Goal: Task Accomplishment & Management: Complete application form

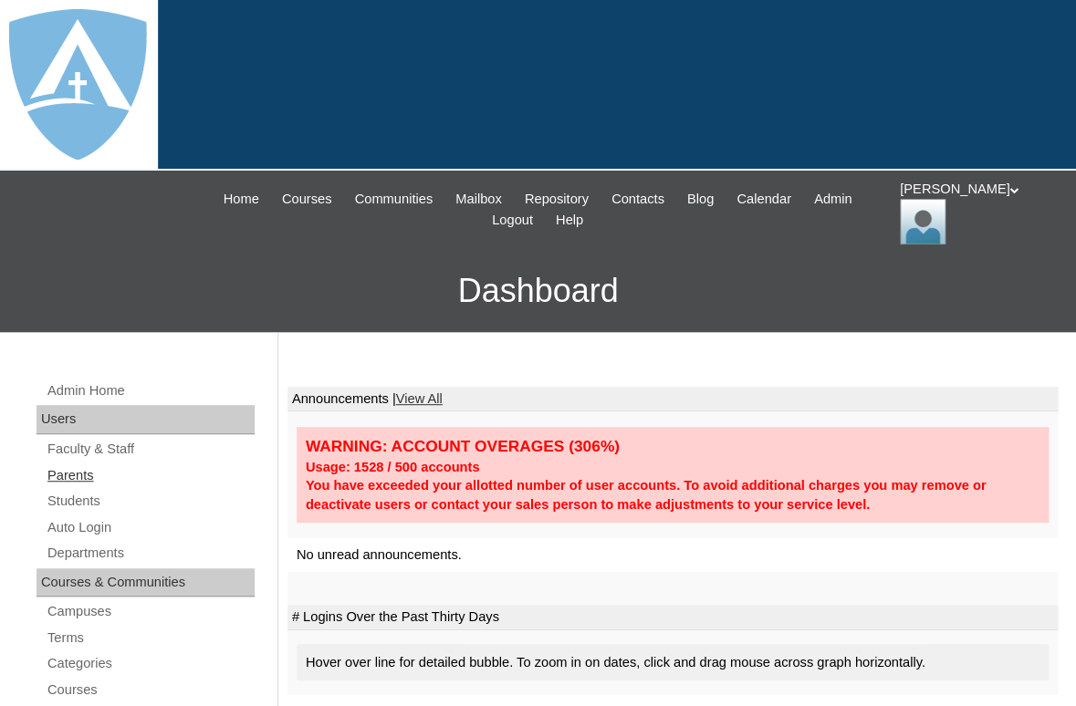
click at [65, 474] on link "Parents" at bounding box center [150, 475] width 209 height 23
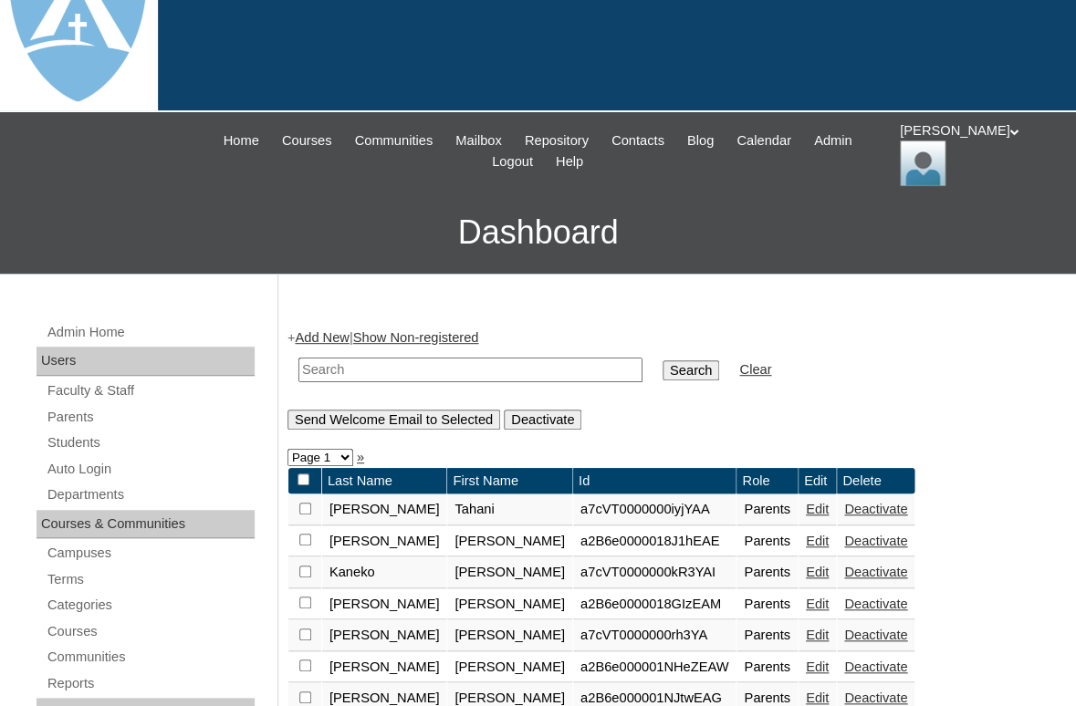
scroll to position [74, 0]
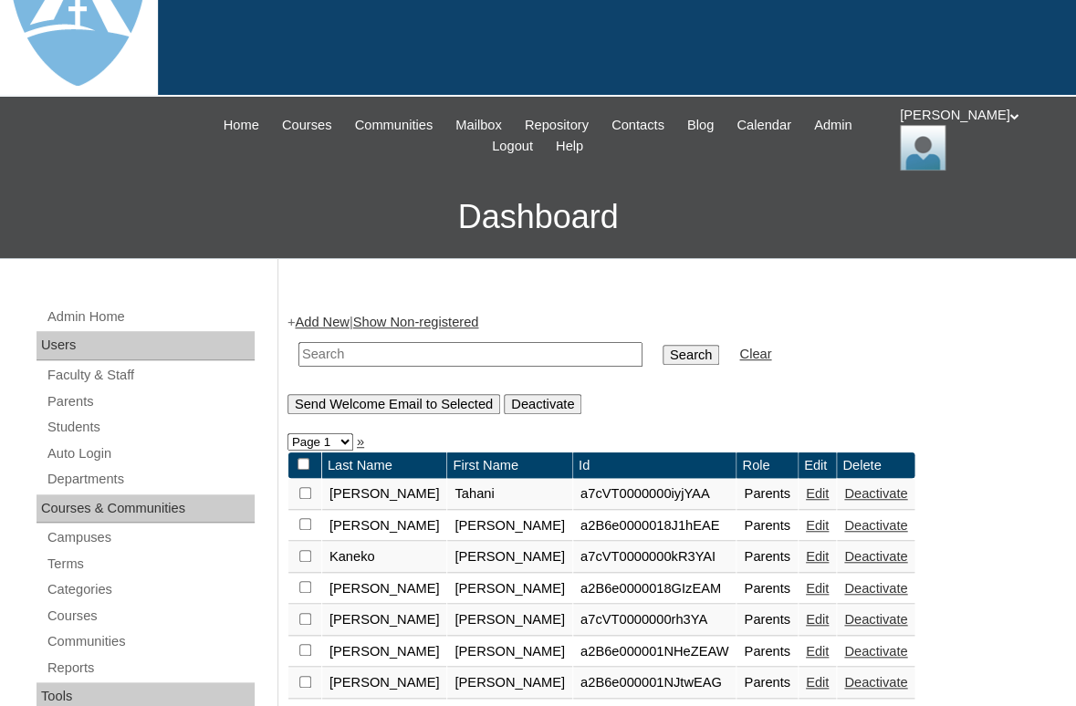
click at [331, 321] on link "Add New" at bounding box center [322, 322] width 54 height 15
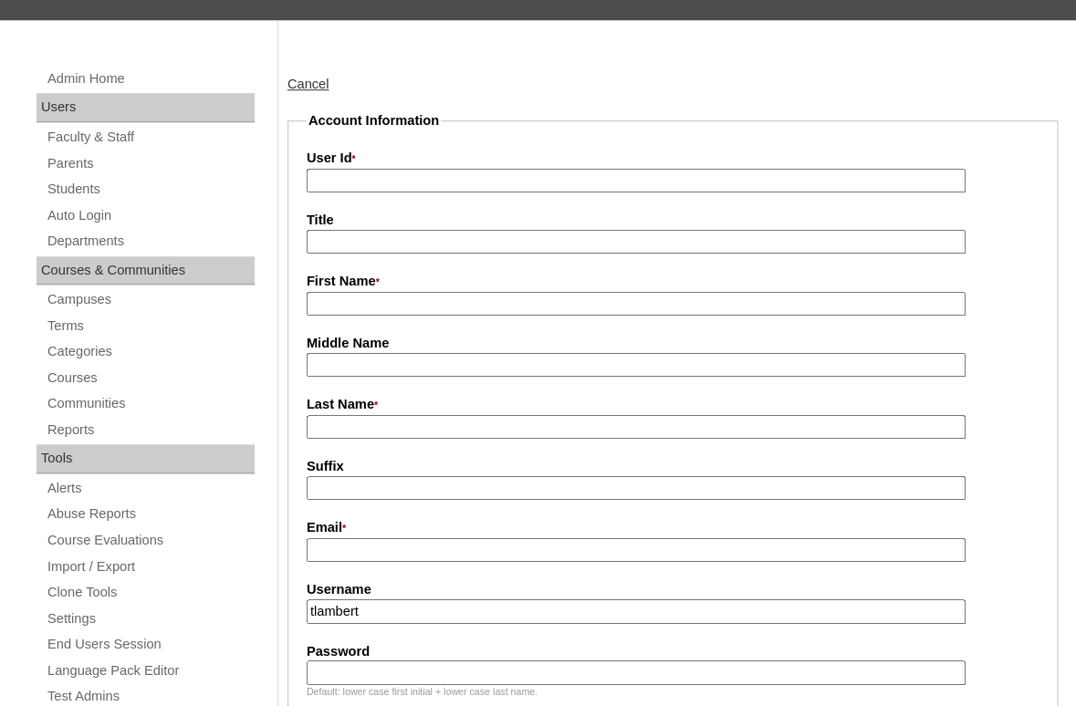
scroll to position [357, 0]
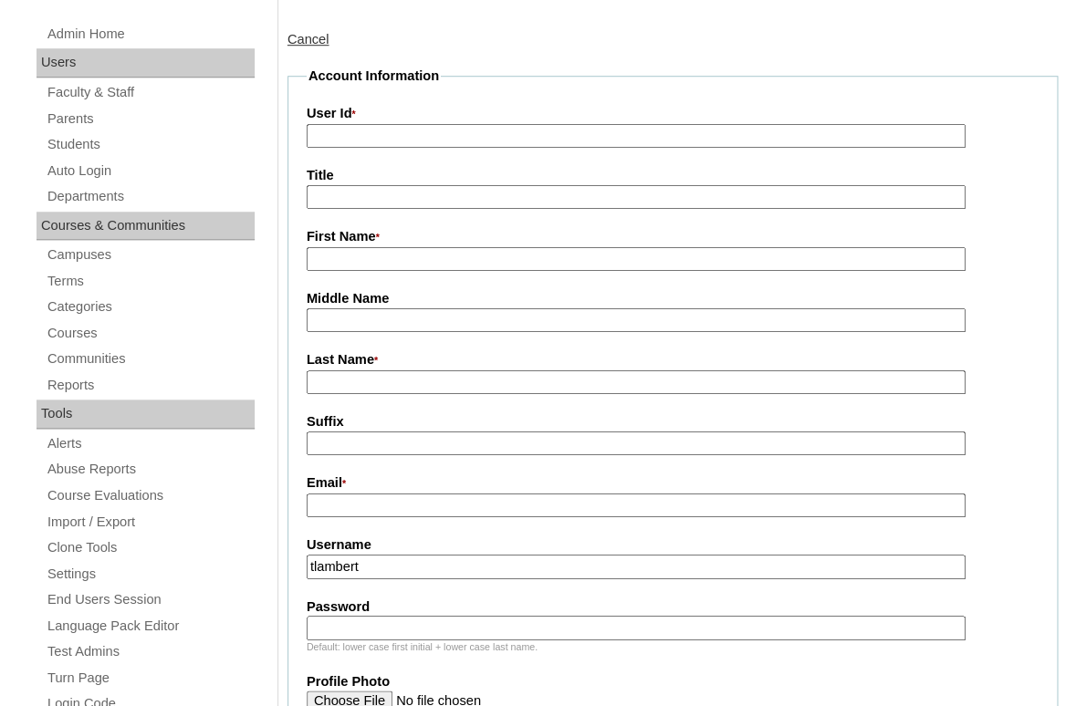
click at [369, 255] on input "First Name *" at bounding box center [636, 259] width 659 height 25
paste input "Aireanna Simmons"
drag, startPoint x: 375, startPoint y: 252, endPoint x: 482, endPoint y: 252, distance: 106.7
click at [482, 252] on input "Aireanna Simmons" at bounding box center [636, 259] width 659 height 25
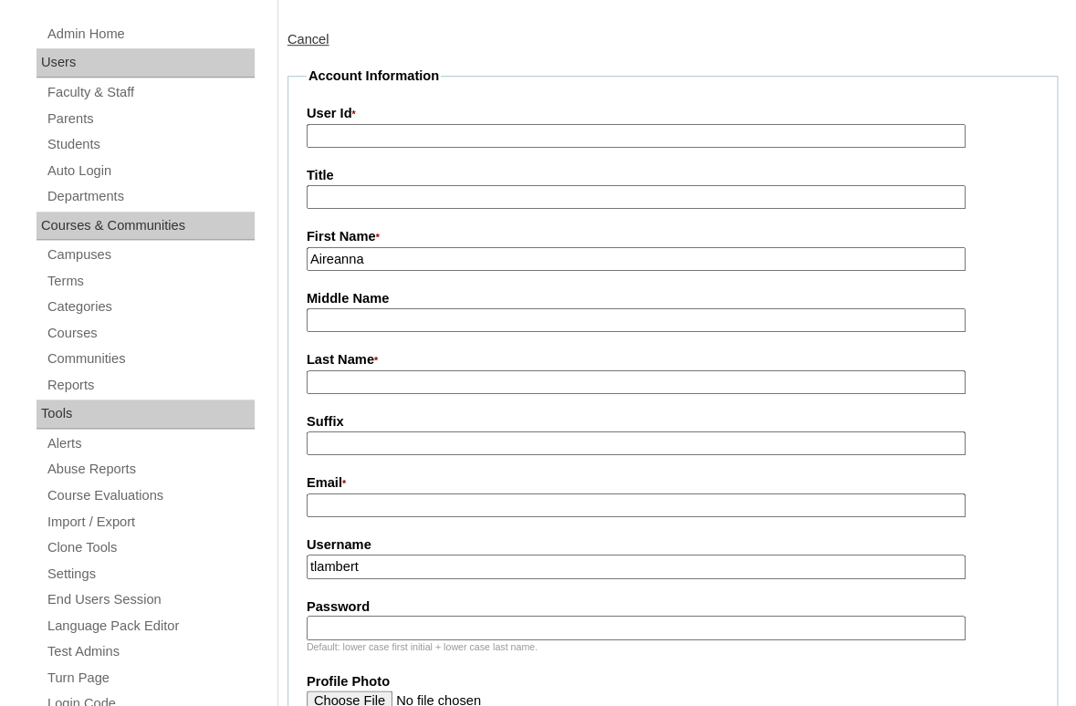
type input "Aireanna"
click at [395, 381] on input "Last Name *" at bounding box center [636, 382] width 659 height 25
paste input "[PERSON_NAME]"
type input "[PERSON_NAME]"
click at [366, 437] on input "Suffix" at bounding box center [636, 443] width 659 height 25
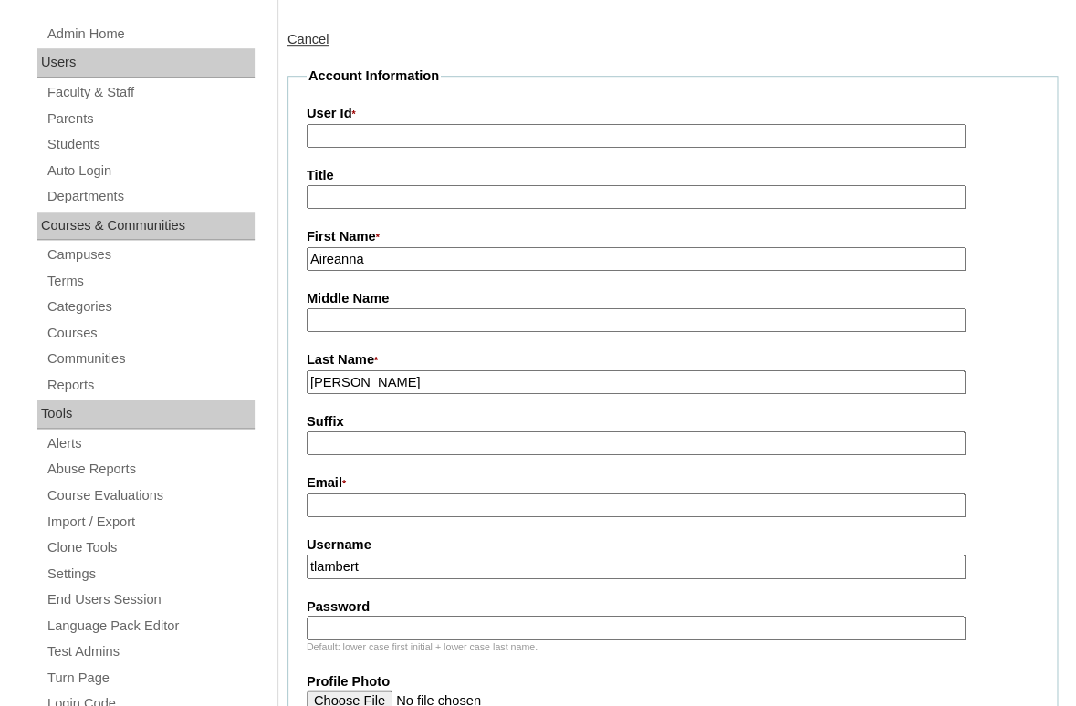
click at [406, 510] on input "Email *" at bounding box center [636, 506] width 659 height 25
paste input "aireannasimmons@gmail.com"
type input "aireannasimmons@gmail.com"
click at [403, 562] on input "tlambert" at bounding box center [636, 567] width 659 height 25
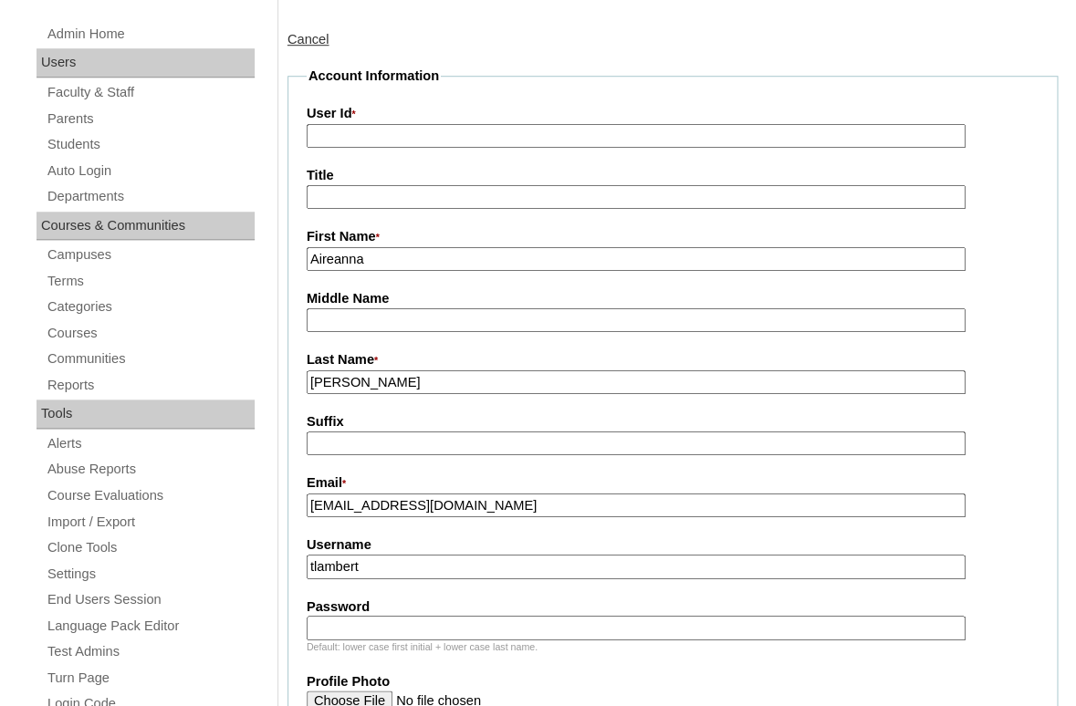
click at [403, 562] on input "tlambert" at bounding box center [636, 567] width 659 height 25
paste input "aireannasimmons@gmail.com"
type input "aireannasimmons@gmail.com"
click at [375, 622] on input "Password" at bounding box center [636, 628] width 659 height 25
paste input "aireannasimmons@gmail.com"
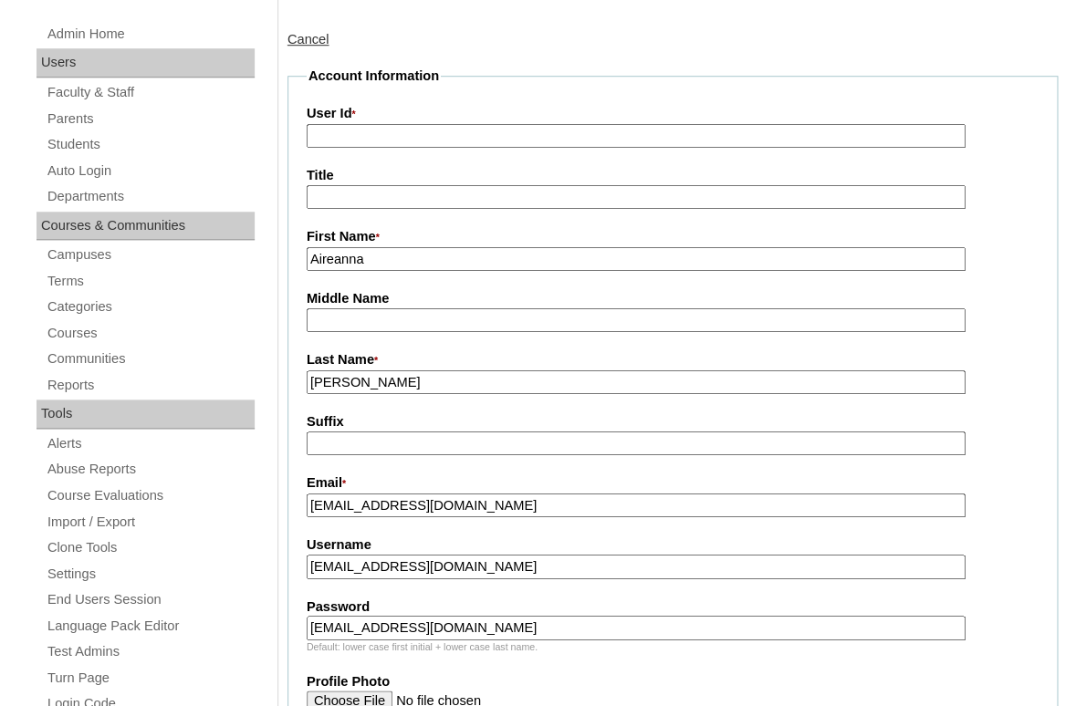
type input "aireannasimmons@gmail.com"
click at [484, 133] on input "User Id *" at bounding box center [636, 136] width 659 height 25
paste input "a7cVT0000000s6rYAA"
type input "a7cVT0000000s6rYAA"
click at [489, 90] on fieldset "Account Information User Id * a7cVT0000000s6rYAA Title First Name * Aireanna Mi…" at bounding box center [672, 647] width 770 height 1160
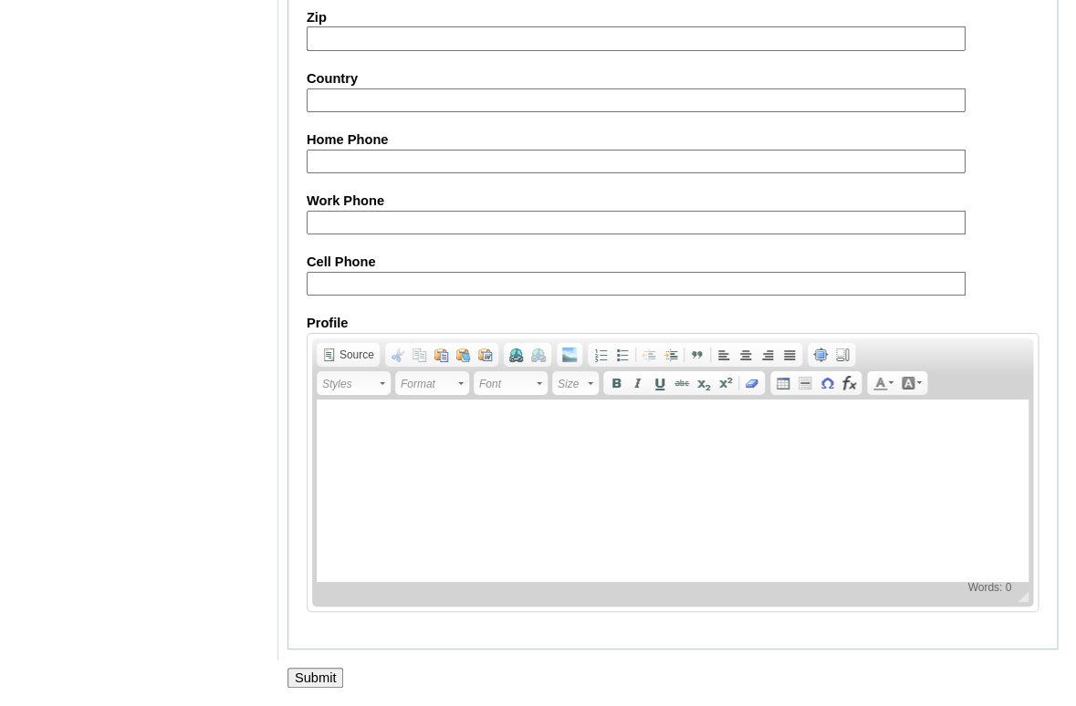
scroll to position [1887, 0]
click at [290, 686] on input "Submit" at bounding box center [315, 678] width 57 height 20
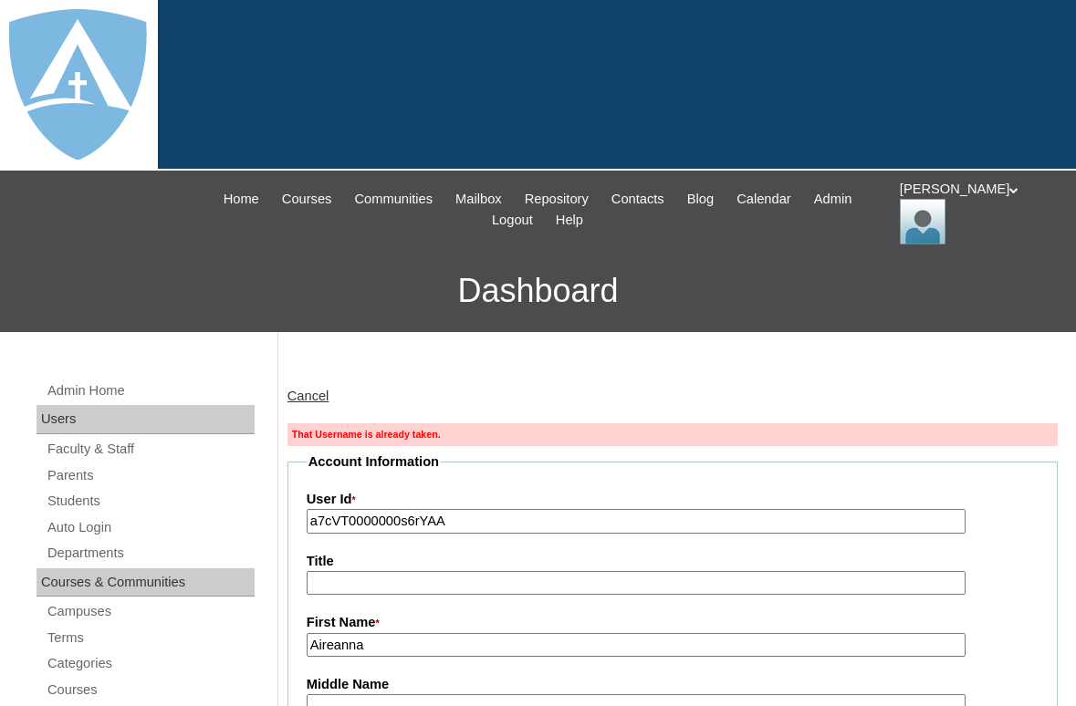
type input "tlambert"
click at [82, 472] on link "Parents" at bounding box center [150, 475] width 209 height 23
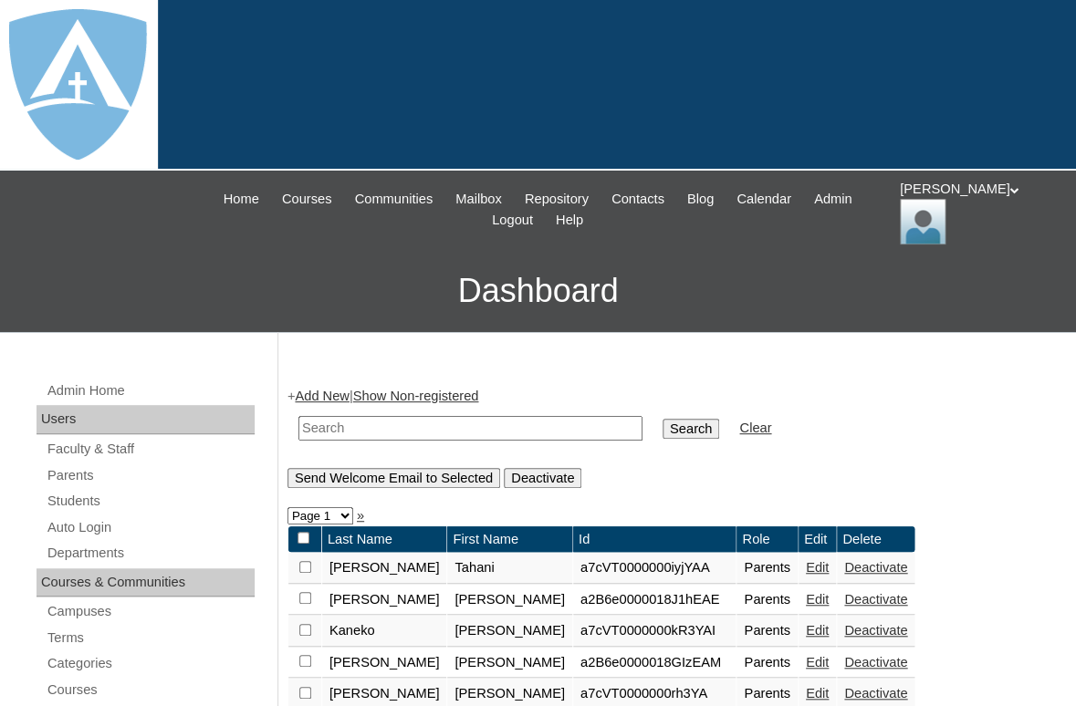
click at [390, 421] on input "text" at bounding box center [470, 428] width 344 height 25
paste input "[PERSON_NAME]"
drag, startPoint x: 367, startPoint y: 425, endPoint x: 223, endPoint y: 414, distance: 144.6
click at [298, 416] on input "Aireanna Simmons" at bounding box center [470, 428] width 344 height 25
type input "[PERSON_NAME]"
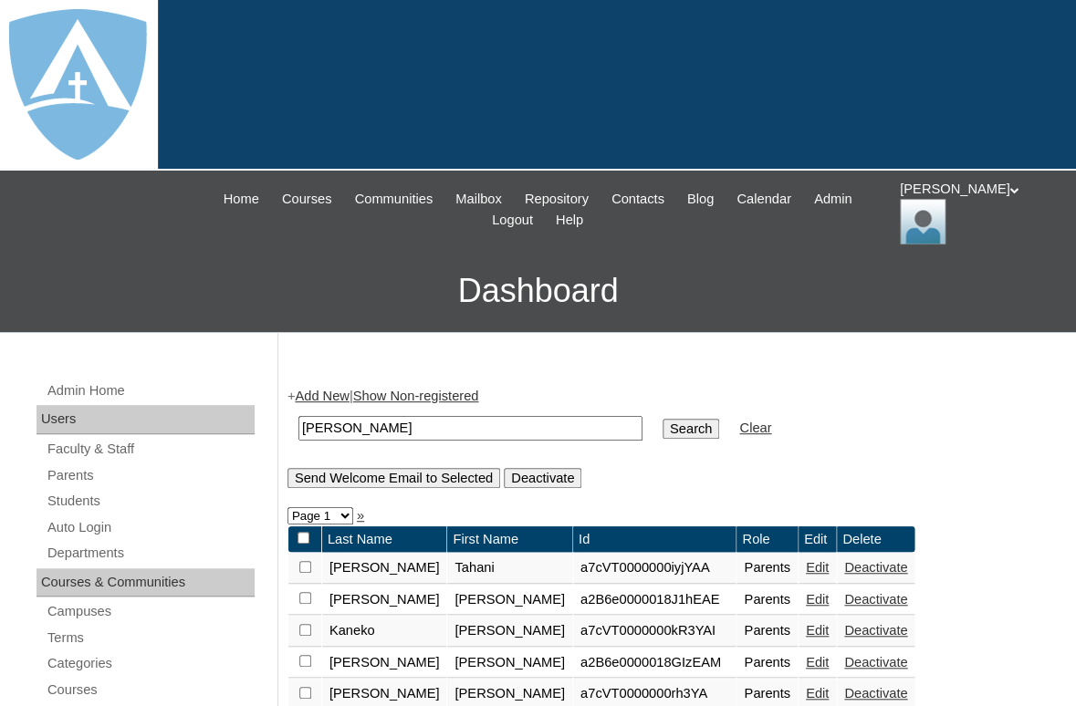
click at [662, 419] on input "Search" at bounding box center [690, 429] width 57 height 20
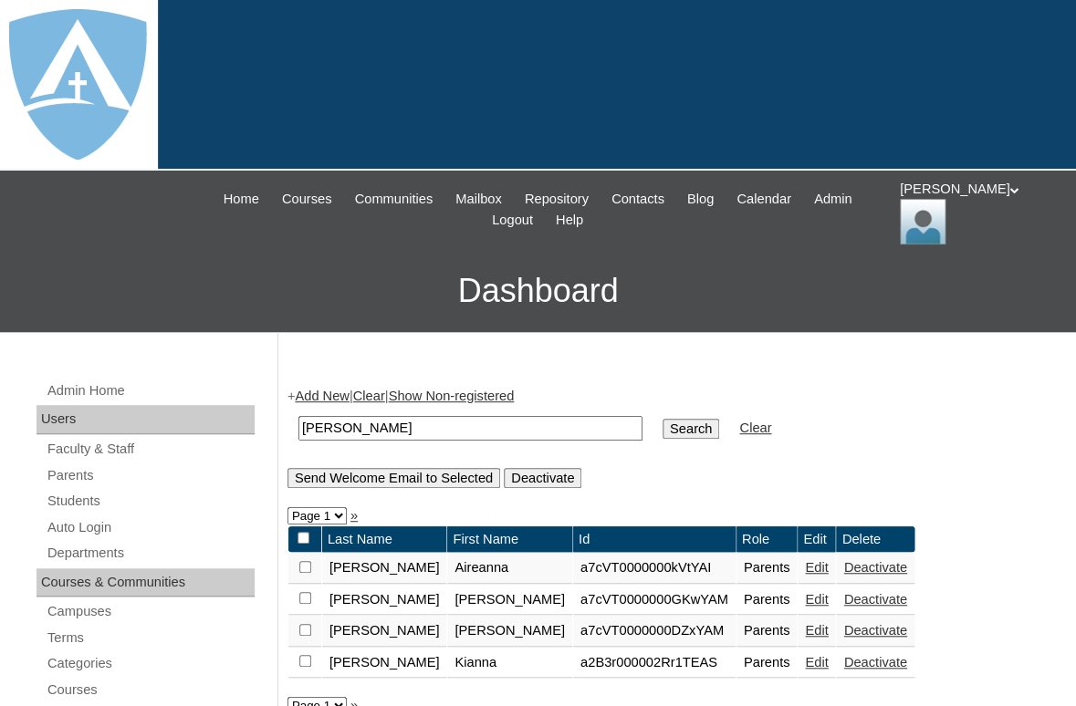
click at [805, 568] on link "Edit" at bounding box center [816, 567] width 23 height 15
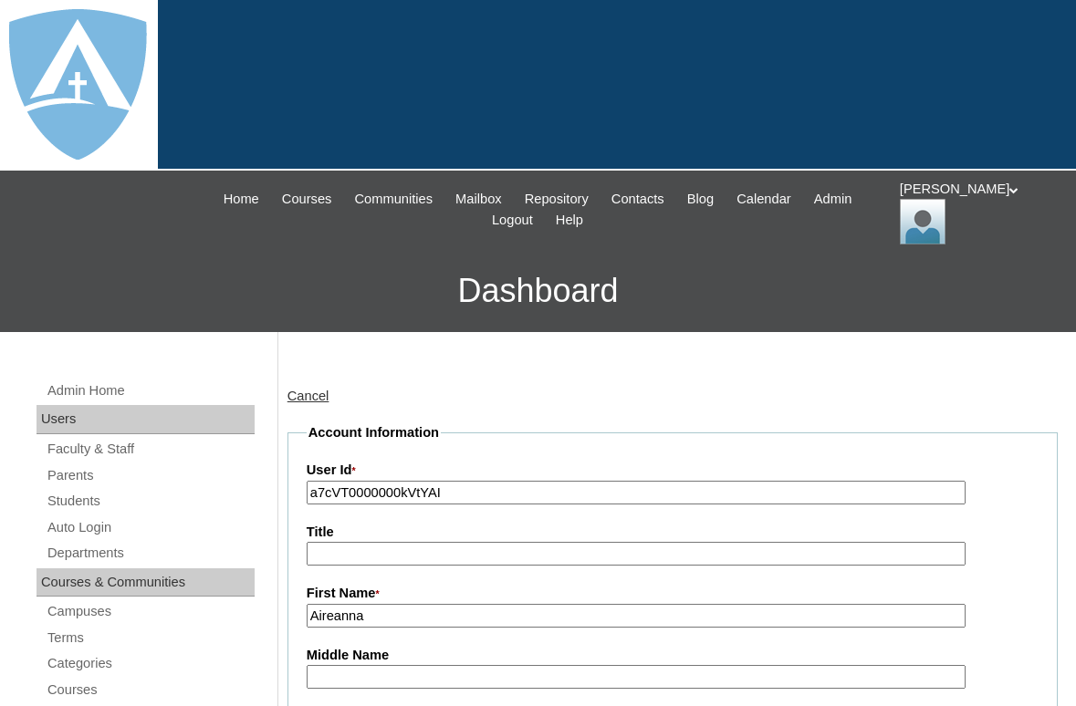
type input "tlambert"
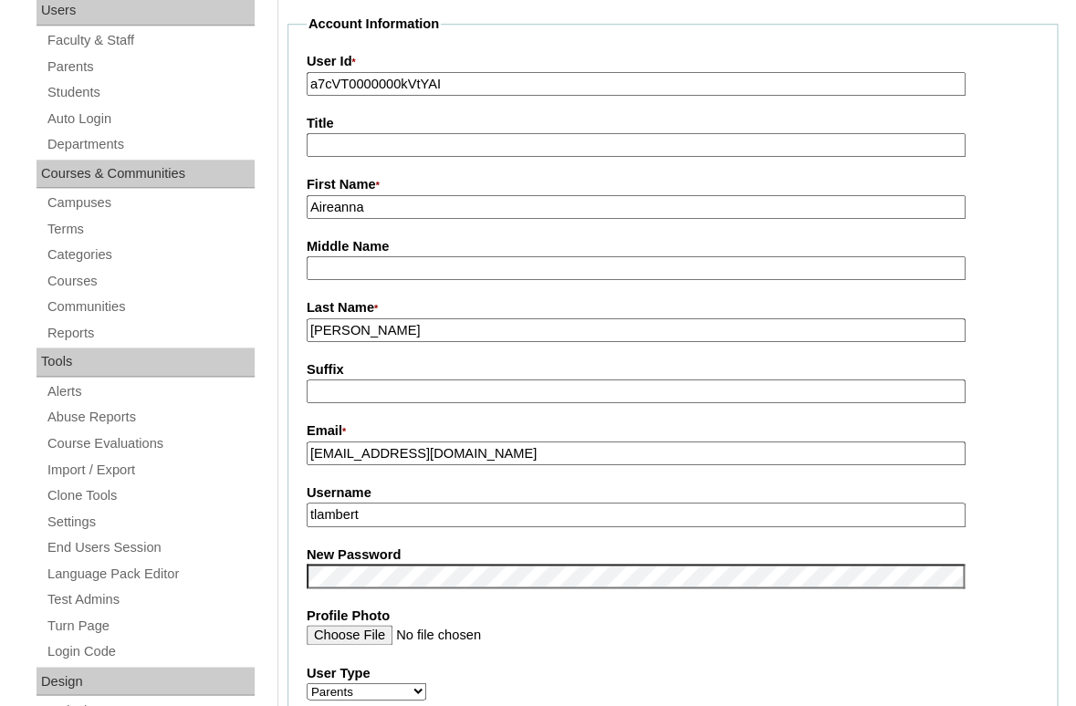
scroll to position [385, 0]
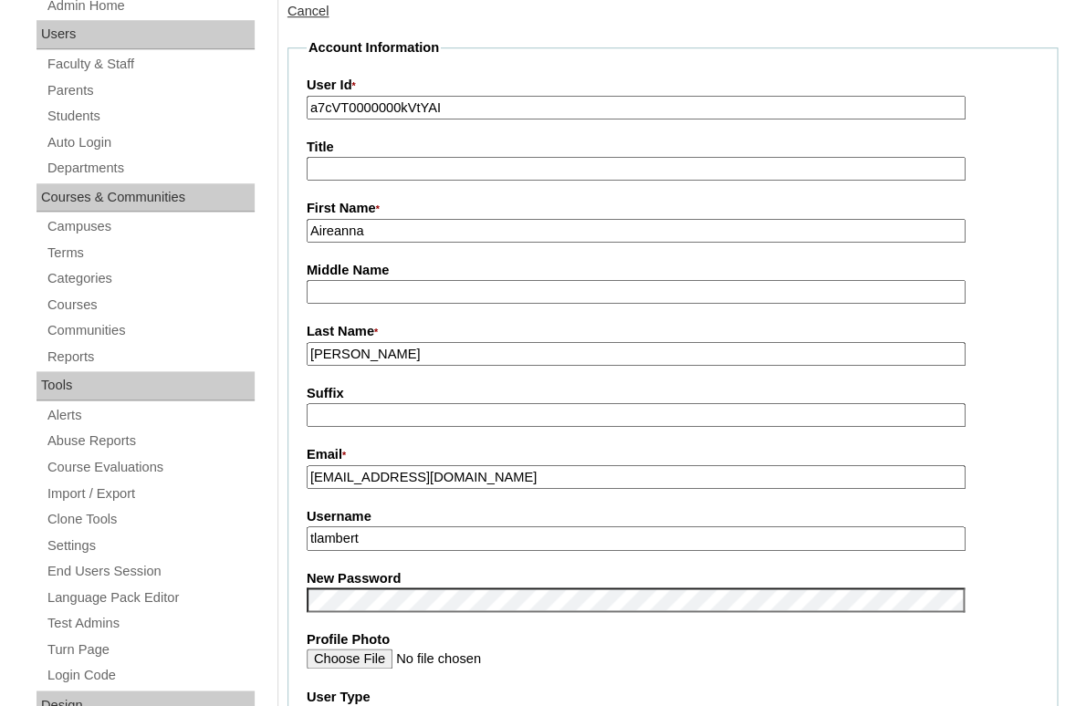
click at [378, 105] on input "a7cVT0000000kVtYAI" at bounding box center [636, 108] width 659 height 25
paste input "s6rYAA"
type input "a7cVT0000000s6rYAA"
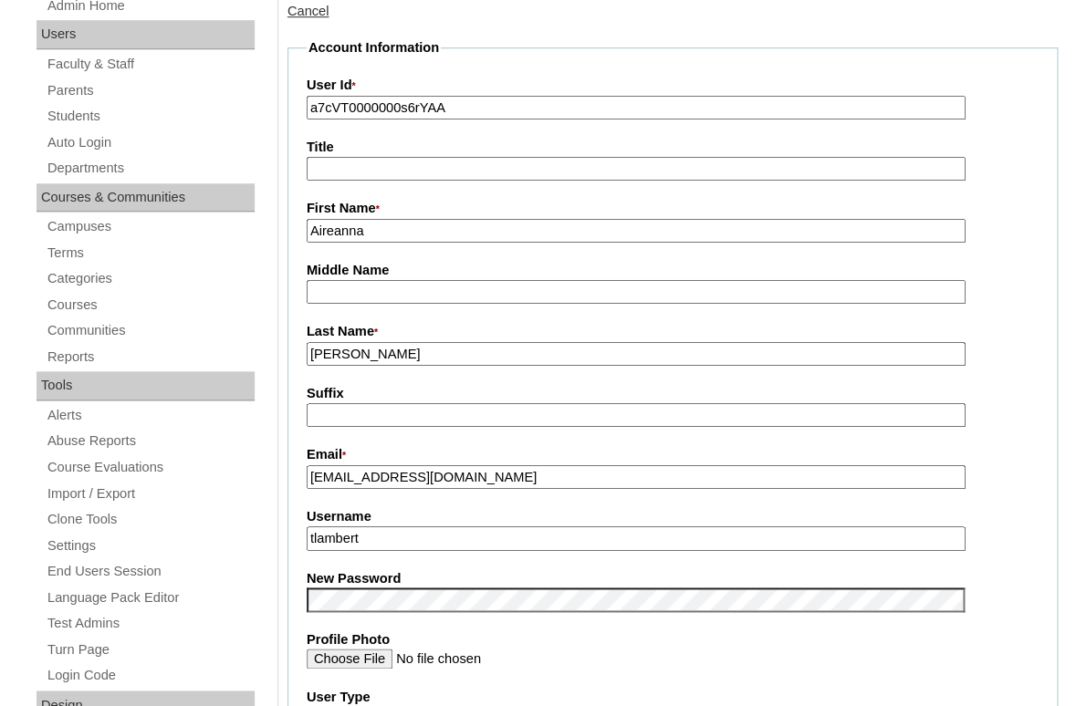
click at [362, 477] on input "aireannasimmons@gmail.com" at bounding box center [636, 477] width 659 height 25
click at [379, 532] on input "tlambert" at bounding box center [636, 538] width 659 height 25
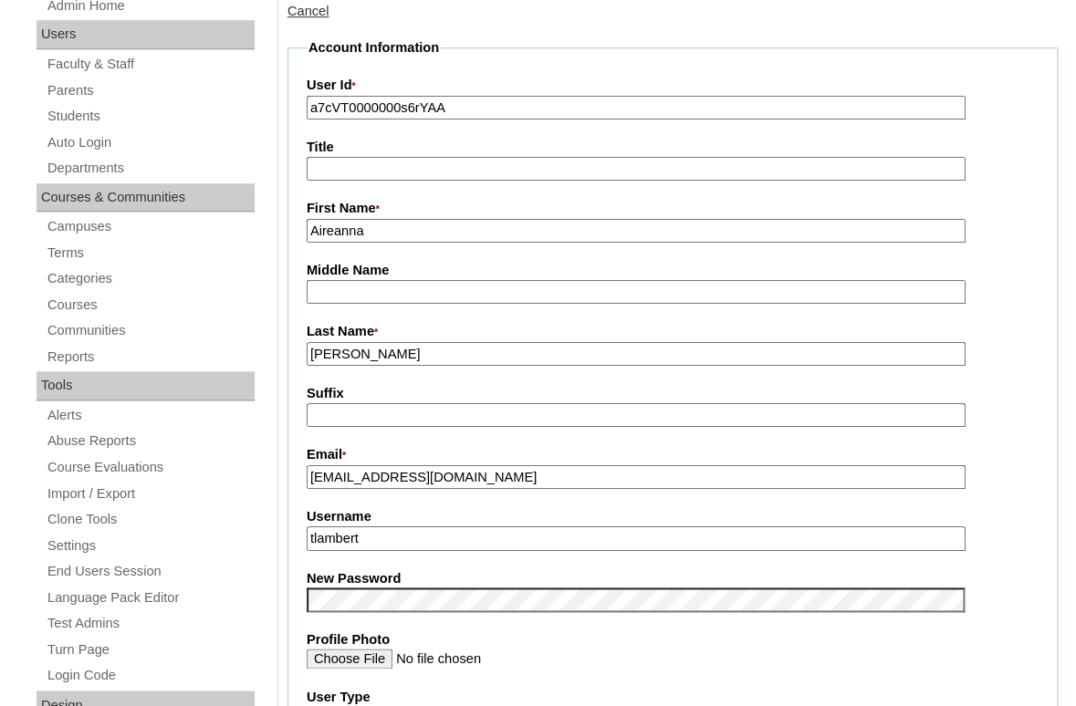
click at [379, 532] on input "tlambert" at bounding box center [636, 538] width 659 height 25
paste input "aireannasimmons@gmail.com"
type input "aireannasimmons@gmail.com"
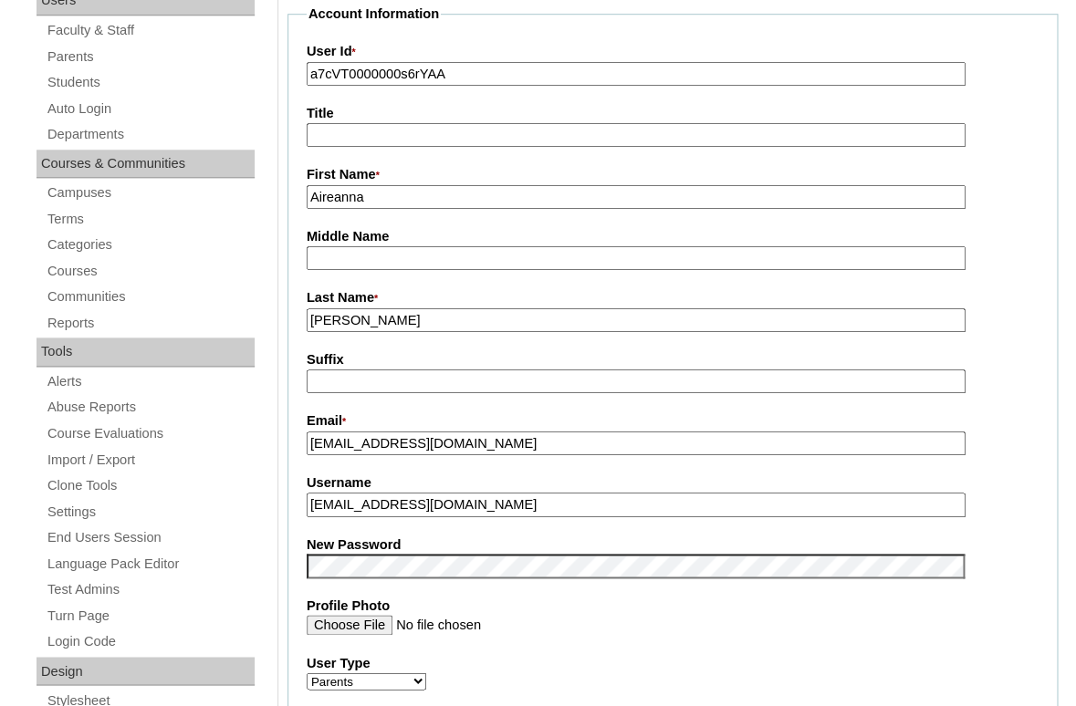
scroll to position [424, 0]
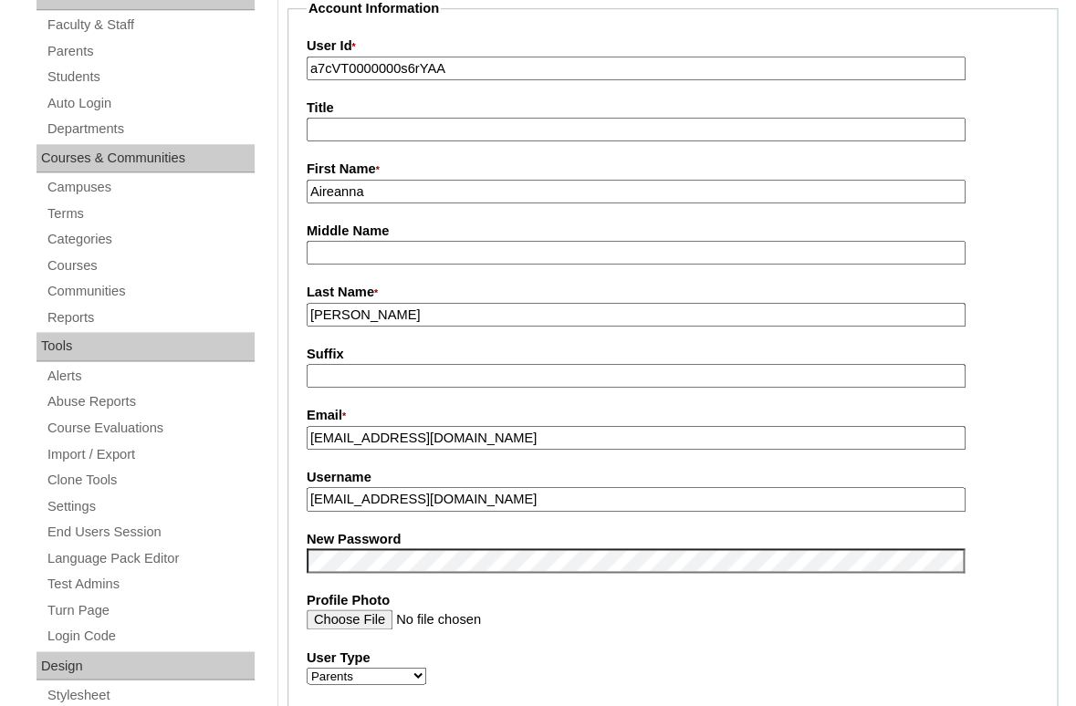
click at [359, 522] on fieldset "Account Information User Id * a7cVT0000000s6rYAA Title First Name * Aireanna Mi…" at bounding box center [672, 545] width 770 height 1092
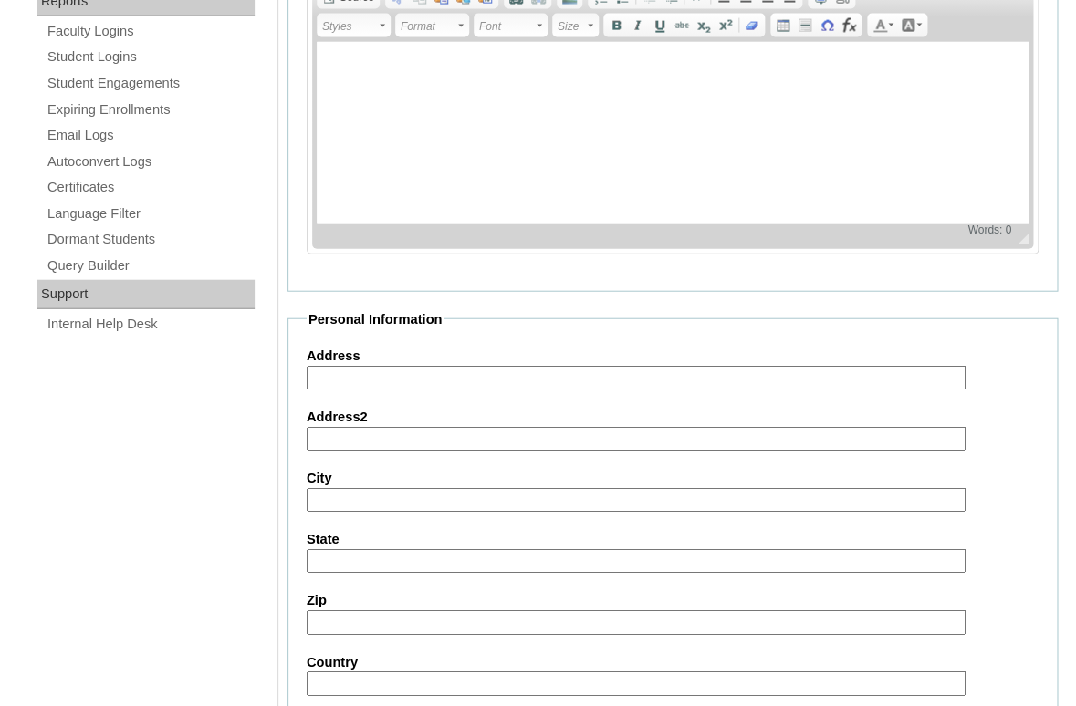
scroll to position [1816, 0]
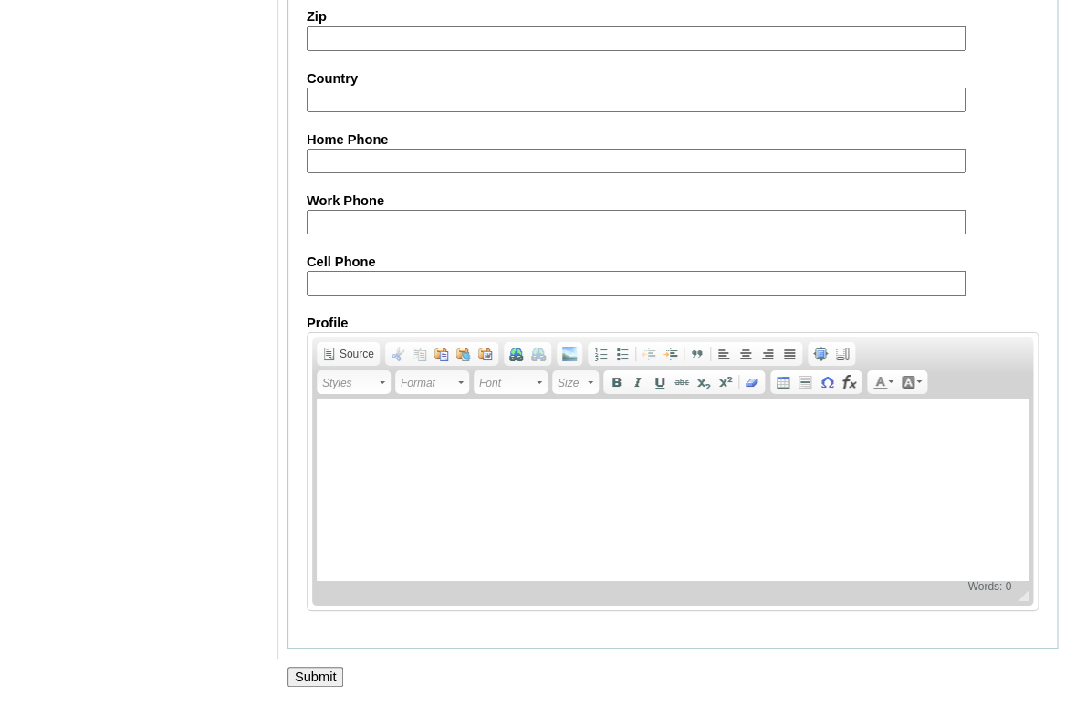
click at [307, 671] on input "Submit" at bounding box center [315, 677] width 57 height 20
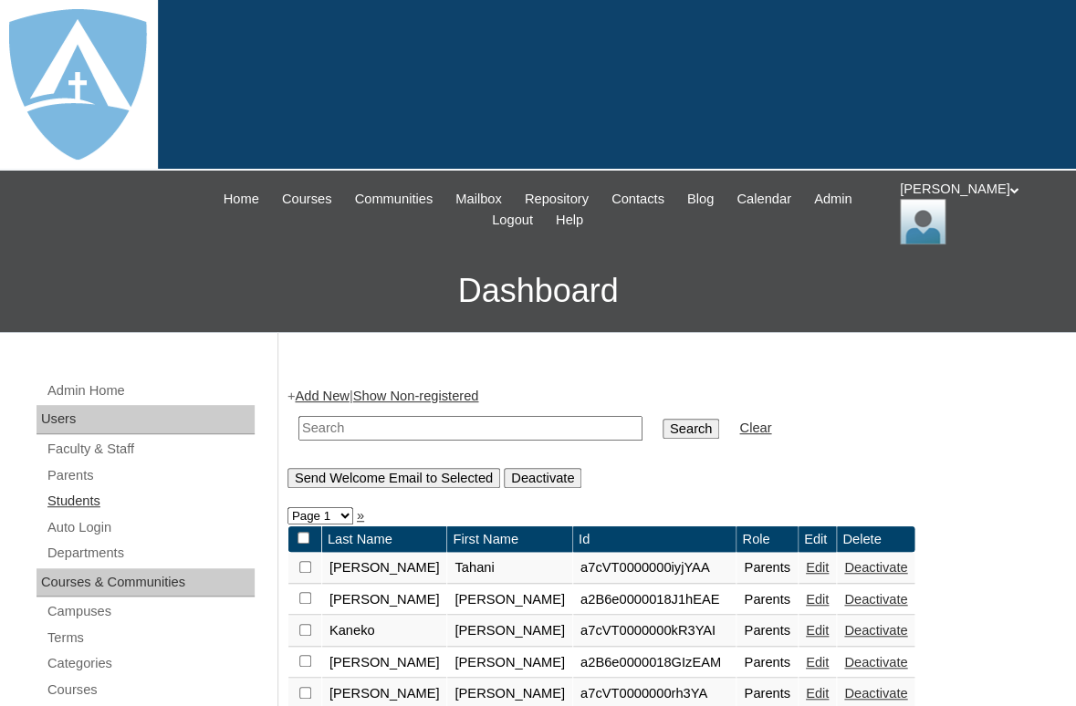
click at [69, 499] on link "Students" at bounding box center [150, 501] width 209 height 23
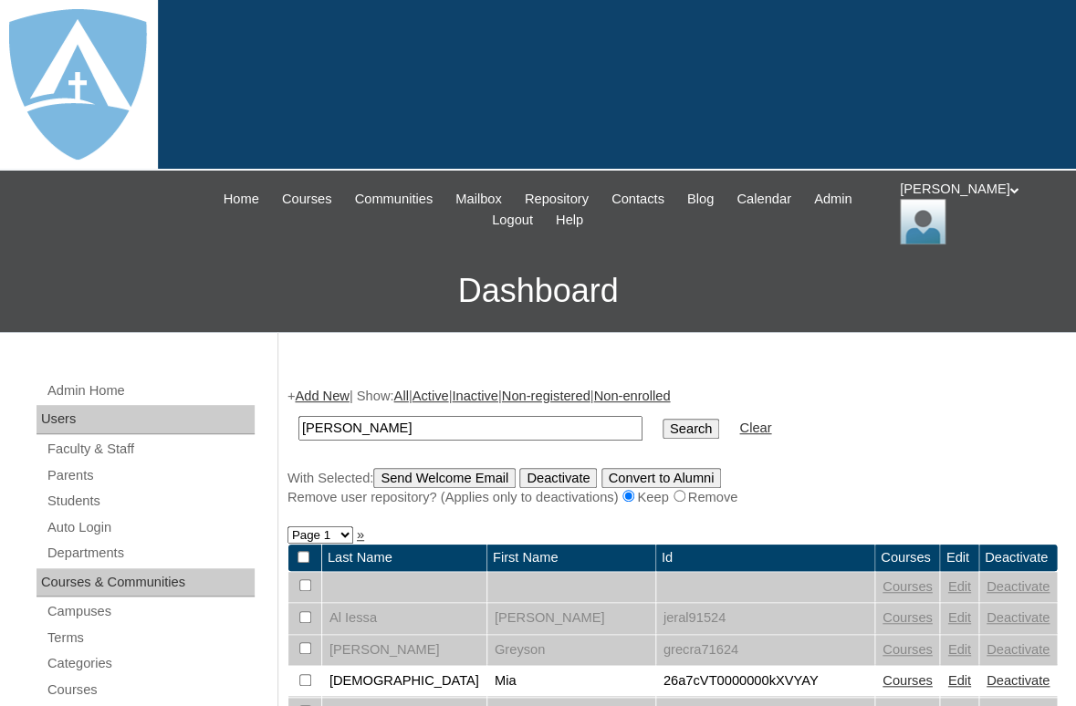
type input "Freedom Simmons"
click at [662, 419] on input "Search" at bounding box center [690, 429] width 57 height 20
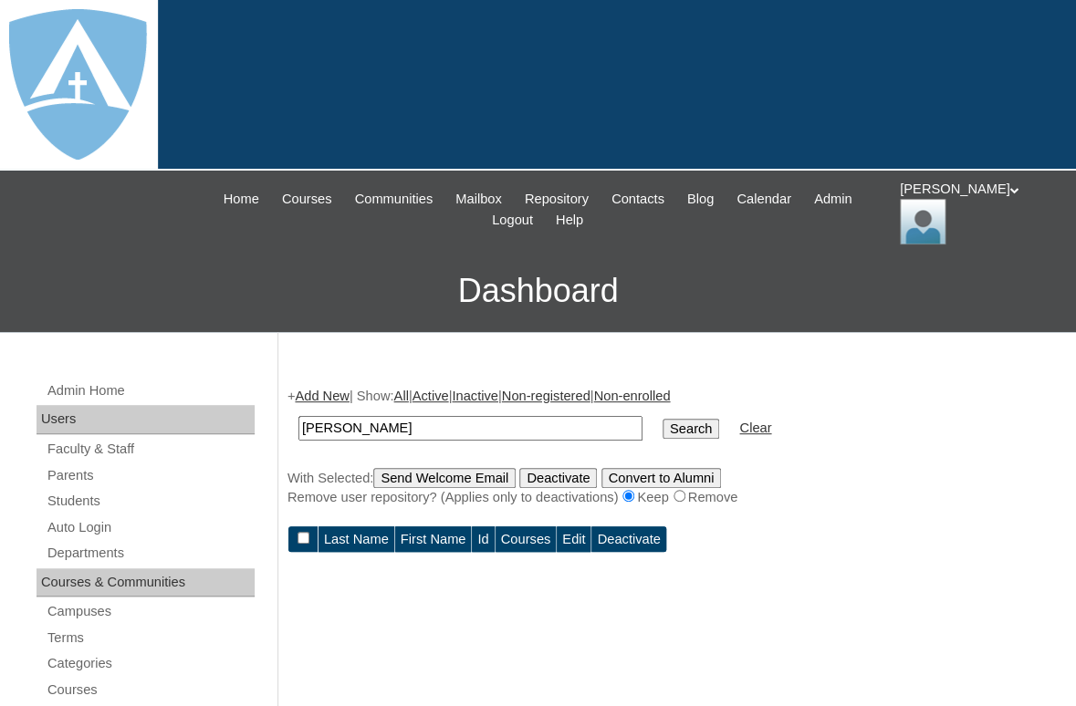
drag, startPoint x: 364, startPoint y: 422, endPoint x: 504, endPoint y: 427, distance: 140.6
click at [504, 427] on input "[PERSON_NAME]" at bounding box center [470, 428] width 344 height 25
type input "Freedom"
click at [662, 419] on input "Search" at bounding box center [690, 429] width 57 height 20
click at [461, 419] on input "Freedom" at bounding box center [470, 428] width 344 height 25
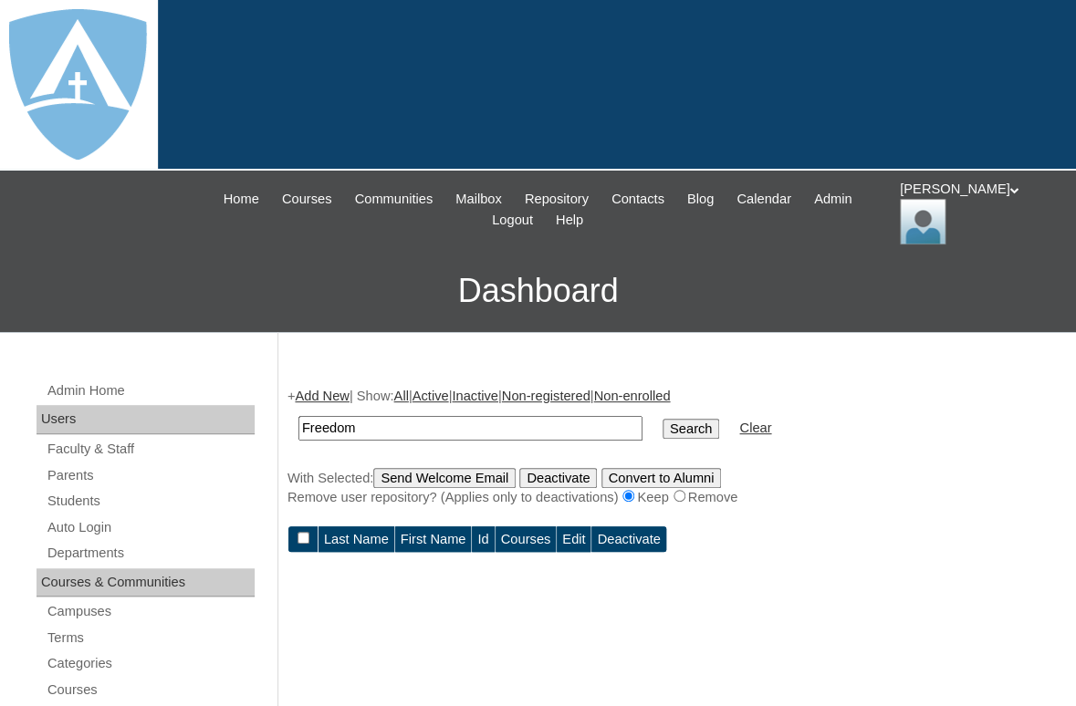
click at [662, 419] on input "Search" at bounding box center [690, 429] width 57 height 20
click at [326, 396] on link "Add New" at bounding box center [322, 396] width 54 height 15
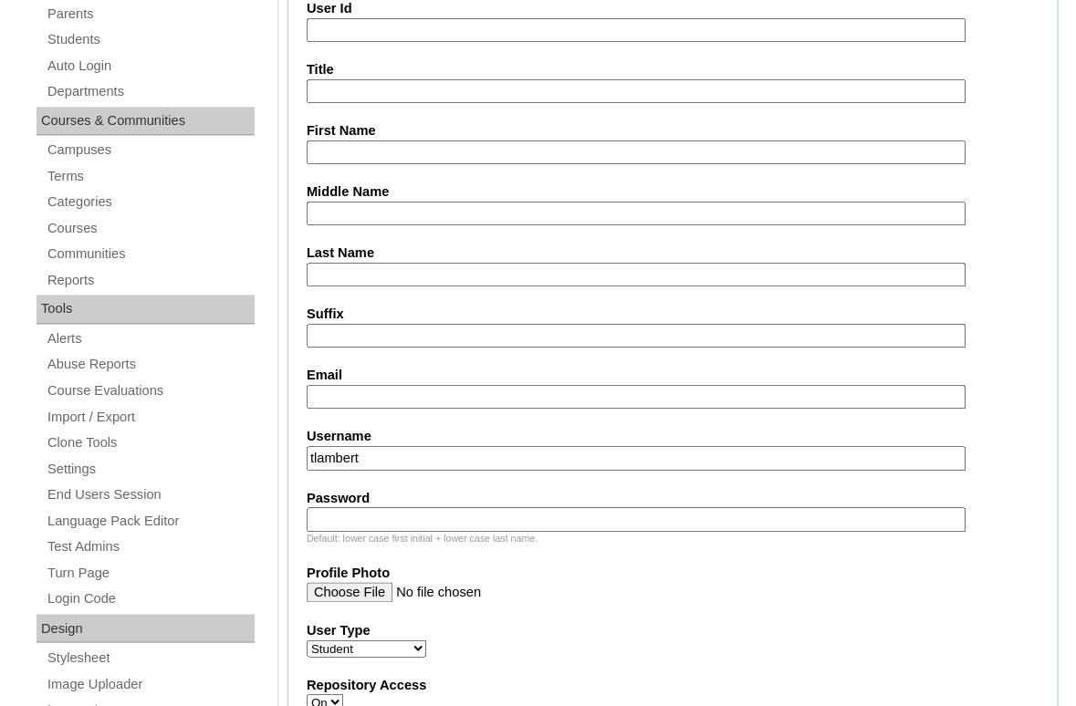
click at [369, 145] on input "First Name" at bounding box center [636, 152] width 659 height 25
paste input "[PERSON_NAME]"
drag, startPoint x: 377, startPoint y: 146, endPoint x: 531, endPoint y: 163, distance: 155.1
click at [533, 163] on input "Freedom Simmons" at bounding box center [636, 152] width 659 height 25
type input "Freedom"
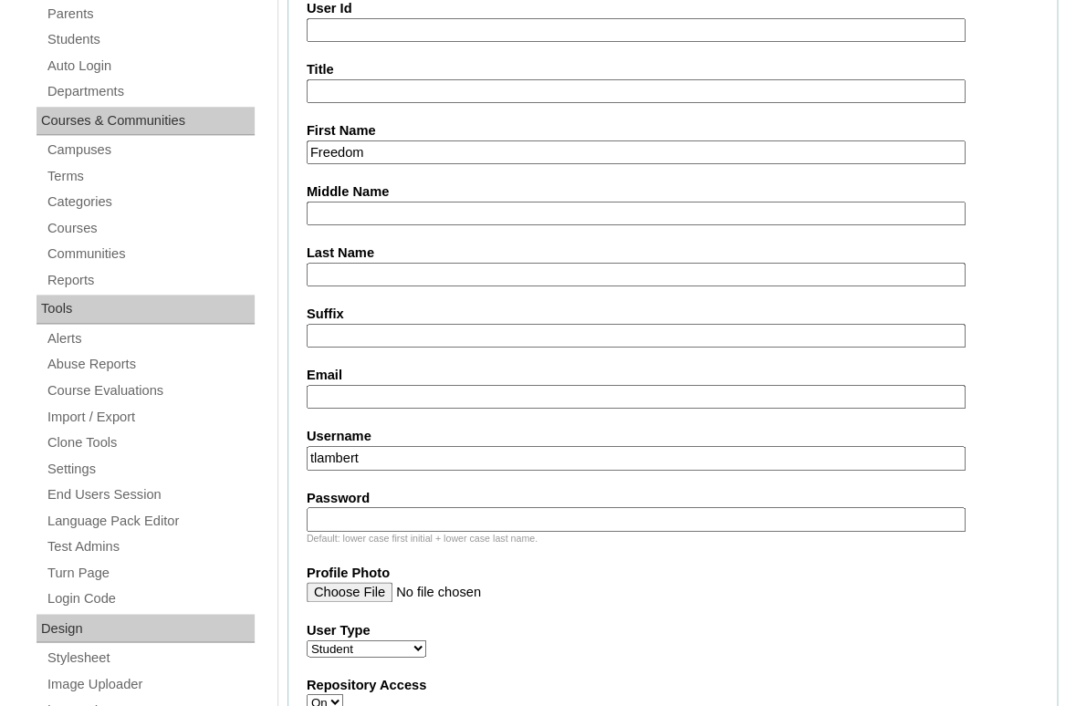
click at [442, 275] on input "Last Name" at bounding box center [636, 275] width 659 height 25
paste input "Simmons"
type input "Simmons"
click at [366, 394] on input "Email" at bounding box center [636, 397] width 659 height 25
paste input "aireannasimmons@gmail.com"
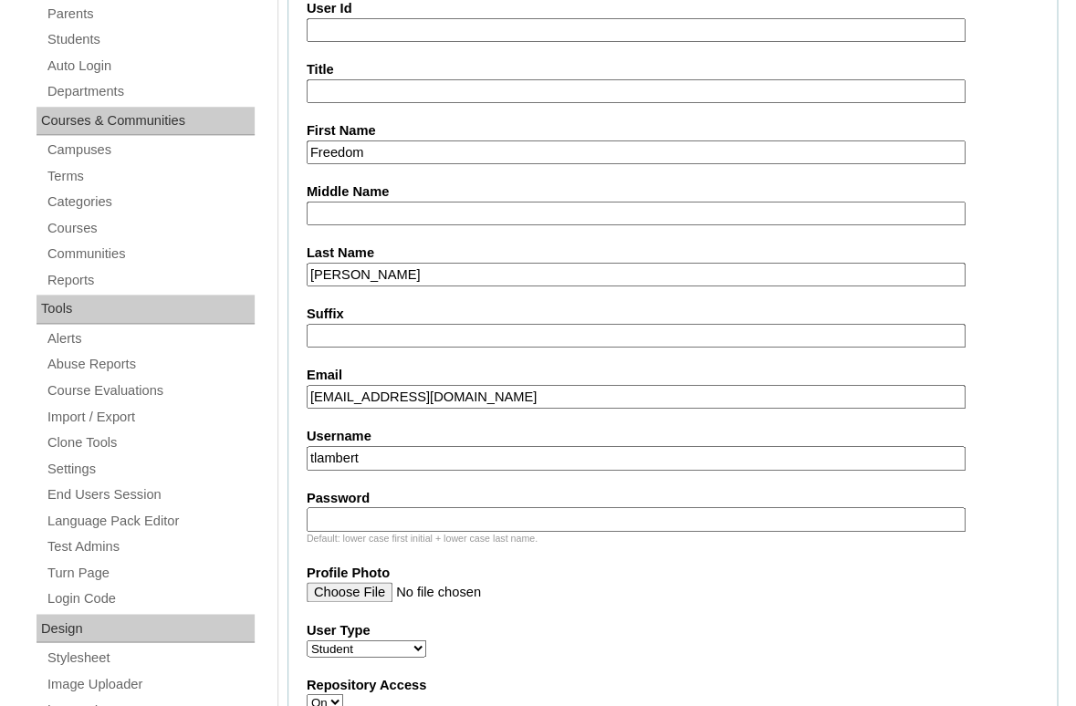
type input "aireannasimmons@gmail.com"
click at [420, 456] on input "tlambert" at bounding box center [636, 458] width 659 height 25
paste input "[EMAIL_ADDRESS][PERSON_NAME][DOMAIN_NAME]"
type input "[EMAIL_ADDRESS][PERSON_NAME][DOMAIN_NAME]"
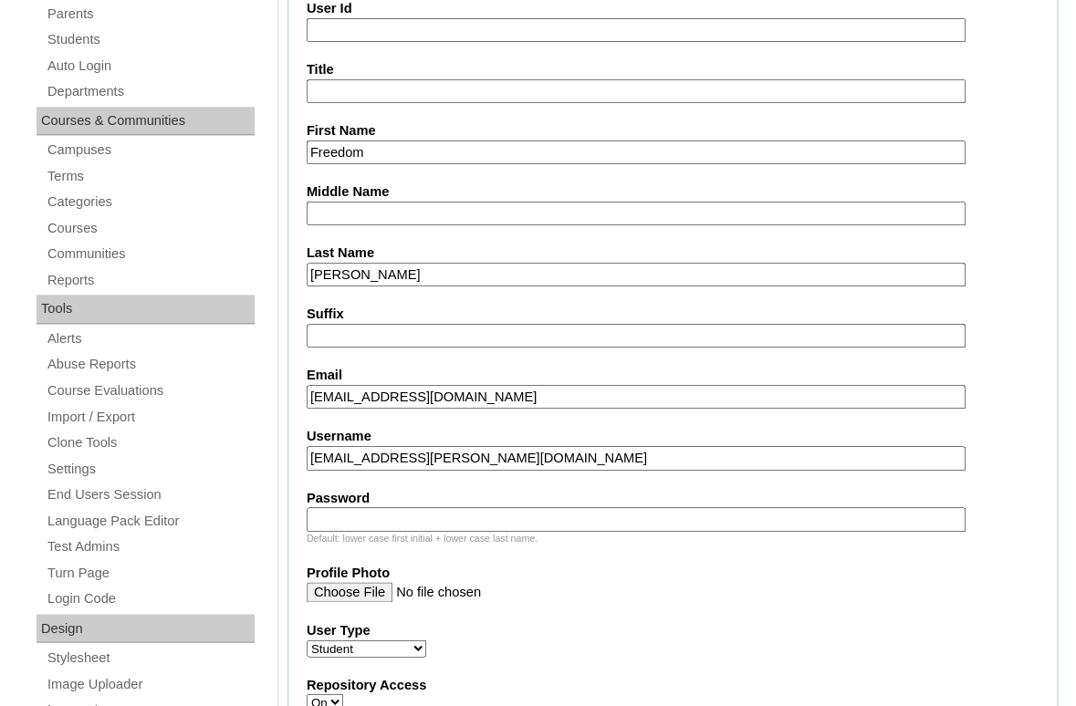
click at [407, 513] on input "Password" at bounding box center [636, 519] width 659 height 25
paste input "[EMAIL_ADDRESS][PERSON_NAME][DOMAIN_NAME]"
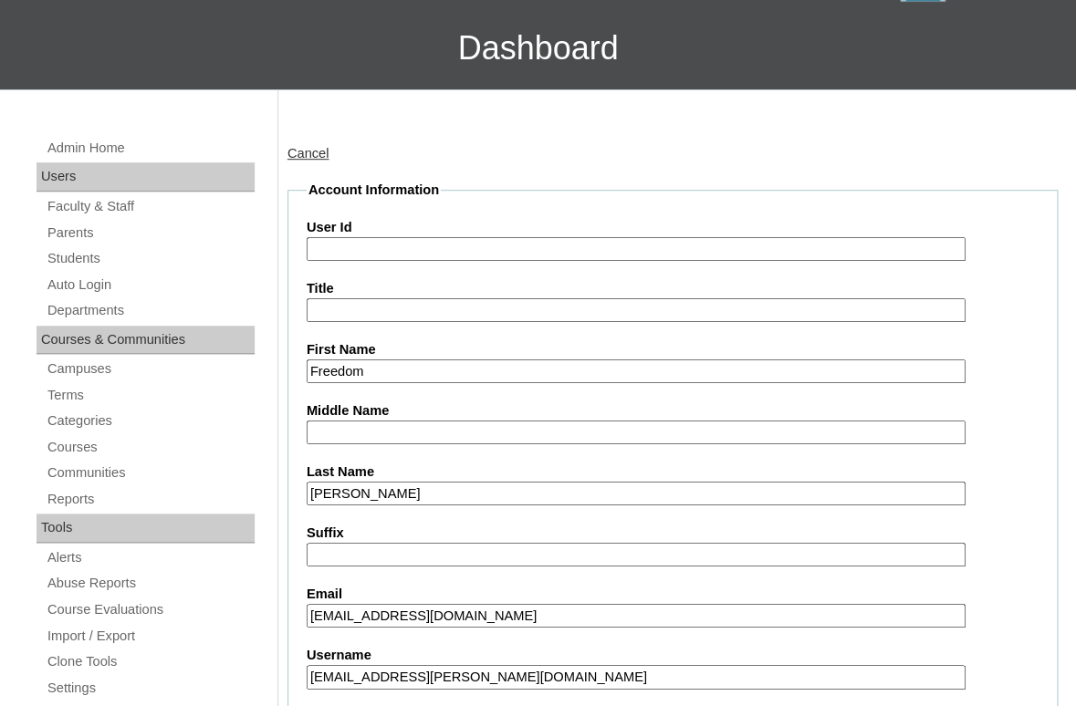
scroll to position [171, 0]
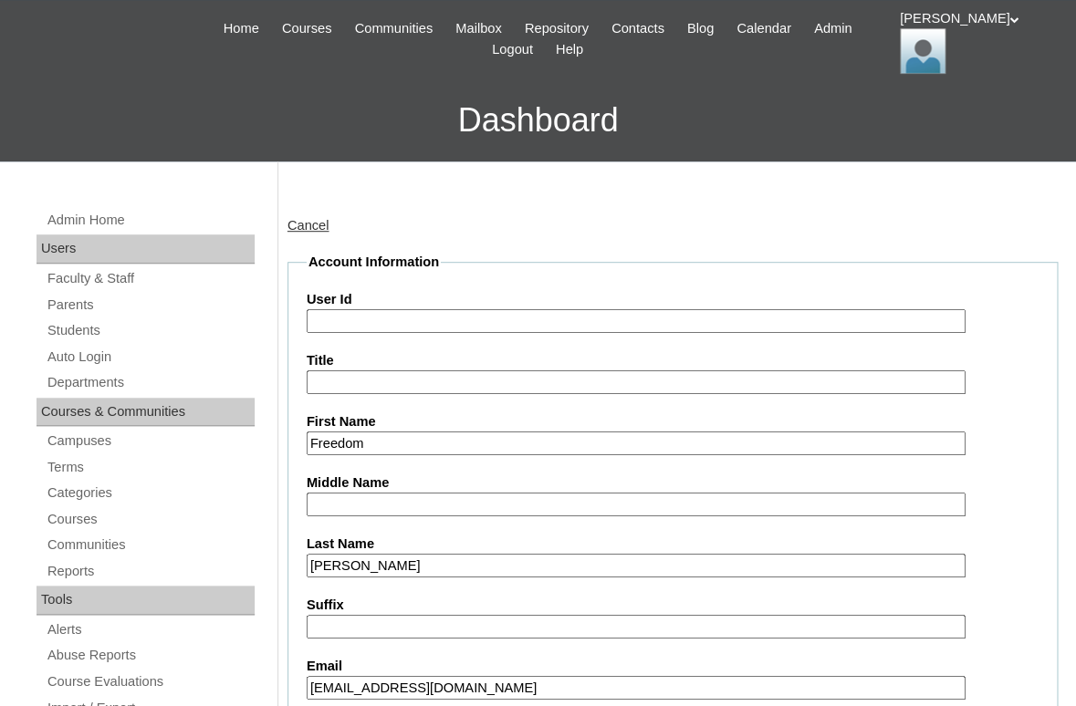
type input "[EMAIL_ADDRESS][PERSON_NAME][DOMAIN_NAME]"
click at [408, 323] on input "User Id" at bounding box center [636, 321] width 659 height 25
paste input "[EMAIL_ADDRESS][PERSON_NAME][DOMAIN_NAME]"
type input "26freedom.simmons@enlightiumstudent.com"
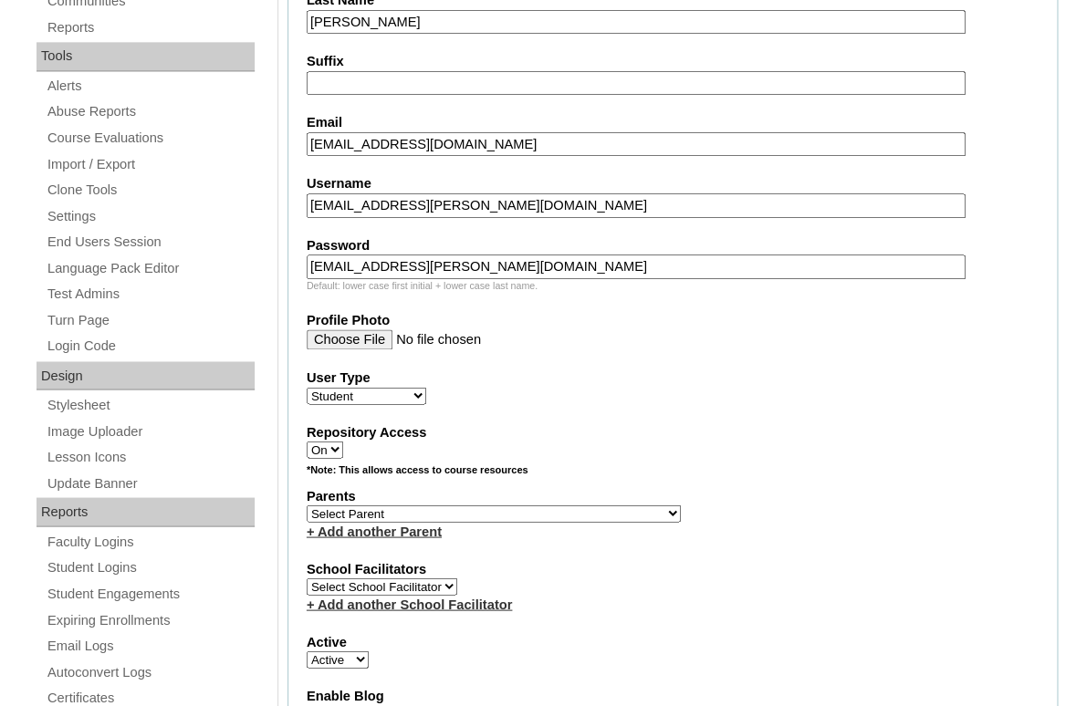
scroll to position [717, 0]
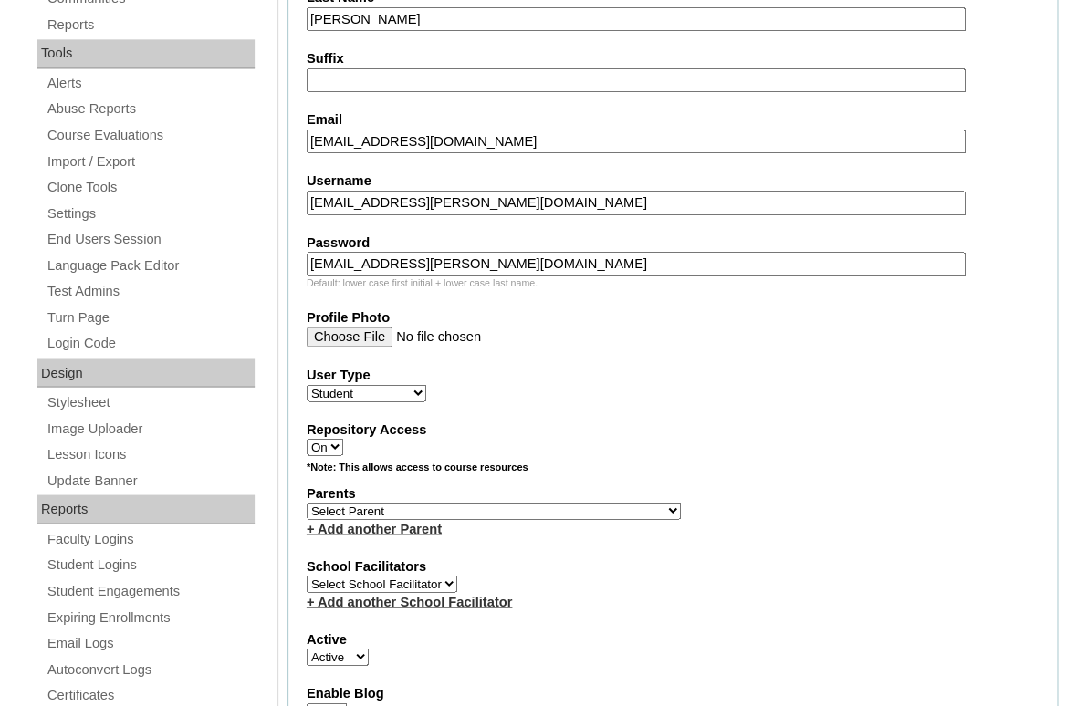
click at [307, 502] on select "Select Parent Abbas, Tahani Garcia, Rosa Kaneko, Chad Labourdette, Jessica Manz…" at bounding box center [494, 510] width 374 height 17
select select "101428"
click option "Simmons, Aireanna" at bounding box center [0, 0] width 0 height 0
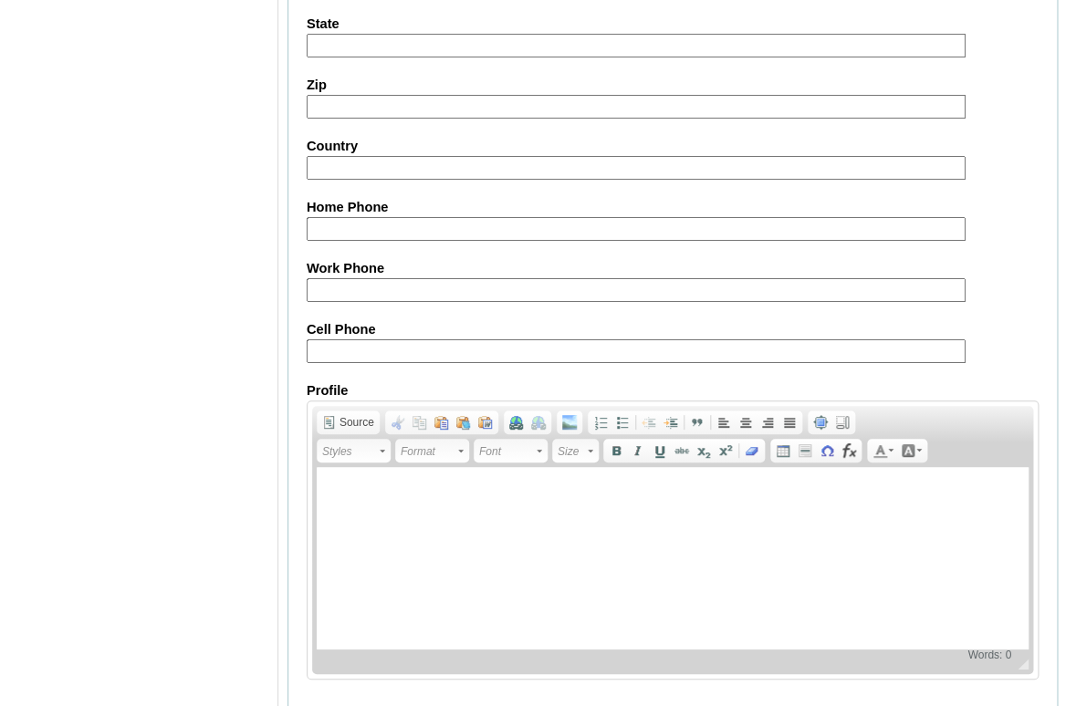
scroll to position [2214, 0]
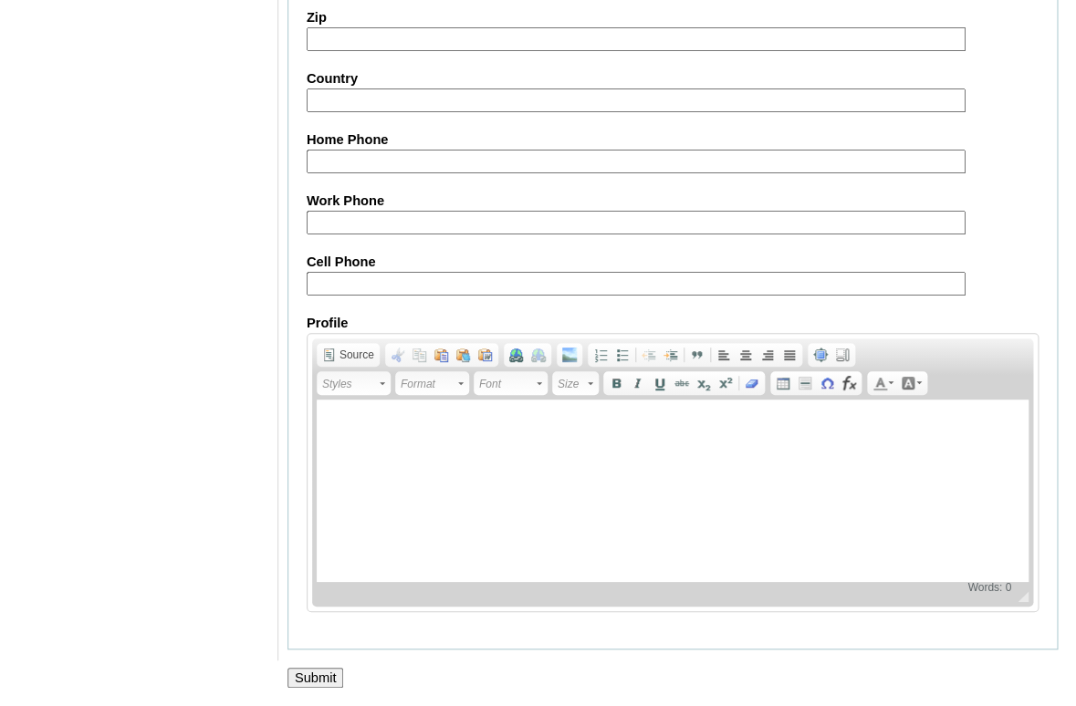
click at [320, 674] on input "Submit" at bounding box center [315, 678] width 57 height 20
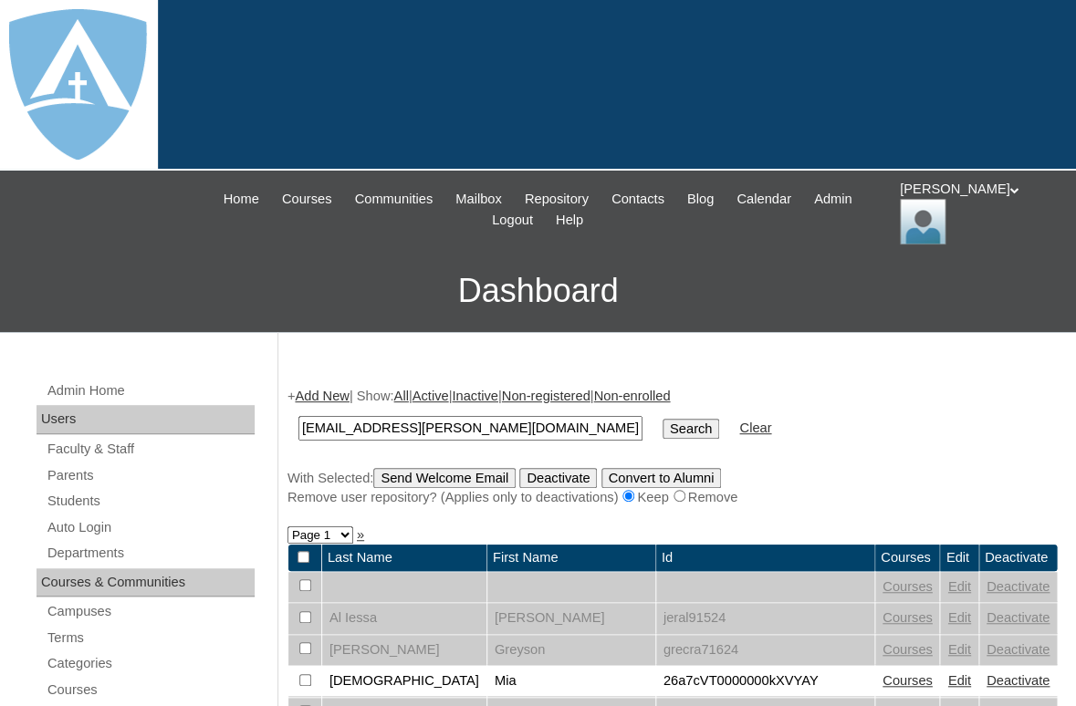
type input "[EMAIL_ADDRESS][PERSON_NAME][DOMAIN_NAME]"
click at [662, 419] on input "Search" at bounding box center [690, 429] width 57 height 20
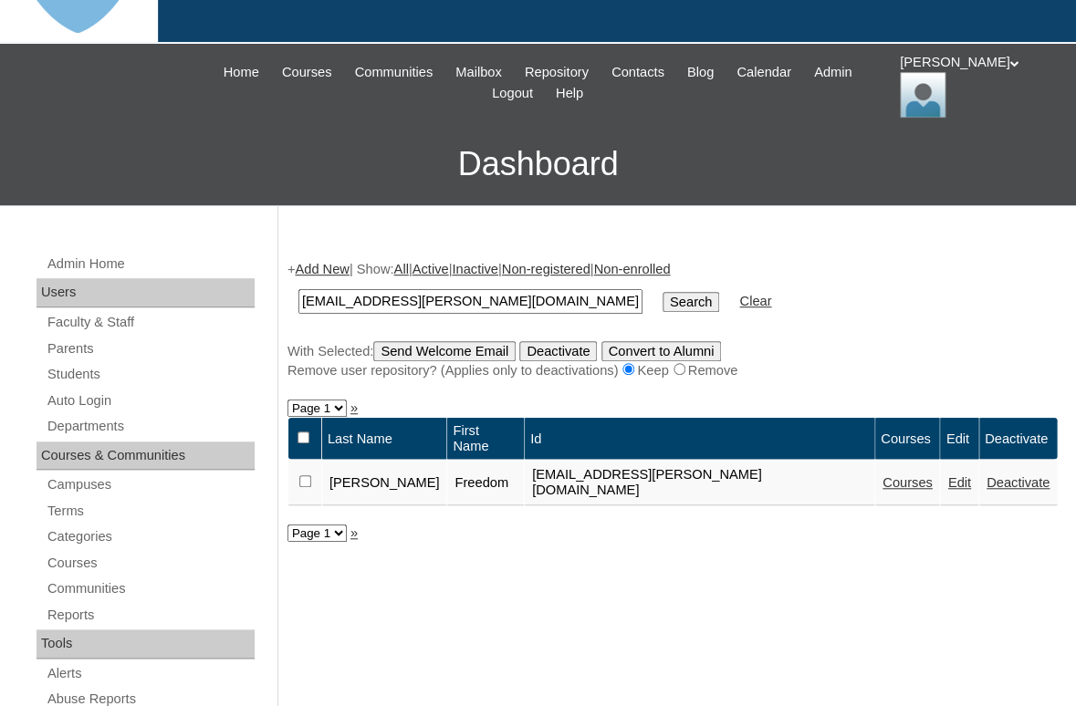
scroll to position [148, 0]
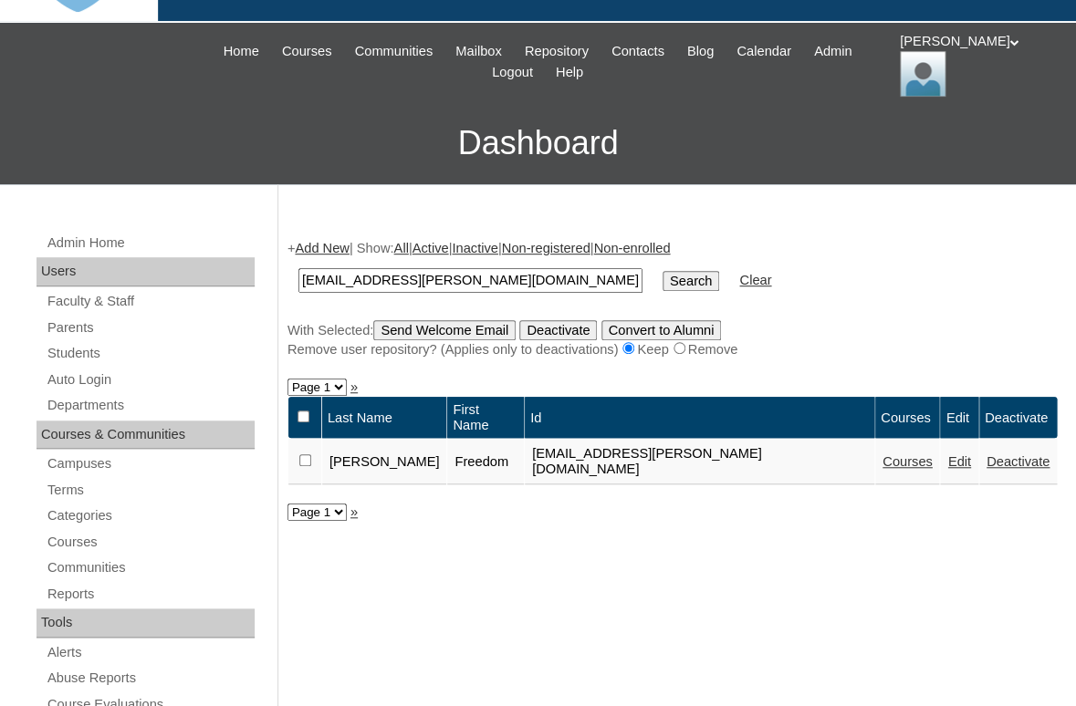
click at [882, 454] on link "Courses" at bounding box center [907, 461] width 50 height 15
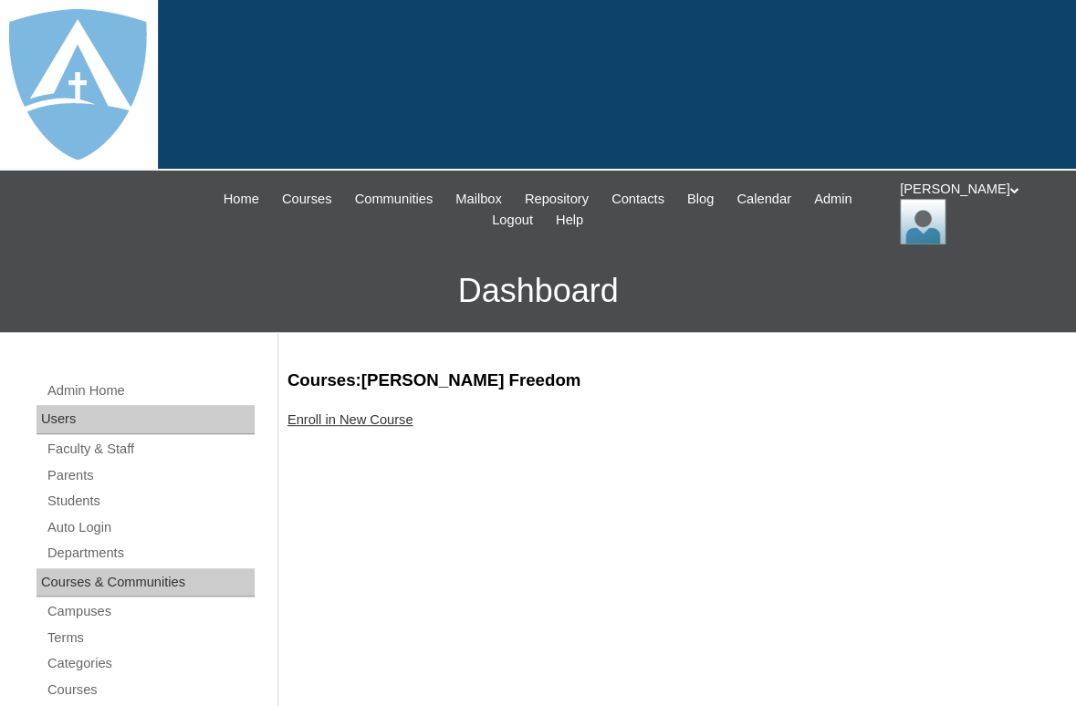
click at [362, 418] on link "Enroll in New Course" at bounding box center [350, 419] width 126 height 15
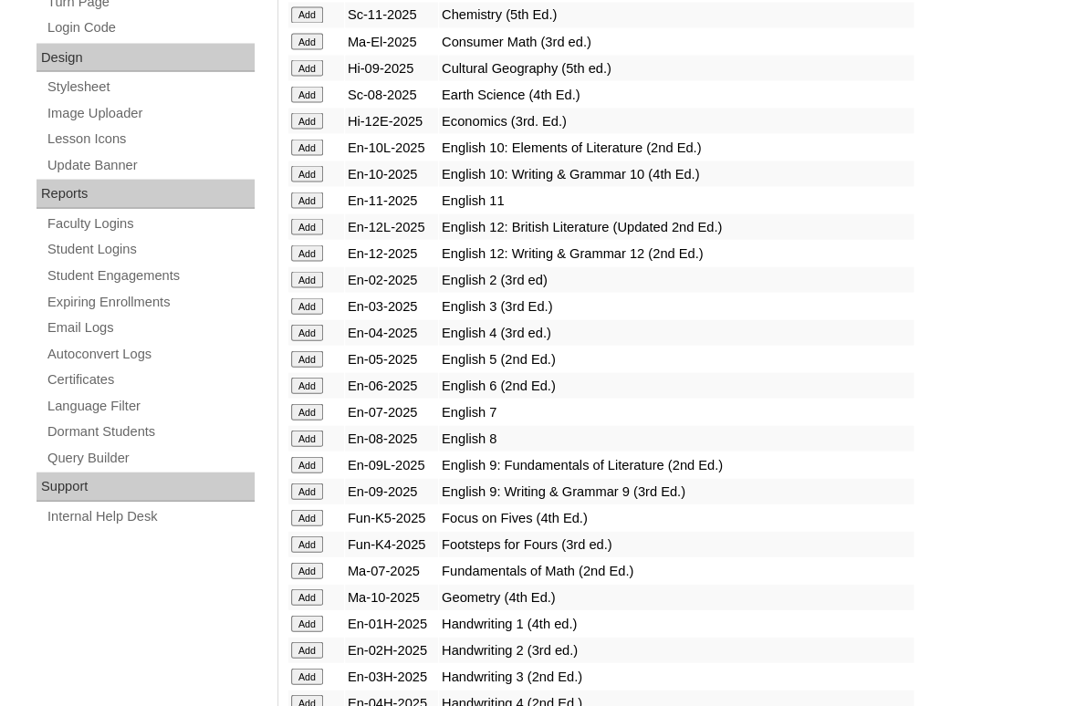
scroll to position [1125, 0]
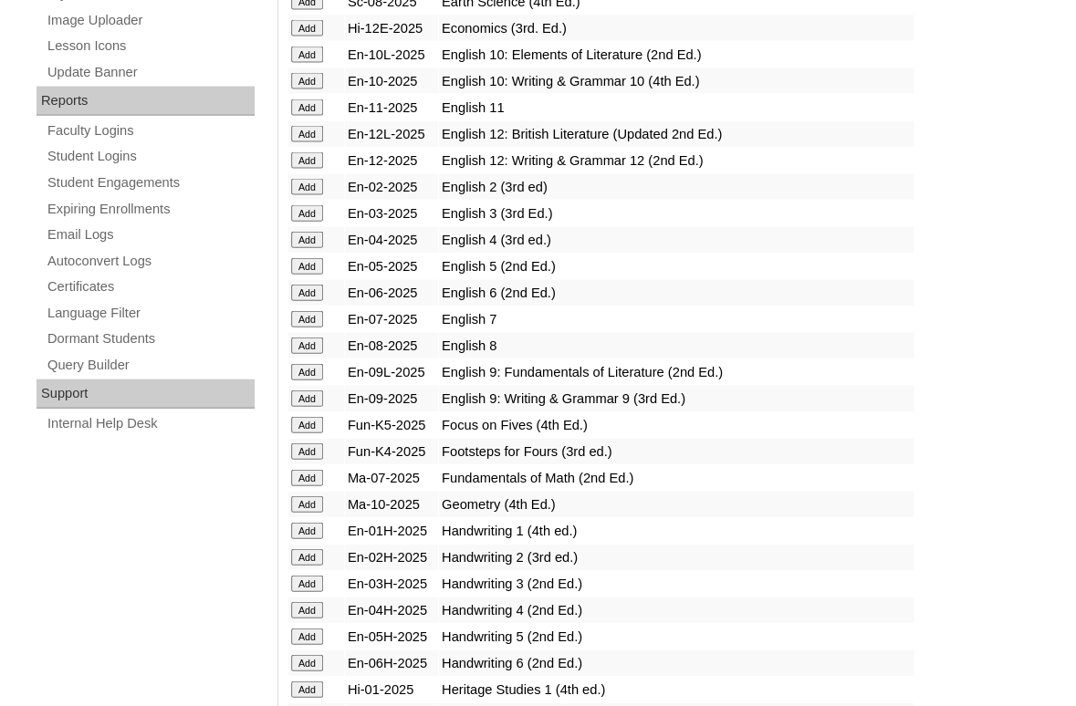
click at [309, 433] on input "Add" at bounding box center [307, 425] width 32 height 16
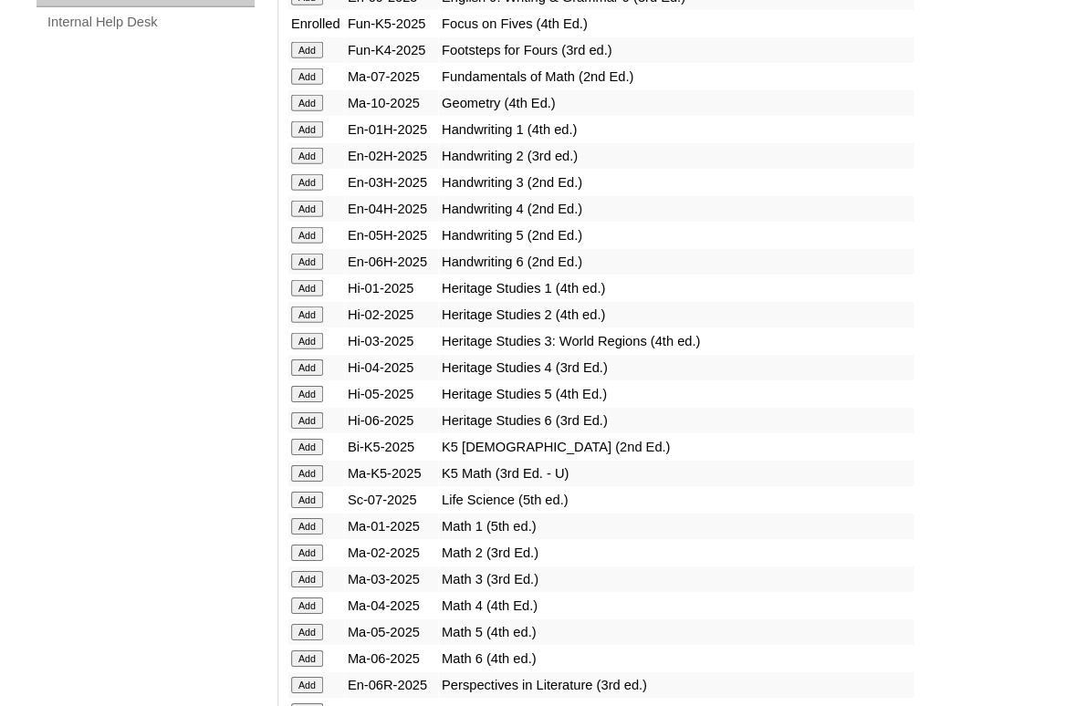
scroll to position [1539, 0]
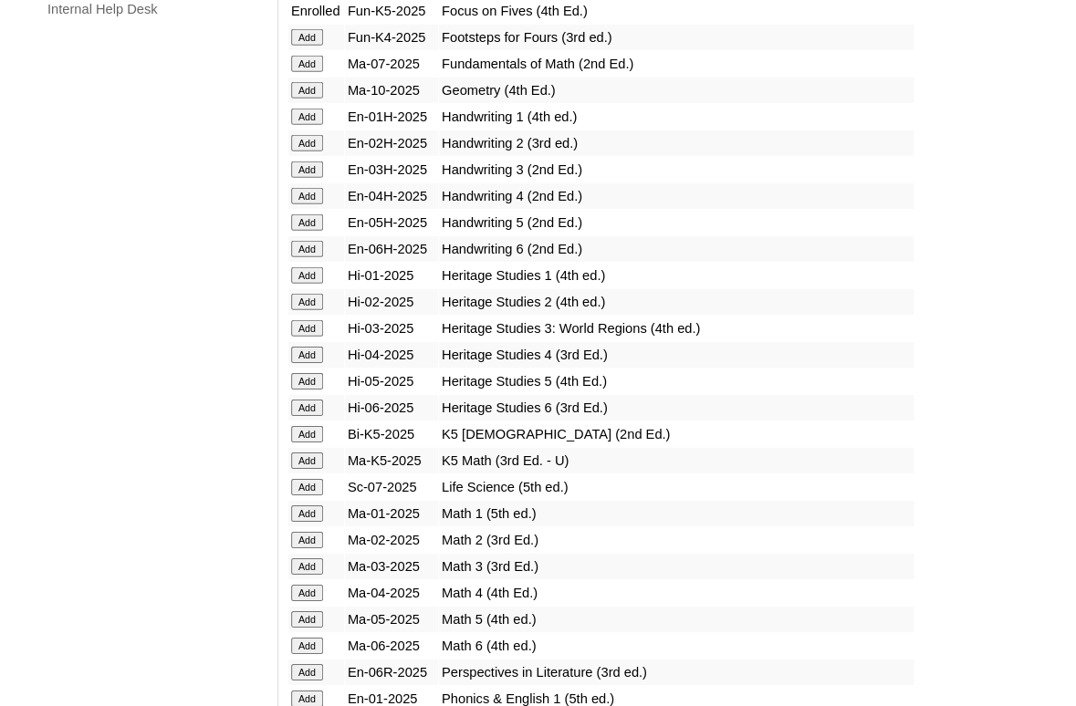
click at [298, 442] on input "Add" at bounding box center [307, 434] width 32 height 16
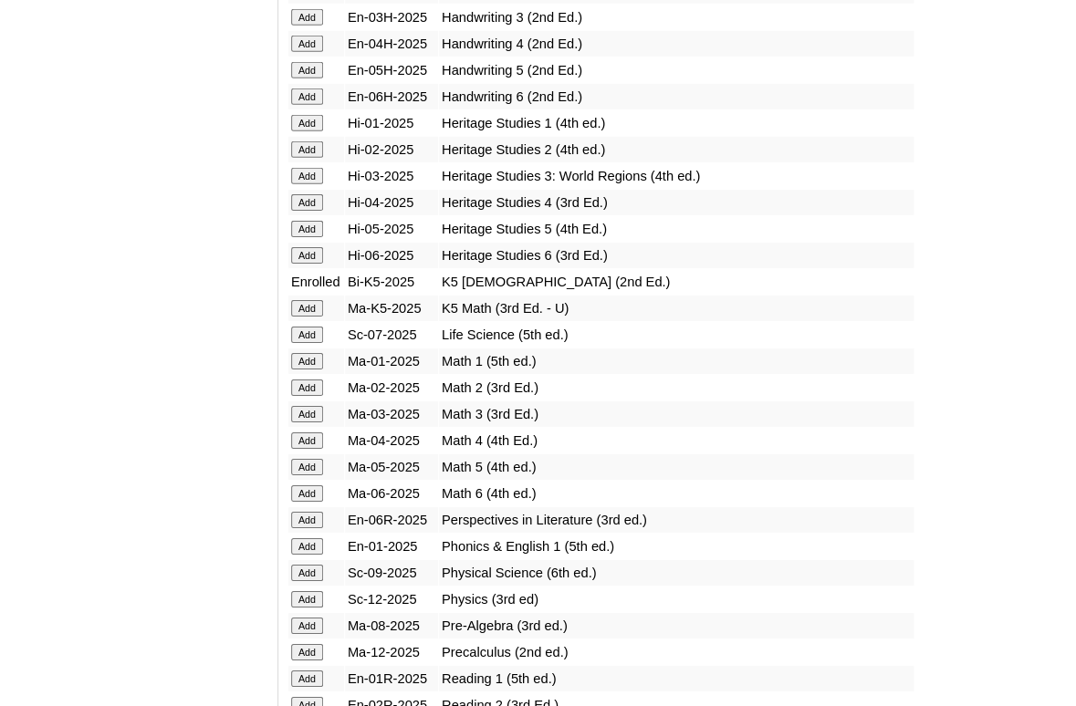
scroll to position [1741, 0]
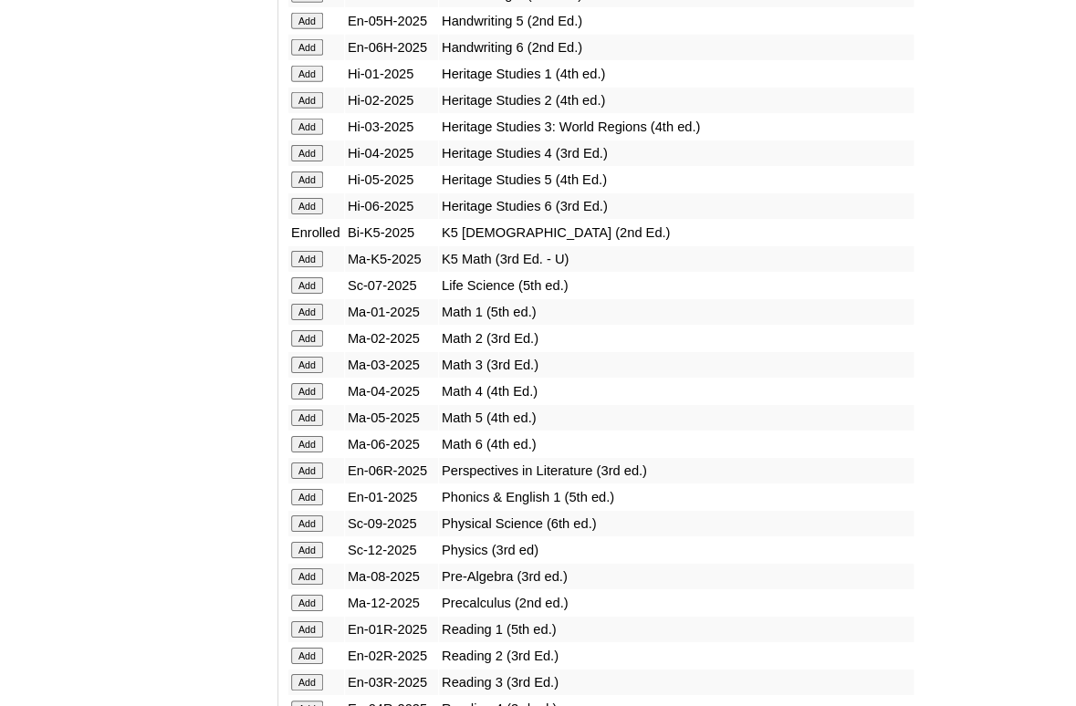
click at [307, 267] on input "Add" at bounding box center [307, 259] width 32 height 16
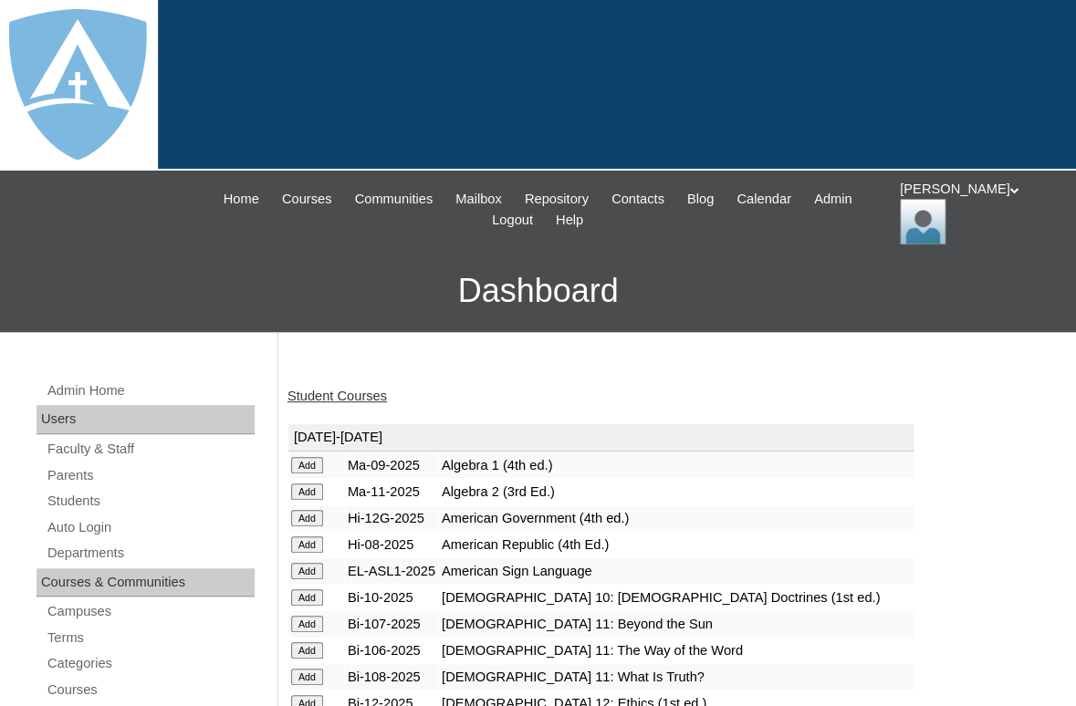
click at [334, 393] on link "Student Courses" at bounding box center [336, 396] width 99 height 15
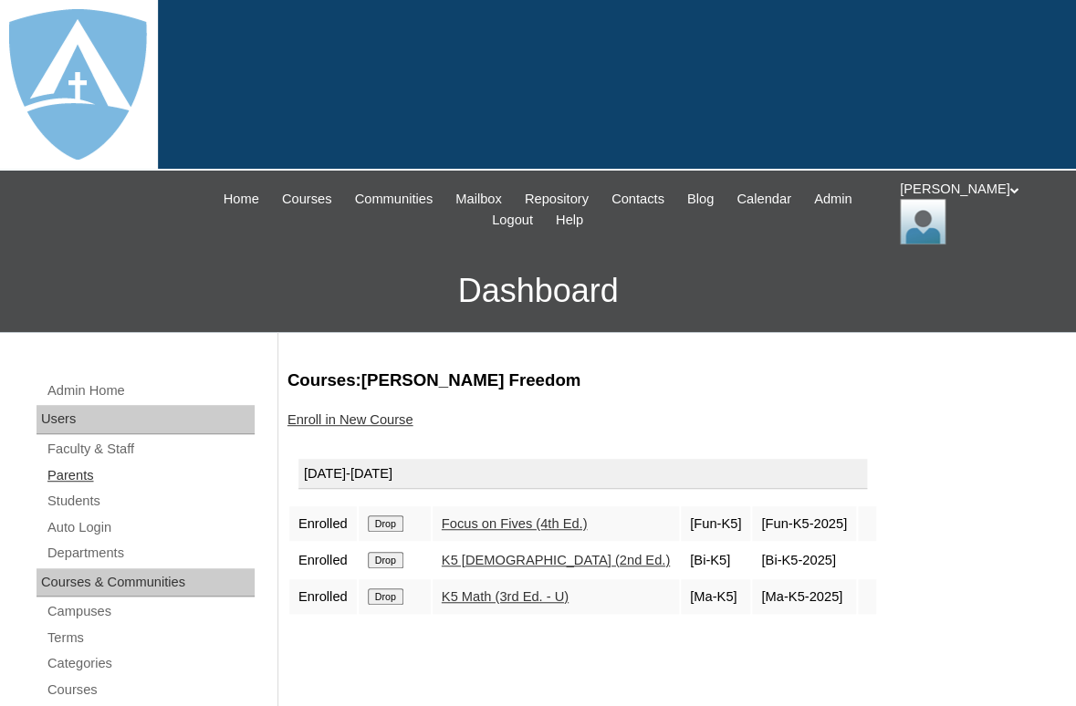
click at [64, 466] on link "Parents" at bounding box center [150, 475] width 209 height 23
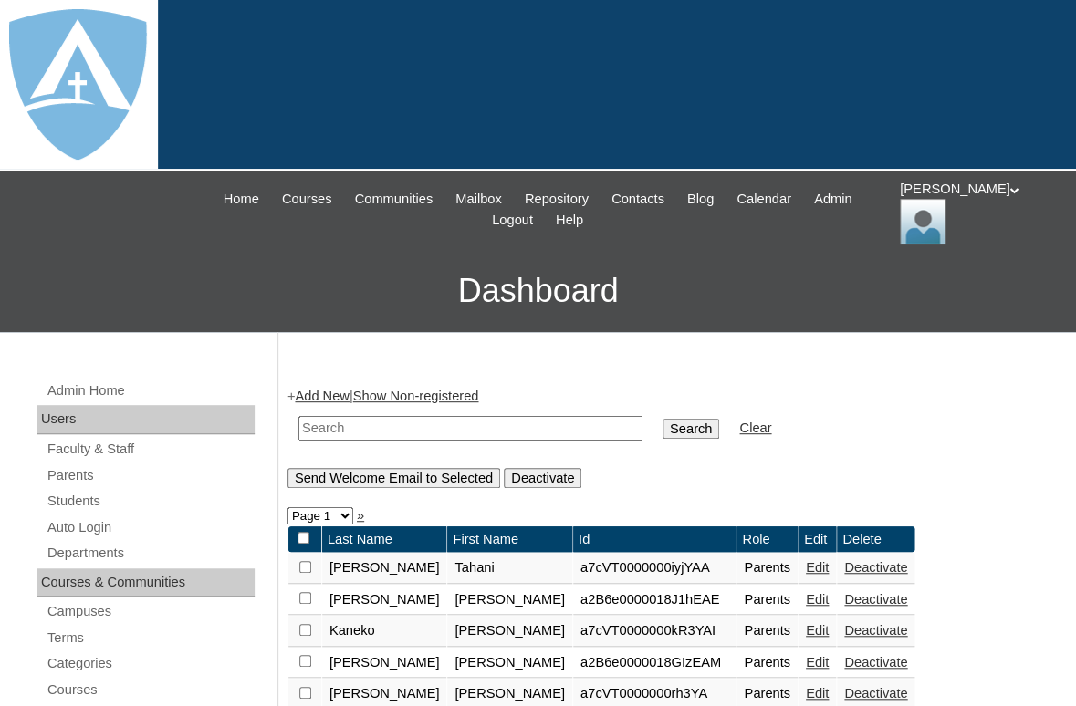
click at [348, 426] on input "text" at bounding box center [470, 428] width 344 height 25
paste input "Dillon Nathaniel Fyda"
drag, startPoint x: 415, startPoint y: 420, endPoint x: 254, endPoint y: 424, distance: 161.5
click at [298, 425] on input "Fyda" at bounding box center [470, 428] width 344 height 25
type input "Fyda"
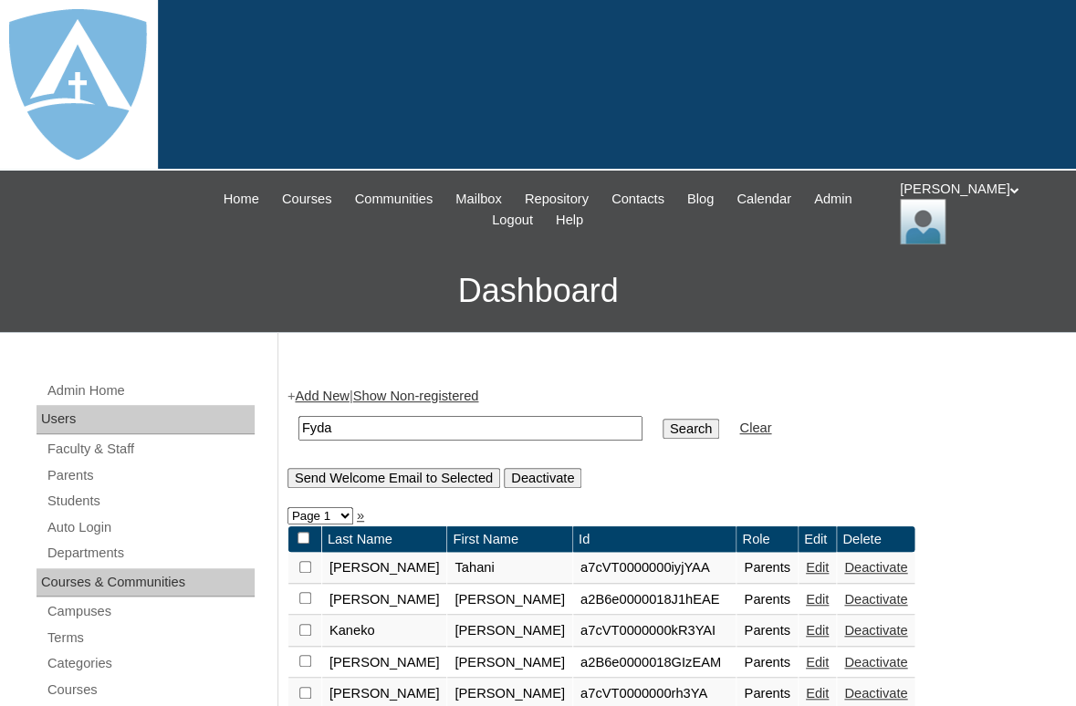
click at [662, 419] on input "Search" at bounding box center [690, 429] width 57 height 20
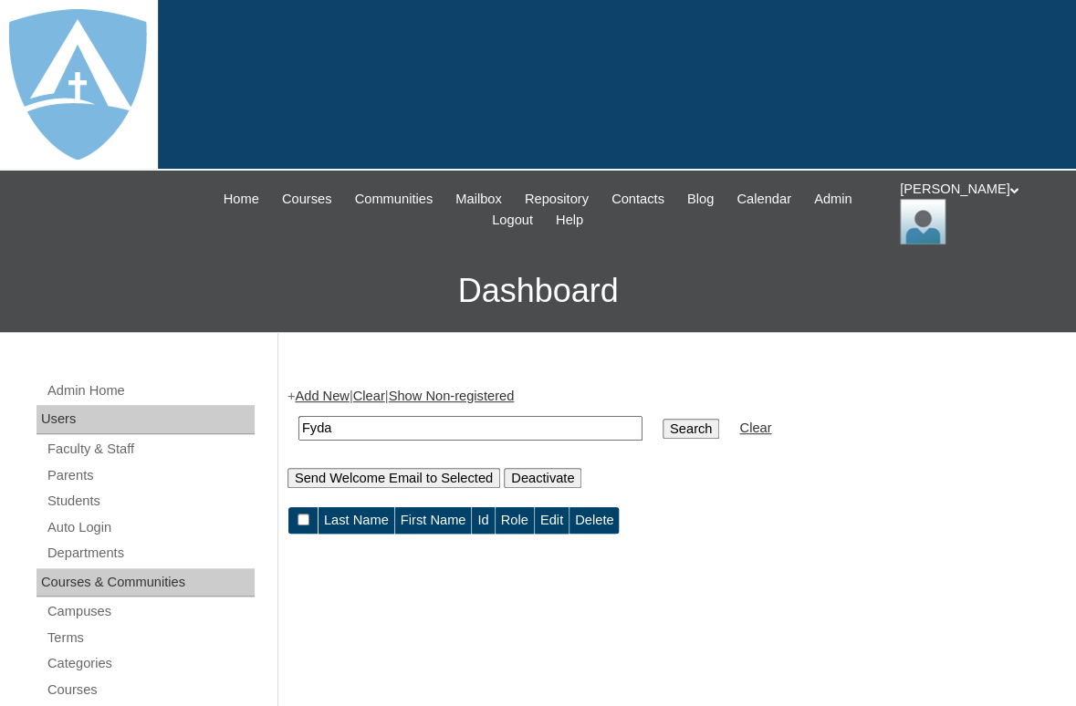
click at [332, 393] on link "Add New" at bounding box center [322, 396] width 54 height 15
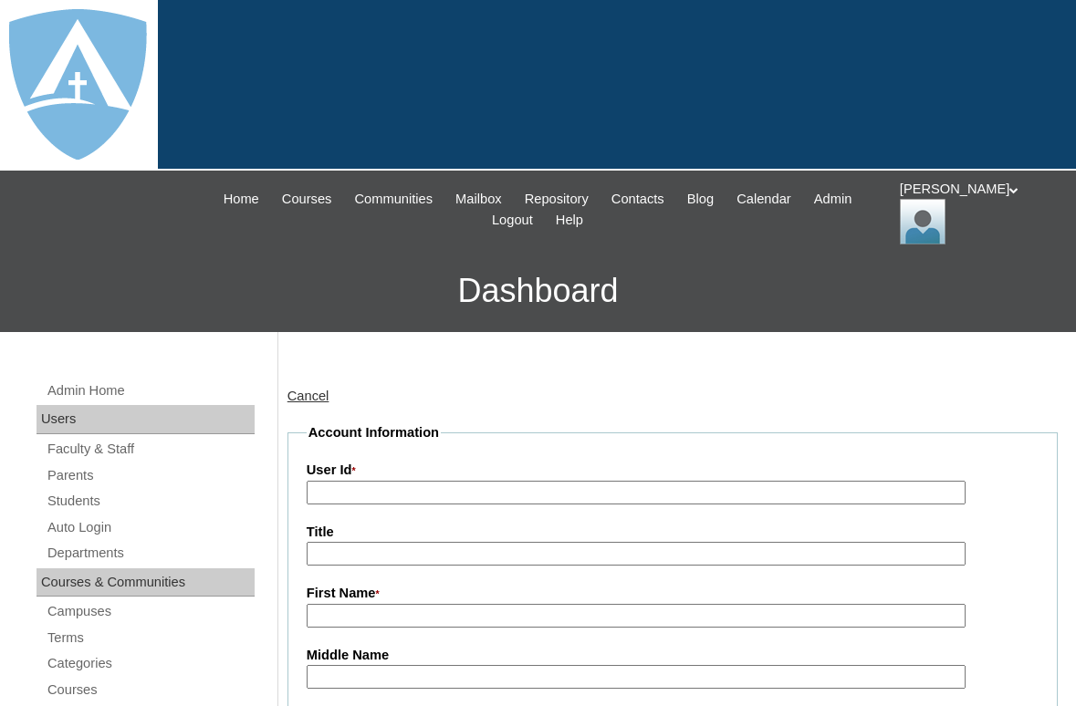
type input "tlambert"
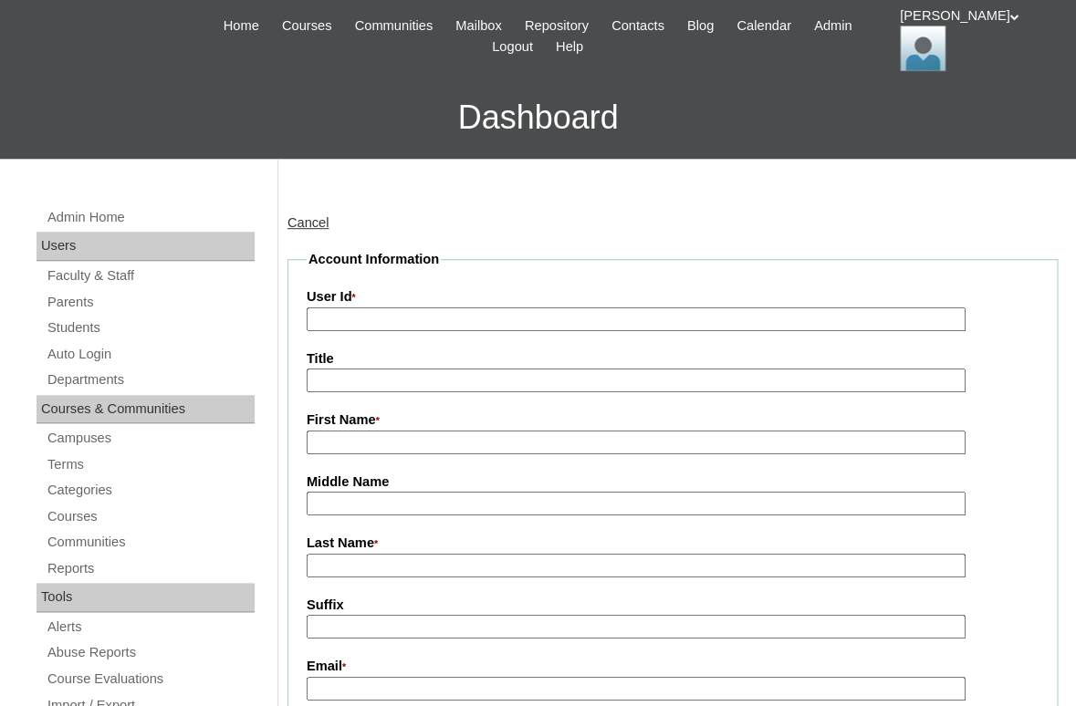
scroll to position [249, 0]
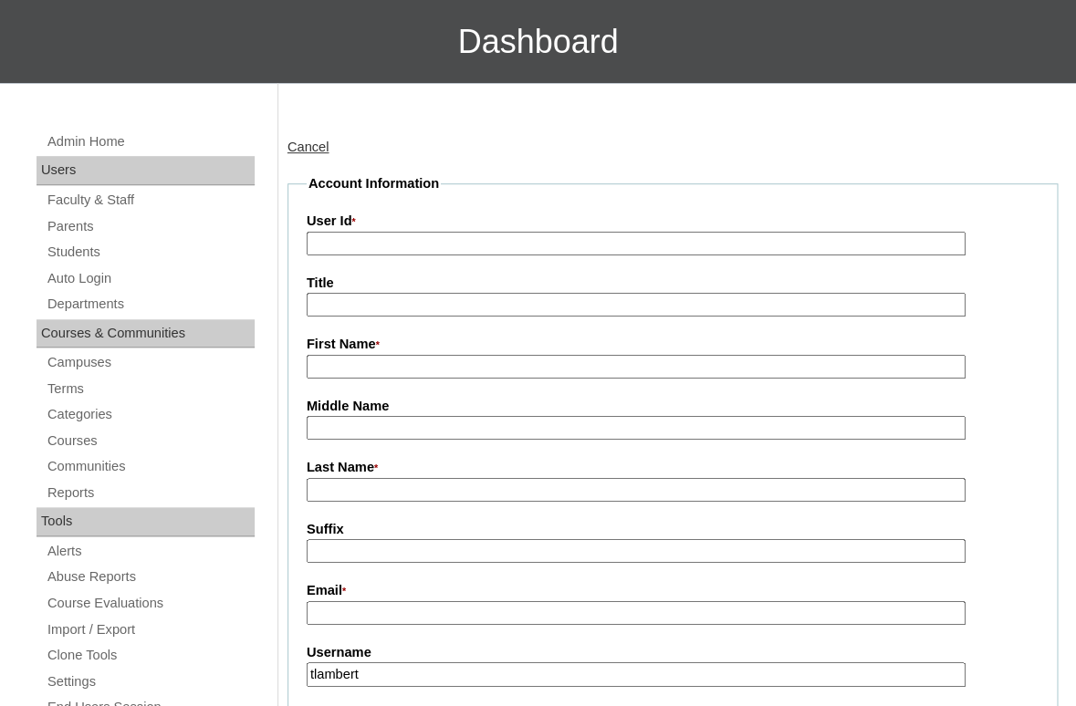
click at [360, 360] on input "First Name *" at bounding box center [636, 367] width 659 height 25
paste input "Dillon Nathaniel Fyda"
drag, startPoint x: 355, startPoint y: 364, endPoint x: 581, endPoint y: 371, distance: 226.4
click at [583, 372] on input "Dillon Nathaniel Fyda" at bounding box center [636, 367] width 659 height 25
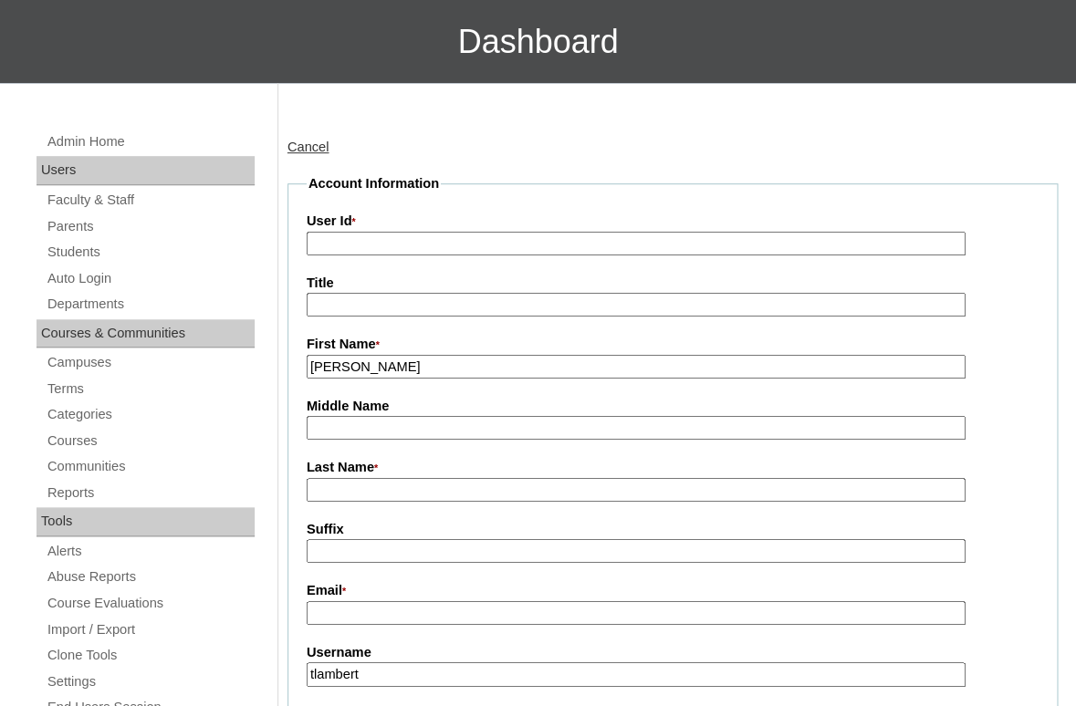
type input "Dillon"
click at [486, 478] on input "Last Name *" at bounding box center [636, 490] width 659 height 25
paste input "Nathaniel Fyda"
drag, startPoint x: 379, startPoint y: 487, endPoint x: 262, endPoint y: 484, distance: 117.7
click at [307, 486] on input "Nathaniel Fyda" at bounding box center [636, 490] width 659 height 25
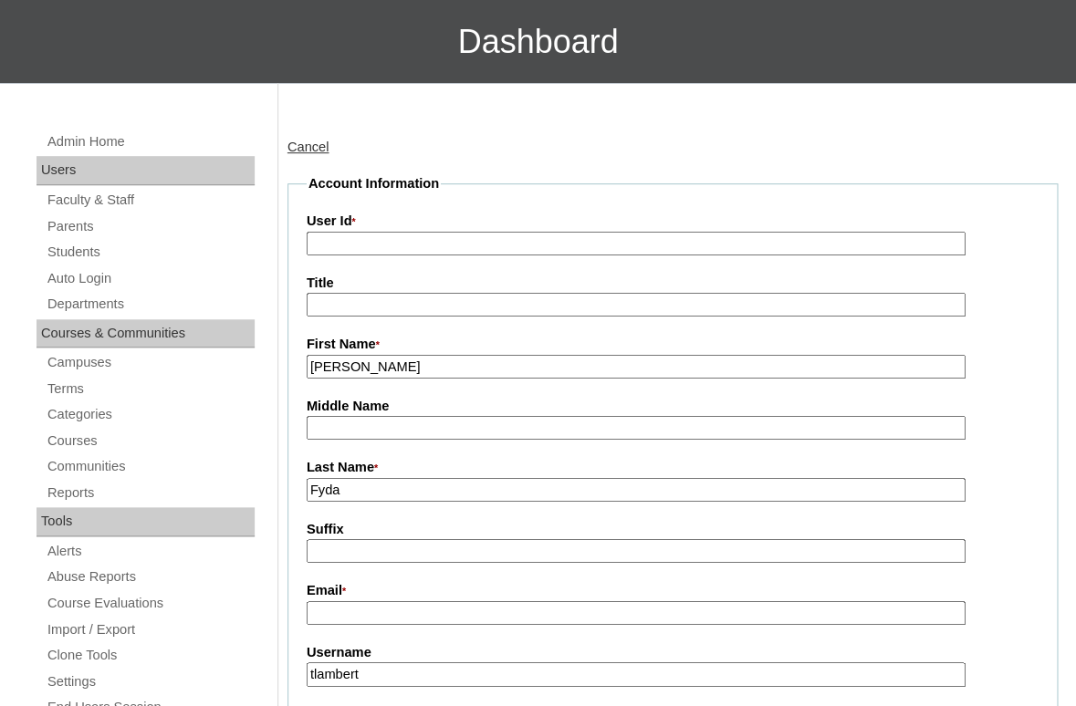
type input "Fyda"
click at [327, 539] on input "Suffix" at bounding box center [636, 551] width 659 height 25
click at [405, 608] on input "Email *" at bounding box center [636, 613] width 659 height 25
paste input "[EMAIL_ADDRESS][DOMAIN_NAME]"
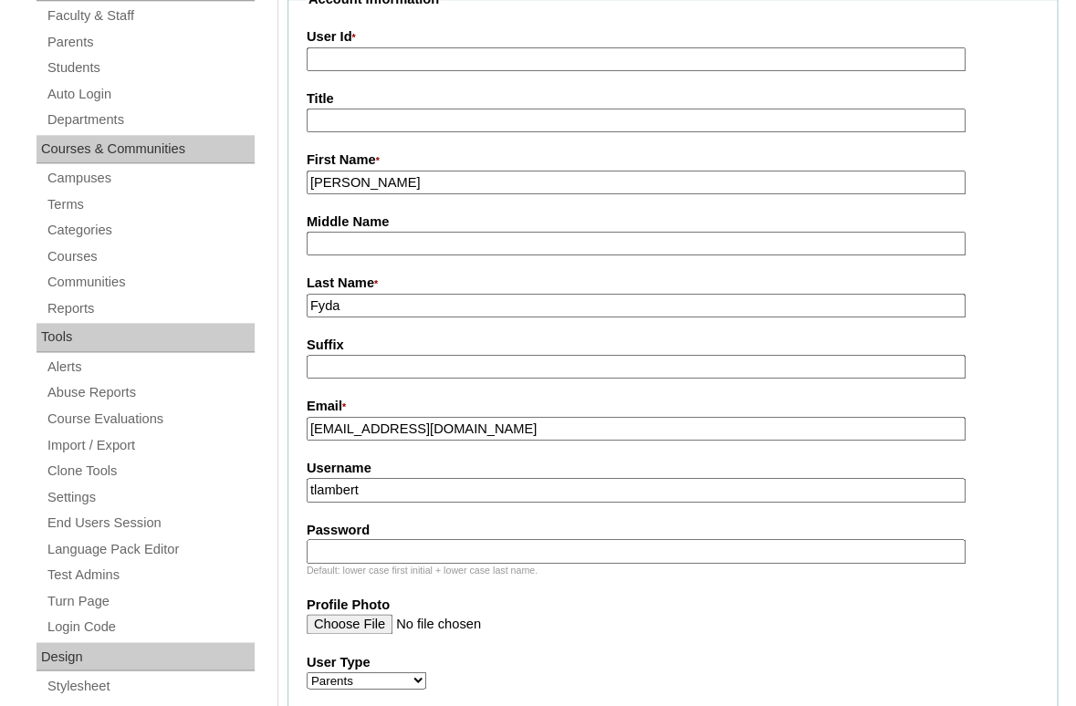
scroll to position [458, 0]
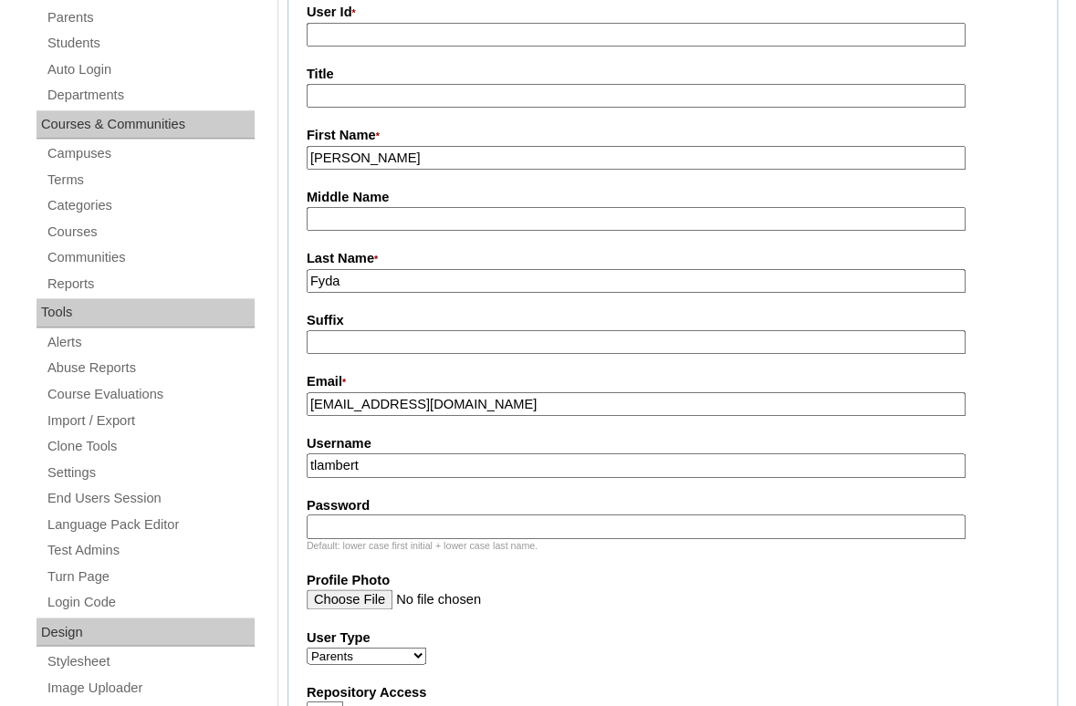
type input "[EMAIL_ADDRESS][DOMAIN_NAME]"
click at [408, 453] on input "tlambert" at bounding box center [636, 465] width 659 height 25
paste input "fydalyfe@gmail.com"
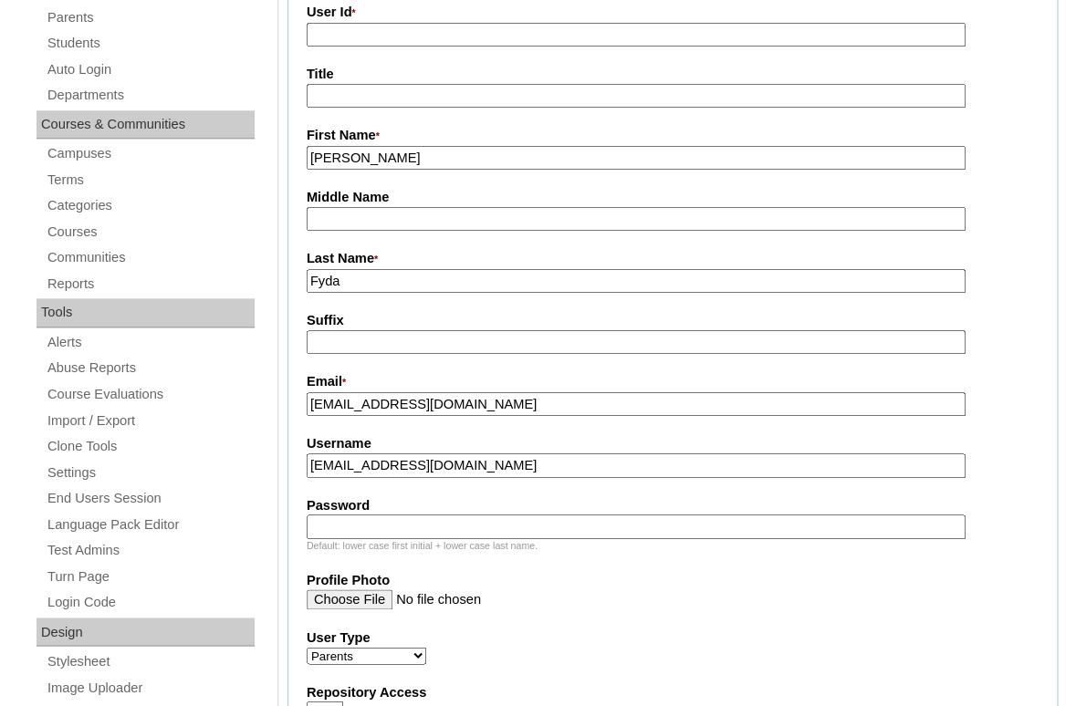
type input "fydalyfe@gmail.com"
click at [386, 545] on div "Default: lower case first initial + lower case last name." at bounding box center [673, 546] width 732 height 14
click at [378, 526] on input "Password" at bounding box center [636, 527] width 659 height 25
paste input "fydalyfe@gmail.com"
type input "fydalyfe@gmail.com"
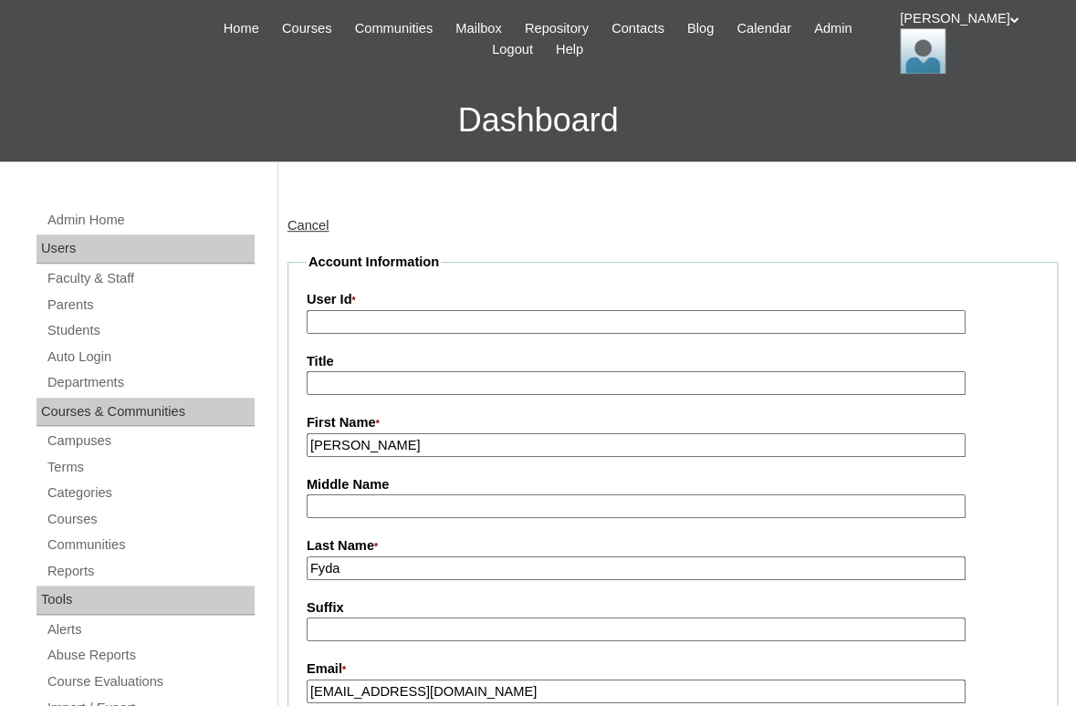
scroll to position [119, 0]
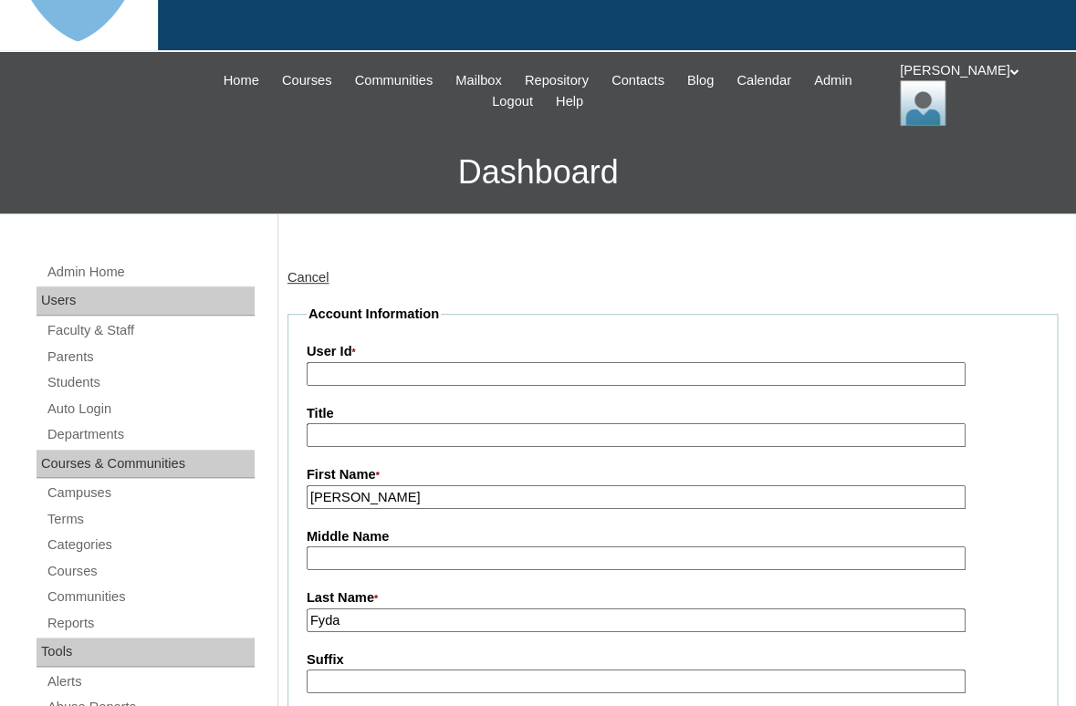
click at [350, 375] on input "User Id *" at bounding box center [636, 374] width 659 height 25
paste input "a7cVT0000000sA5YAI"
type input "a7cVT0000000sA5YAI"
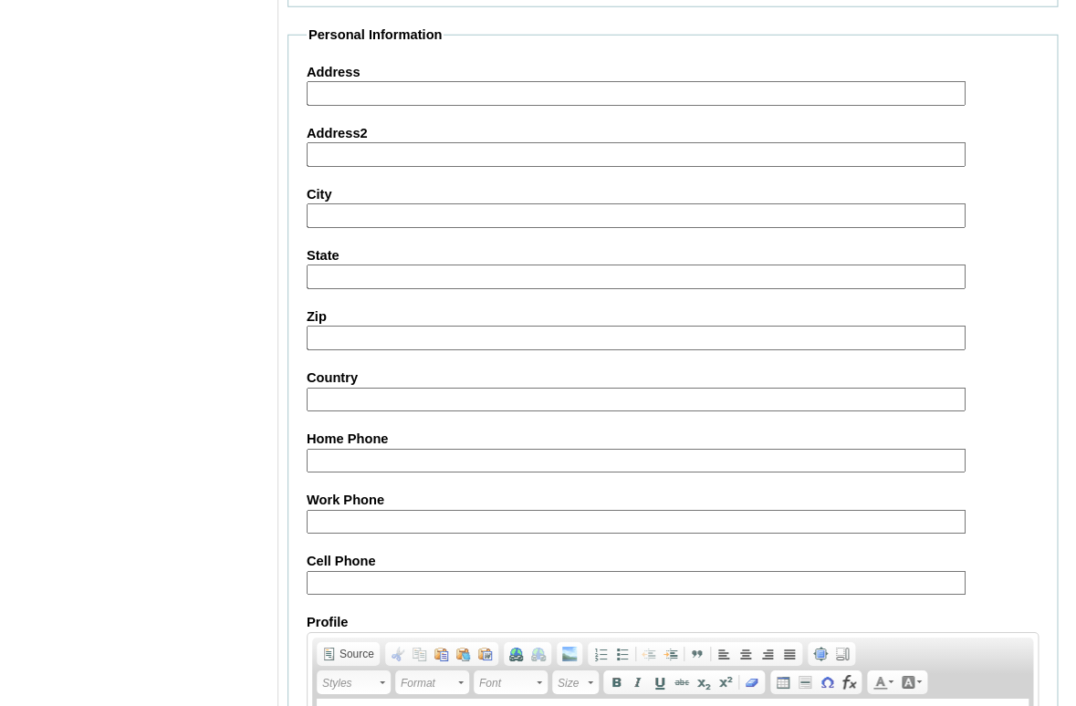
scroll to position [1887, 0]
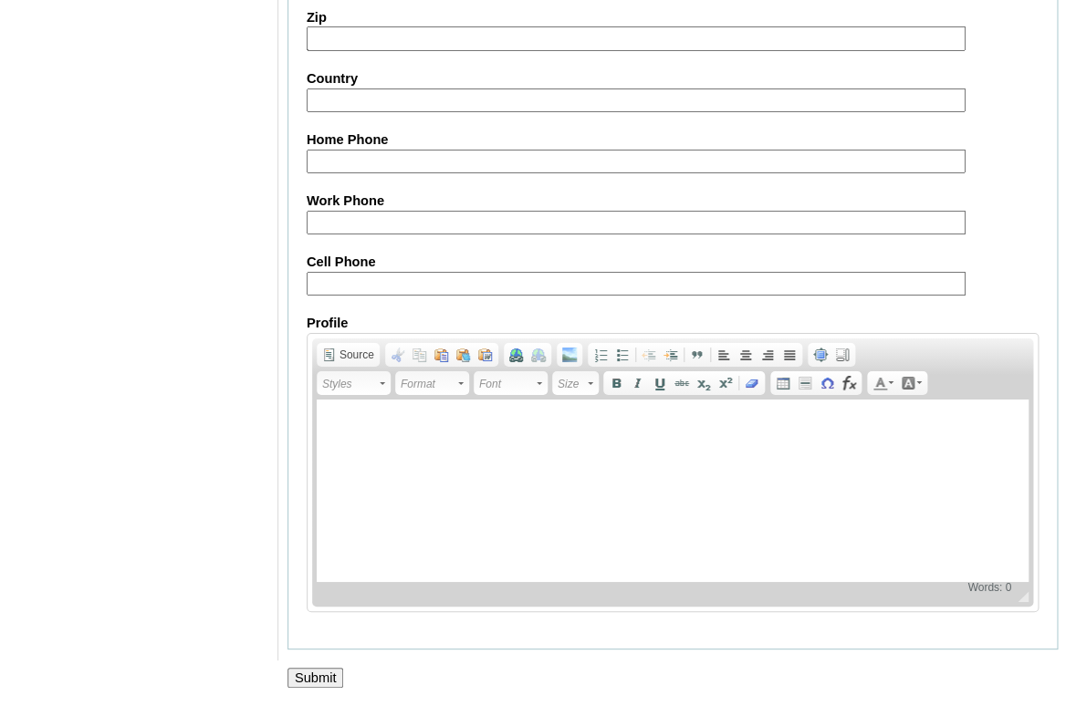
click at [317, 676] on input "Submit" at bounding box center [315, 678] width 57 height 20
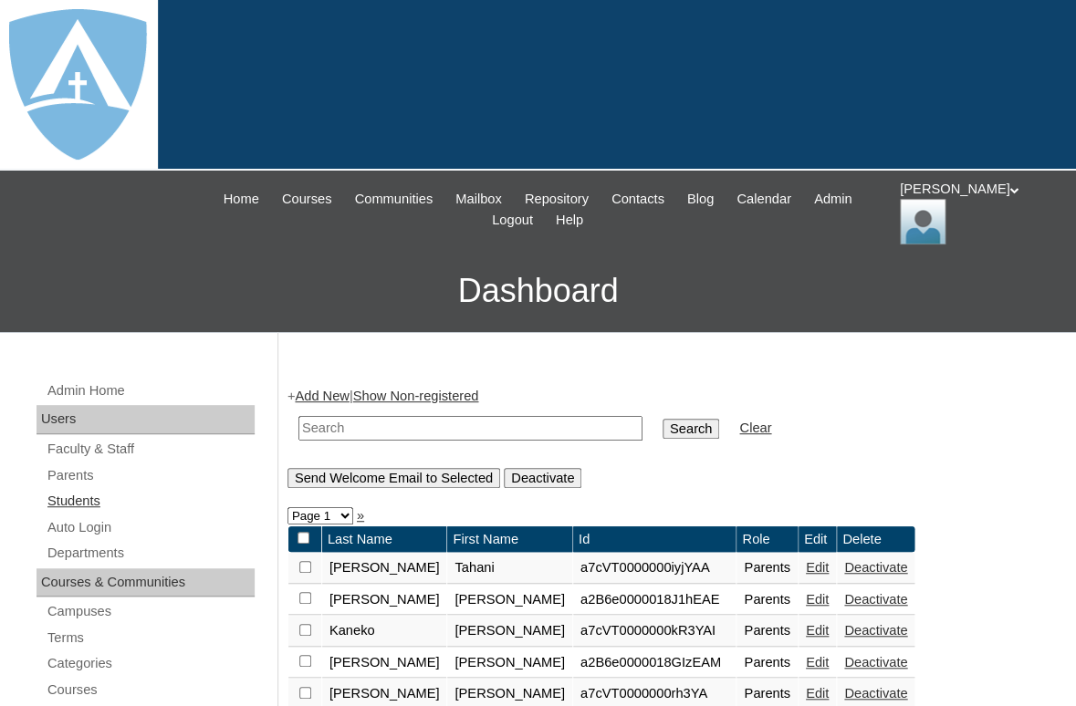
click at [75, 500] on link "Students" at bounding box center [150, 501] width 209 height 23
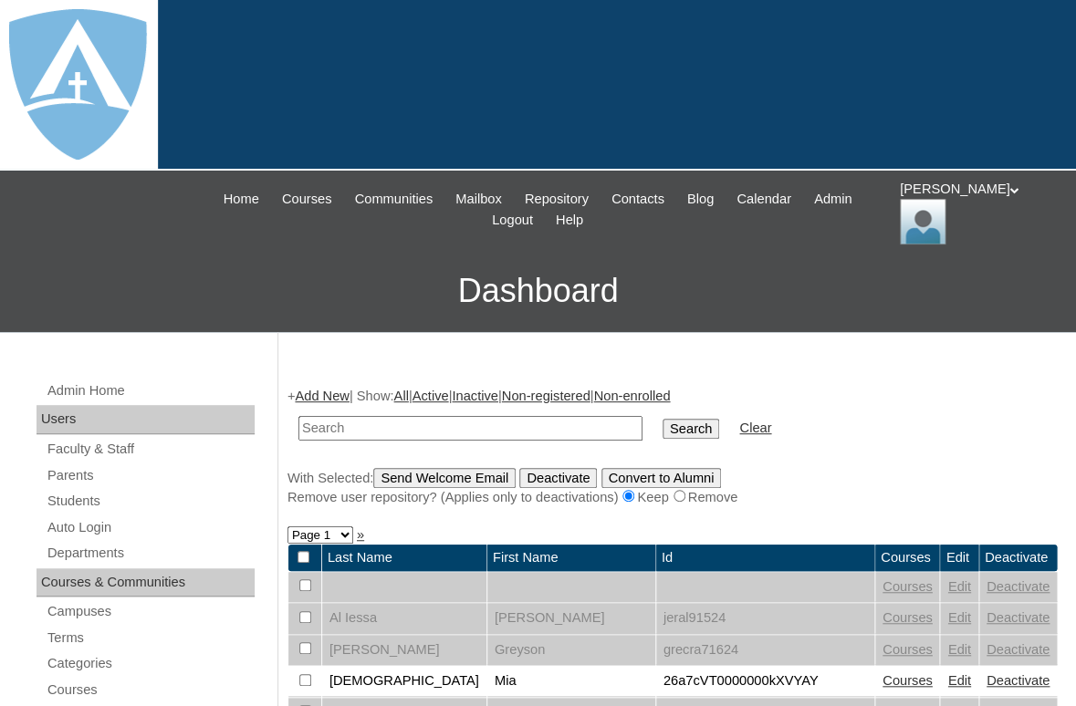
click at [331, 389] on link "Add New" at bounding box center [322, 396] width 54 height 15
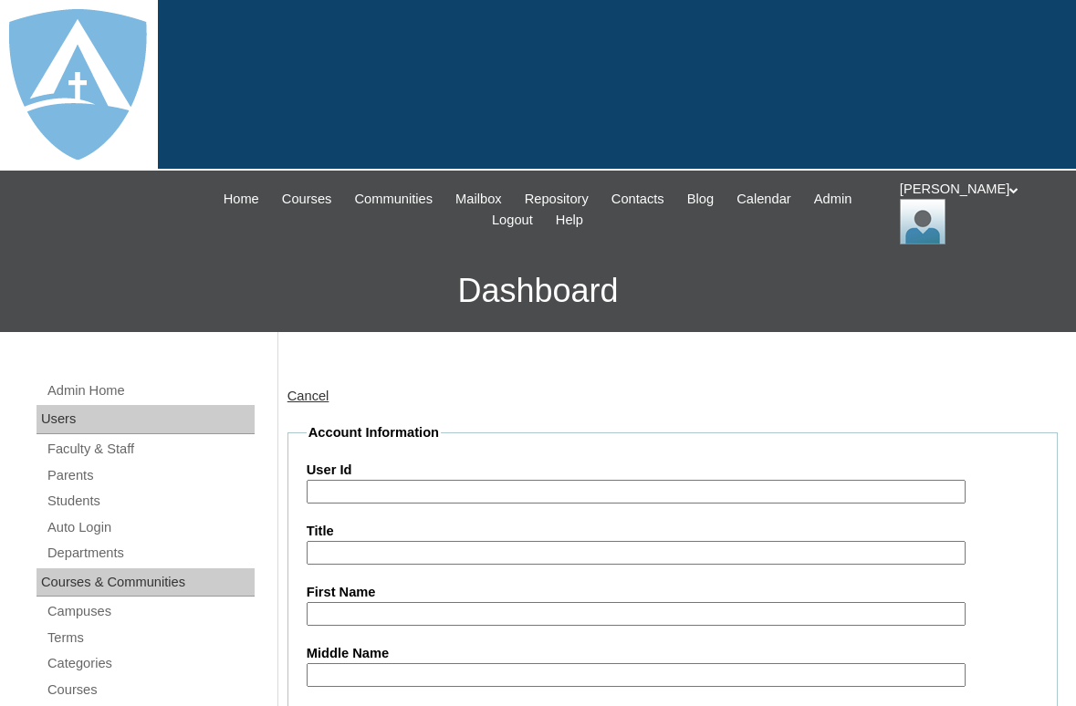
type input "tlambert"
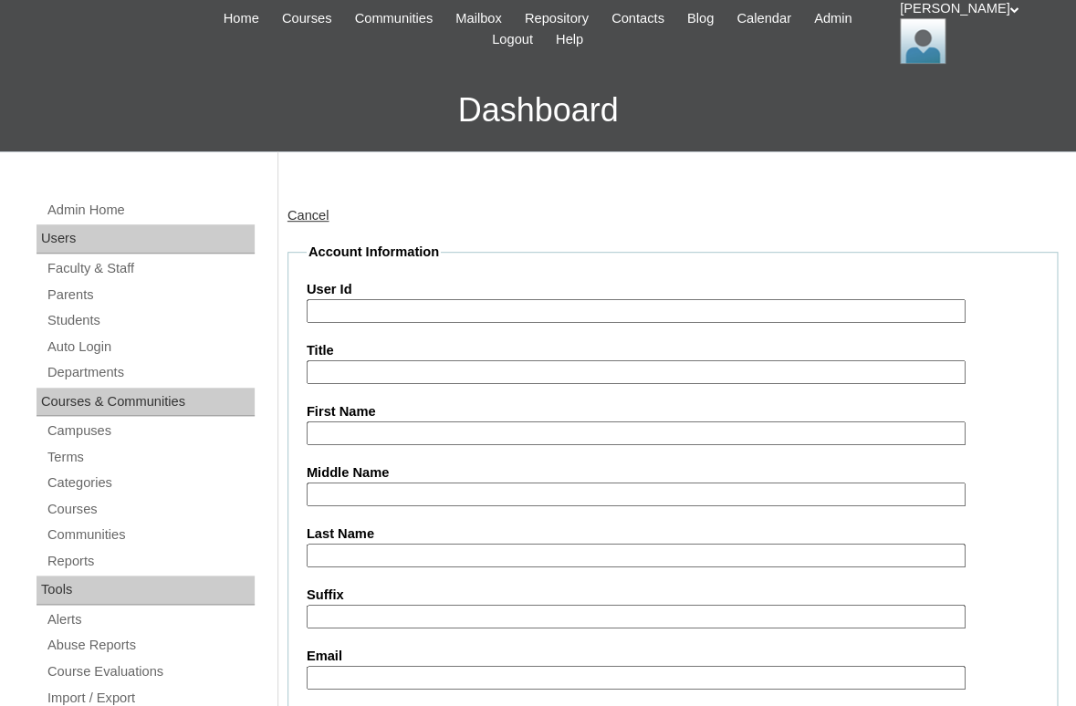
scroll to position [258, 0]
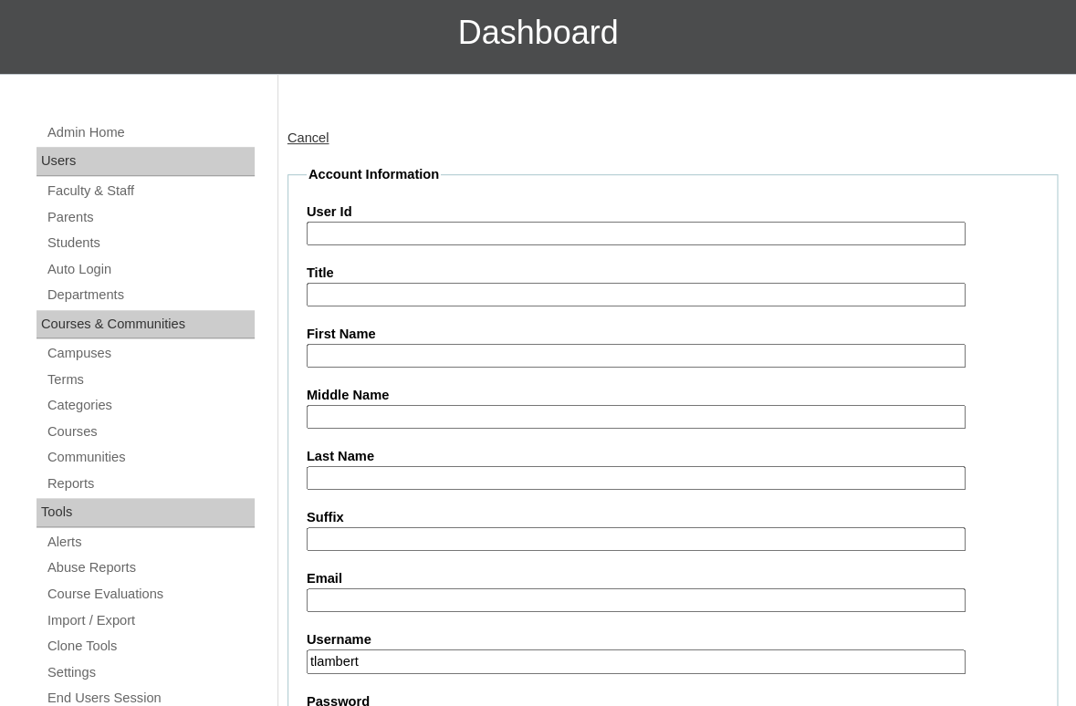
click at [338, 349] on input "First Name" at bounding box center [636, 356] width 659 height 25
paste input "Felix Fyda"
drag, startPoint x: 348, startPoint y: 349, endPoint x: 445, endPoint y: 348, distance: 96.7
click at [445, 348] on input "Felix Fyda" at bounding box center [636, 356] width 659 height 25
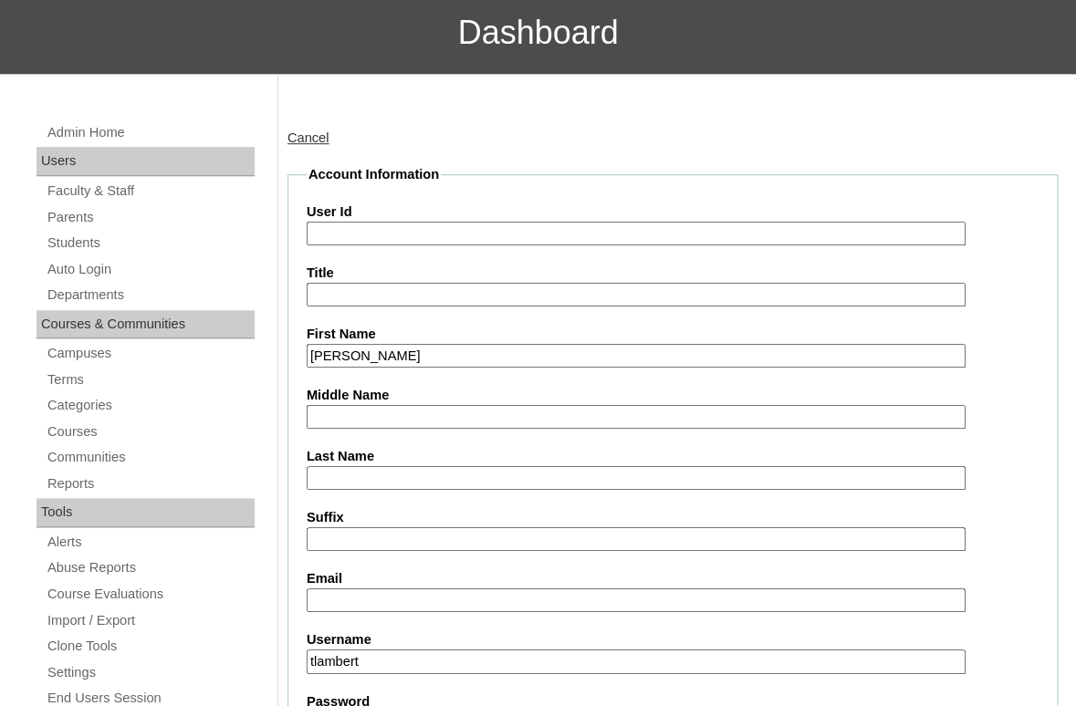
type input "Felix"
click at [396, 466] on input "Last Name" at bounding box center [636, 478] width 659 height 25
paste input "Fyda"
type input "Fyda"
click at [342, 592] on input "Email" at bounding box center [636, 600] width 659 height 25
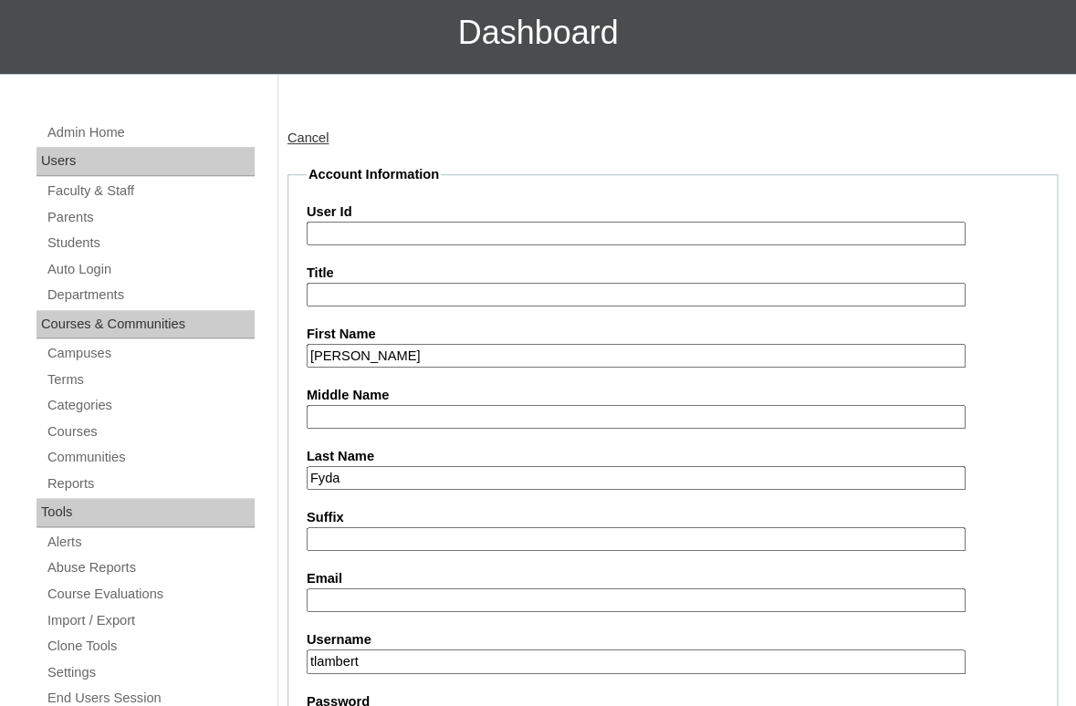
paste input "fydalyfe@gmail.com"
type input "fydalyfe@gmail.com"
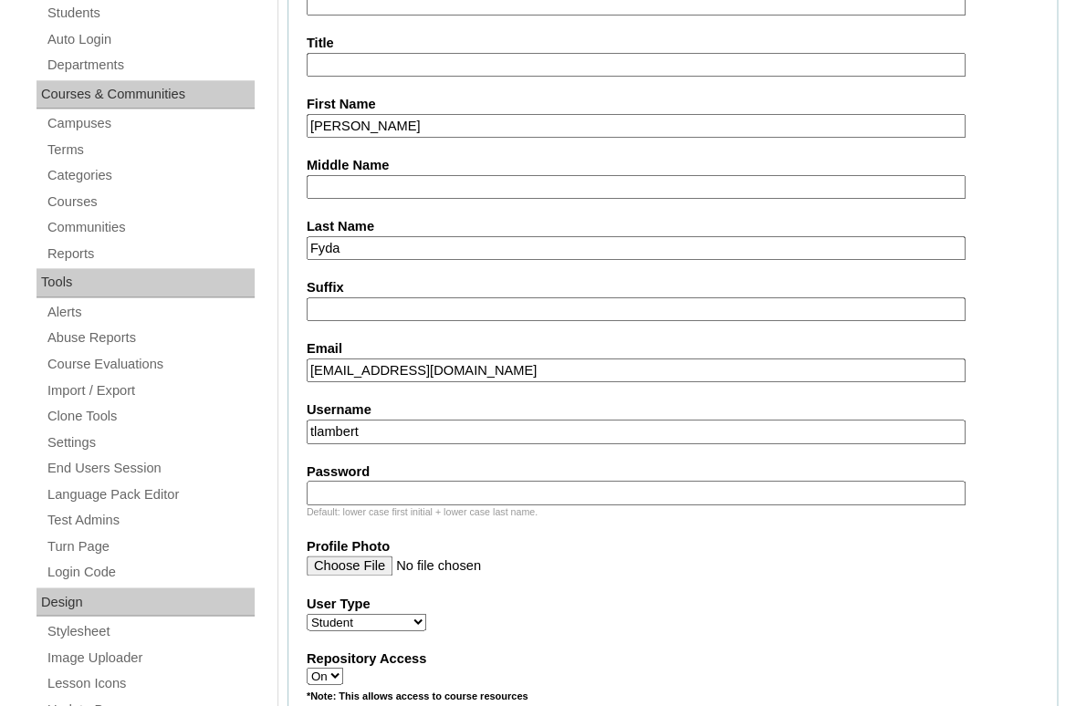
scroll to position [564, 0]
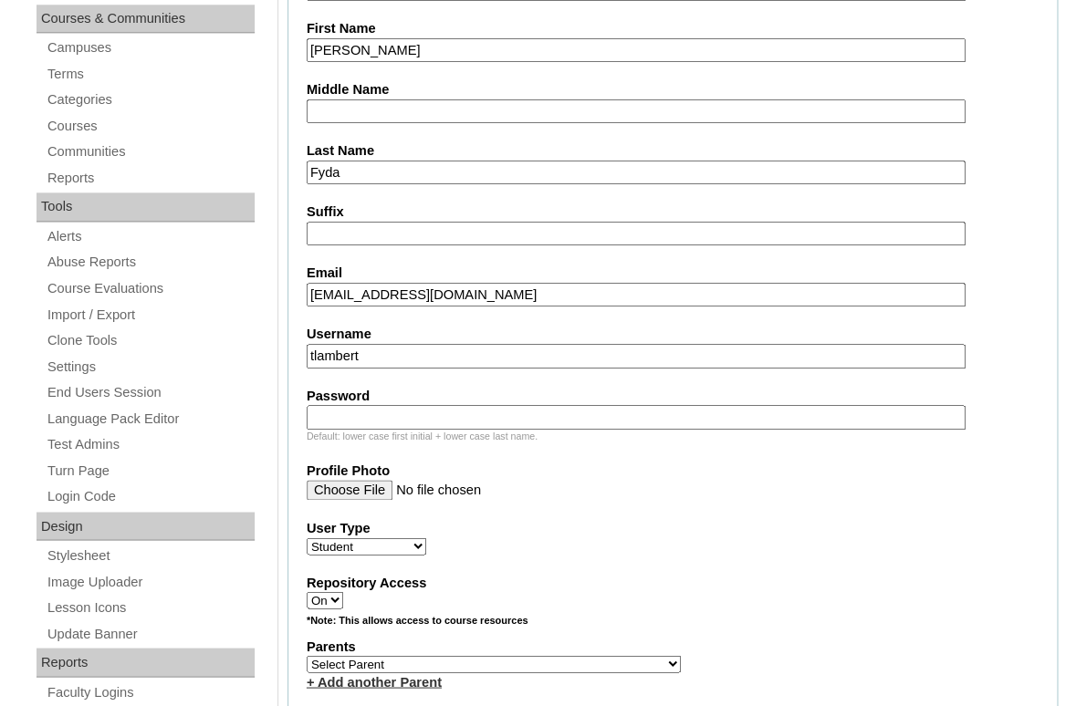
click at [410, 347] on input "tlambert" at bounding box center [636, 356] width 659 height 25
paste input "felix.fyda@enlightiumstudent.com"
type input "felix.fyda@enlightiumstudent.com"
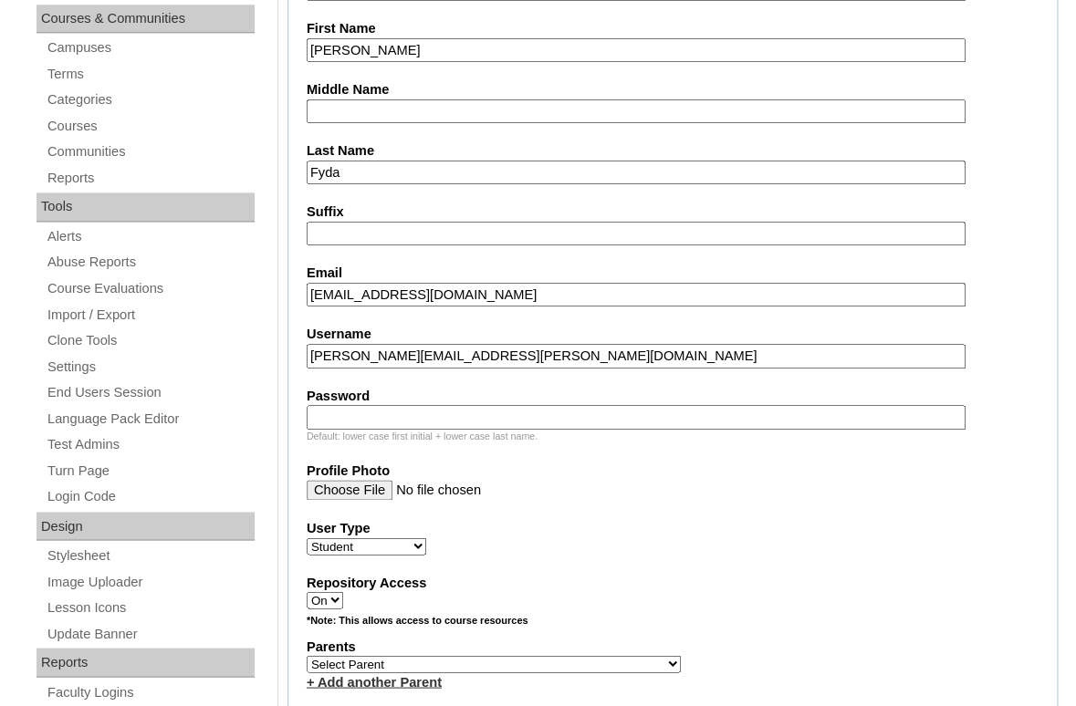
click at [392, 409] on input "Password" at bounding box center [636, 417] width 659 height 25
paste input "felix.fyda@enlightiumstudent.com"
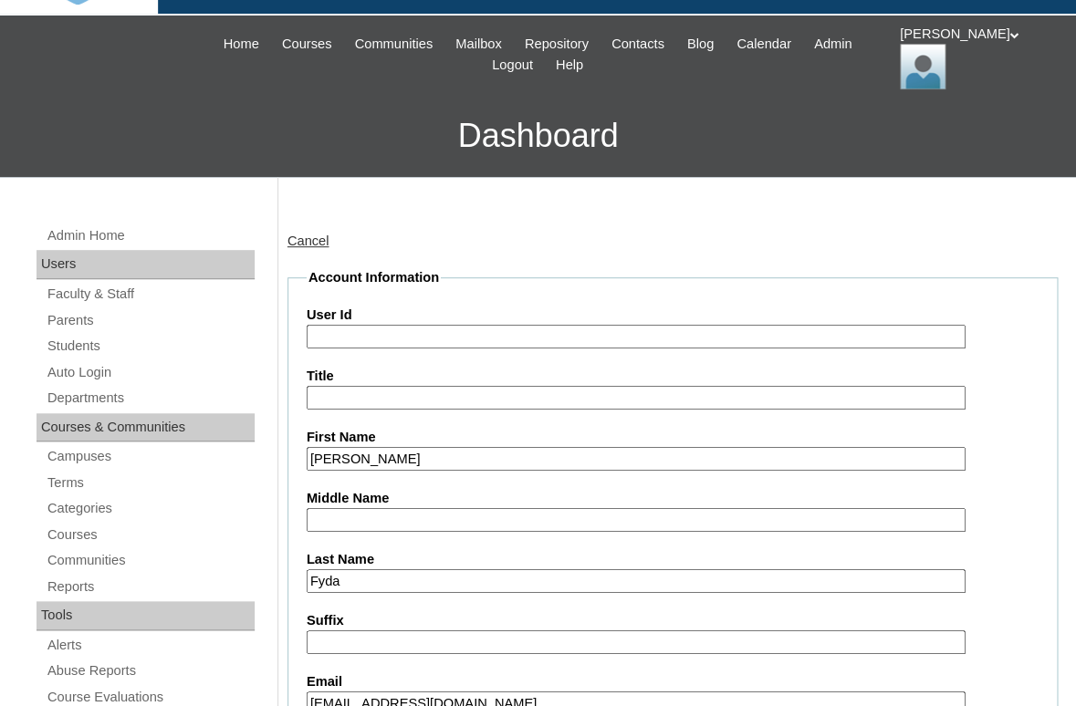
scroll to position [114, 0]
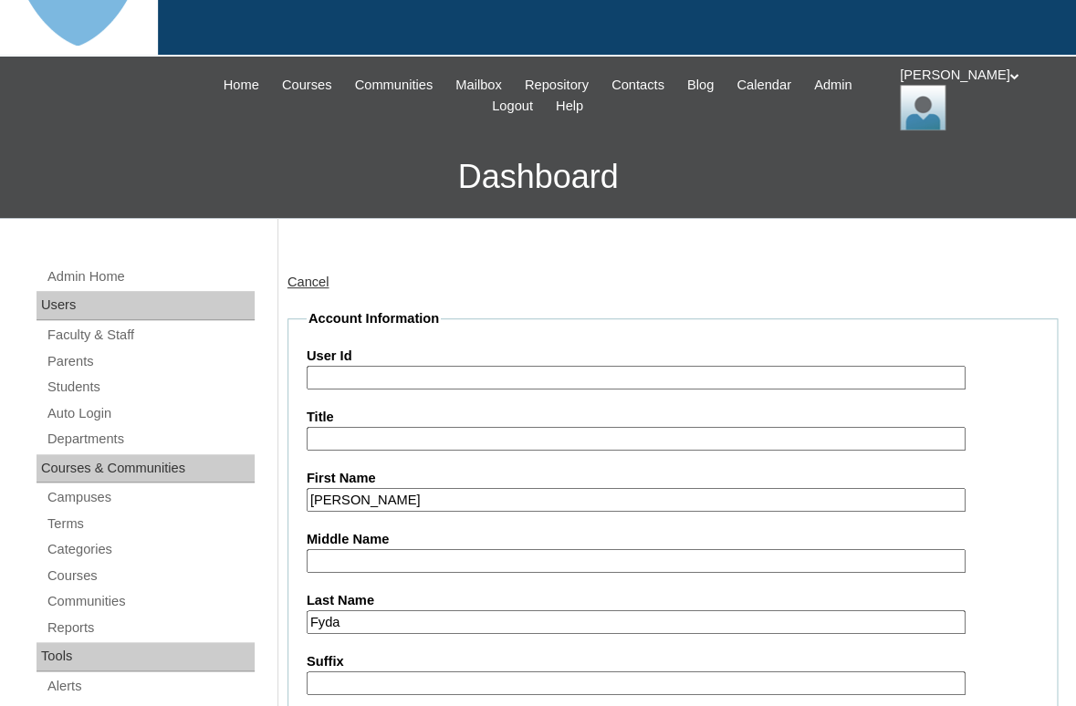
type input "felix.fyda@enlightiumstudent.com"
click at [367, 371] on input "User Id" at bounding box center [636, 378] width 659 height 25
paste input "felix.fyda@enlightiumstudent.com"
type input "26felix.fyda@enlightiumstudent.com"
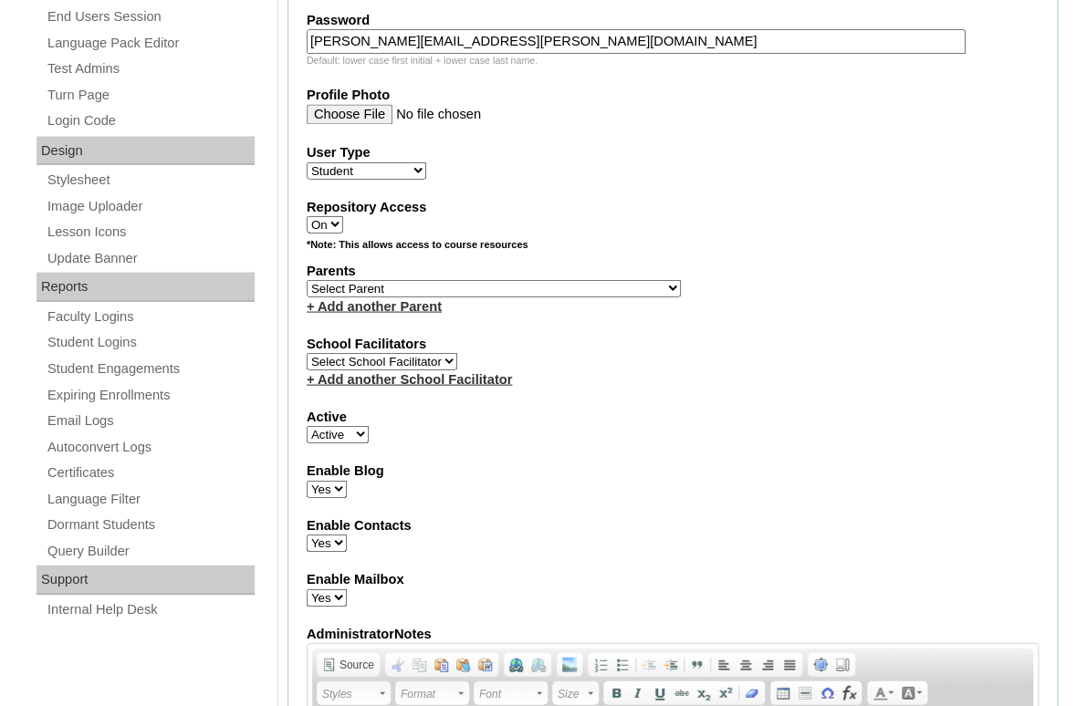
scroll to position [924, 0]
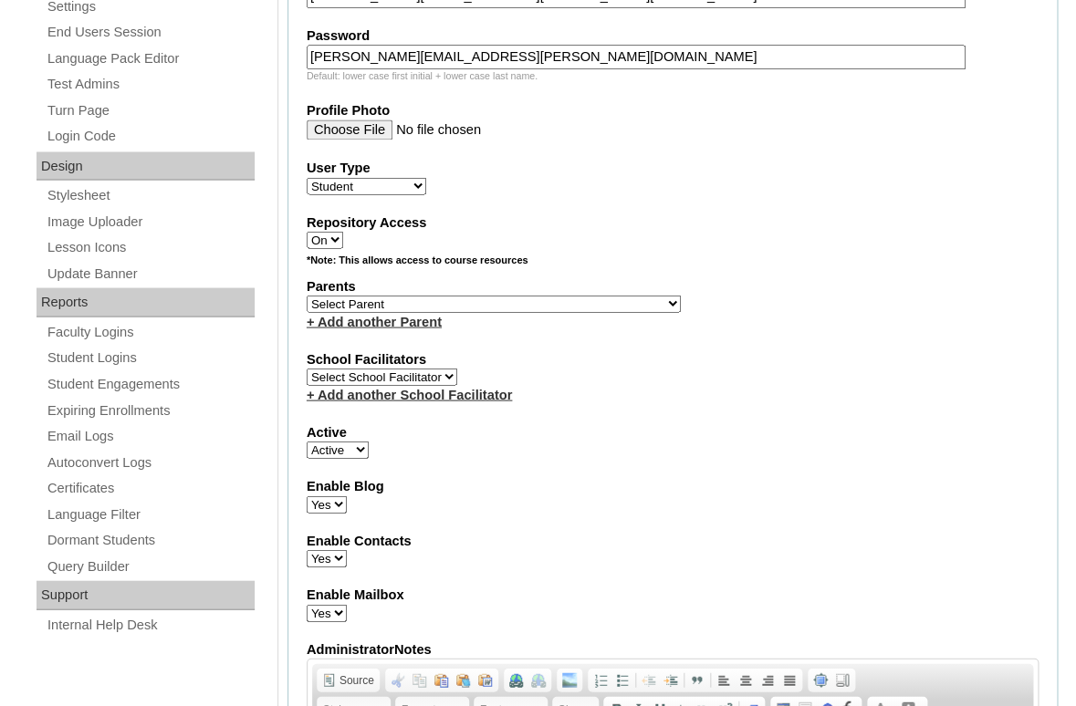
click at [307, 295] on select "Select Parent Abbas, Tahani Garcia, Rosa Kaneko, Chad Labourdette, Jessica Manz…" at bounding box center [494, 303] width 374 height 17
select select "101656"
click option "Fyda, Dillon" at bounding box center [0, 0] width 0 height 0
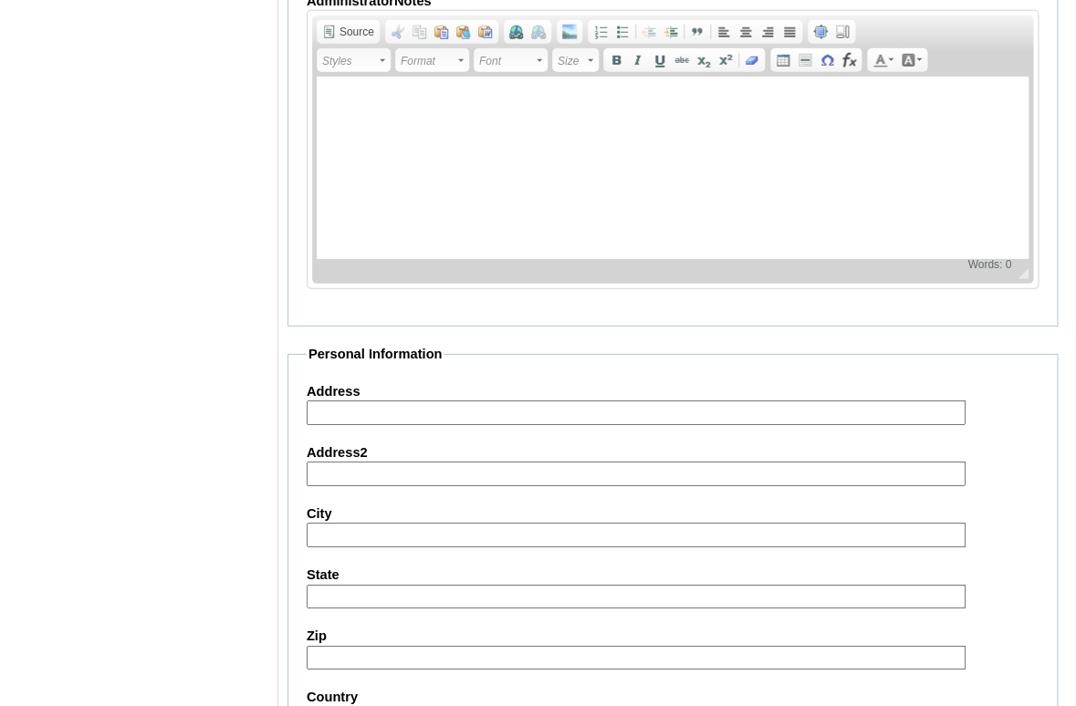
scroll to position [2214, 0]
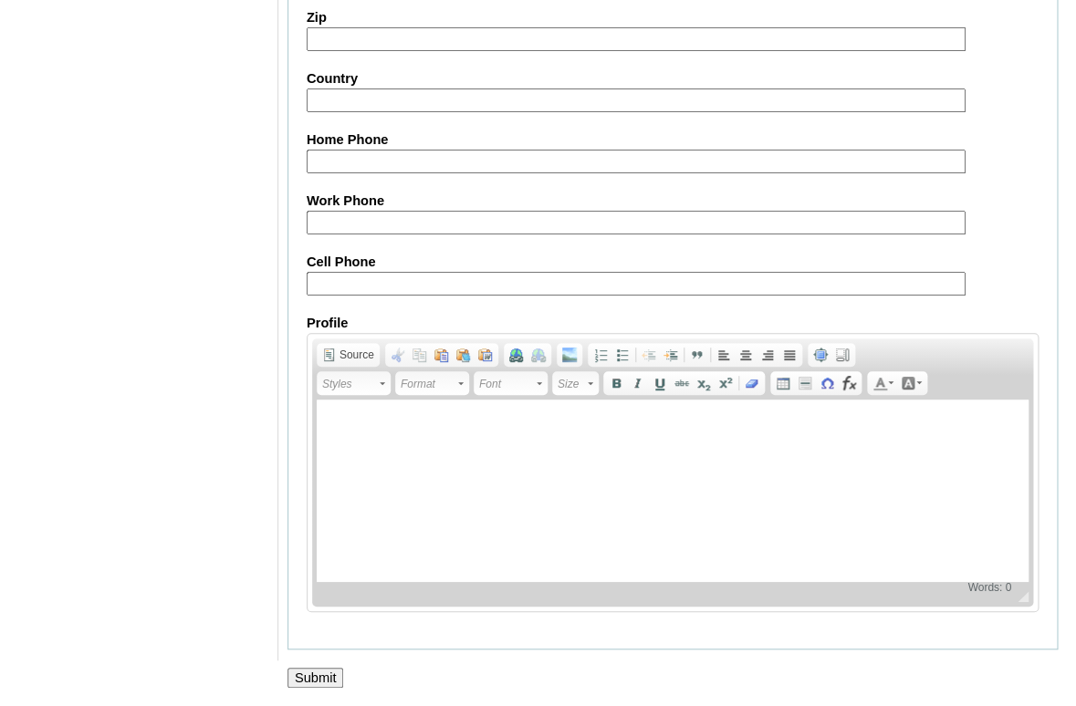
click at [317, 669] on input "Submit" at bounding box center [315, 678] width 57 height 20
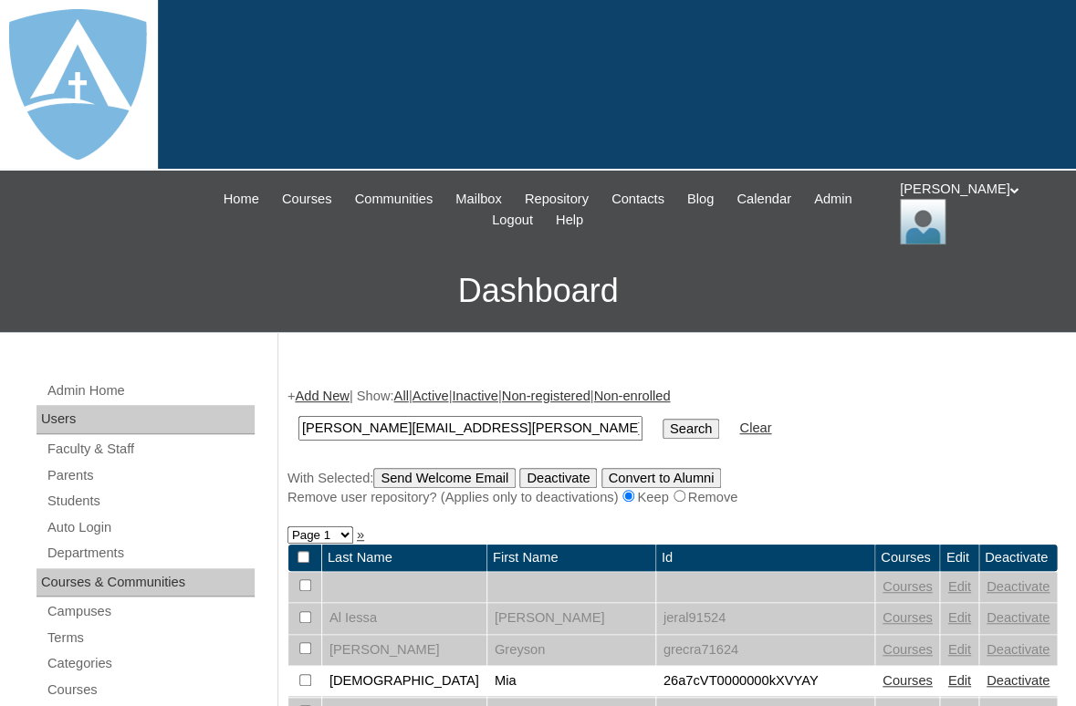
type input "[PERSON_NAME][EMAIL_ADDRESS][PERSON_NAME][DOMAIN_NAME]"
click at [662, 419] on input "Search" at bounding box center [690, 429] width 57 height 20
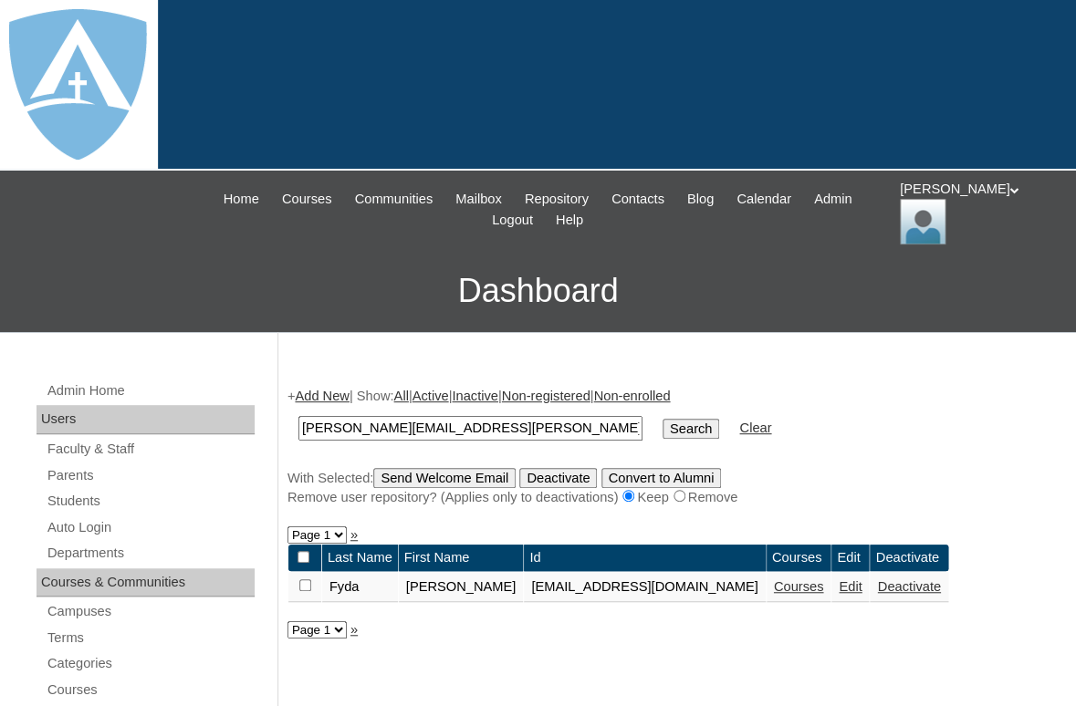
click at [794, 588] on link "Courses" at bounding box center [799, 586] width 50 height 15
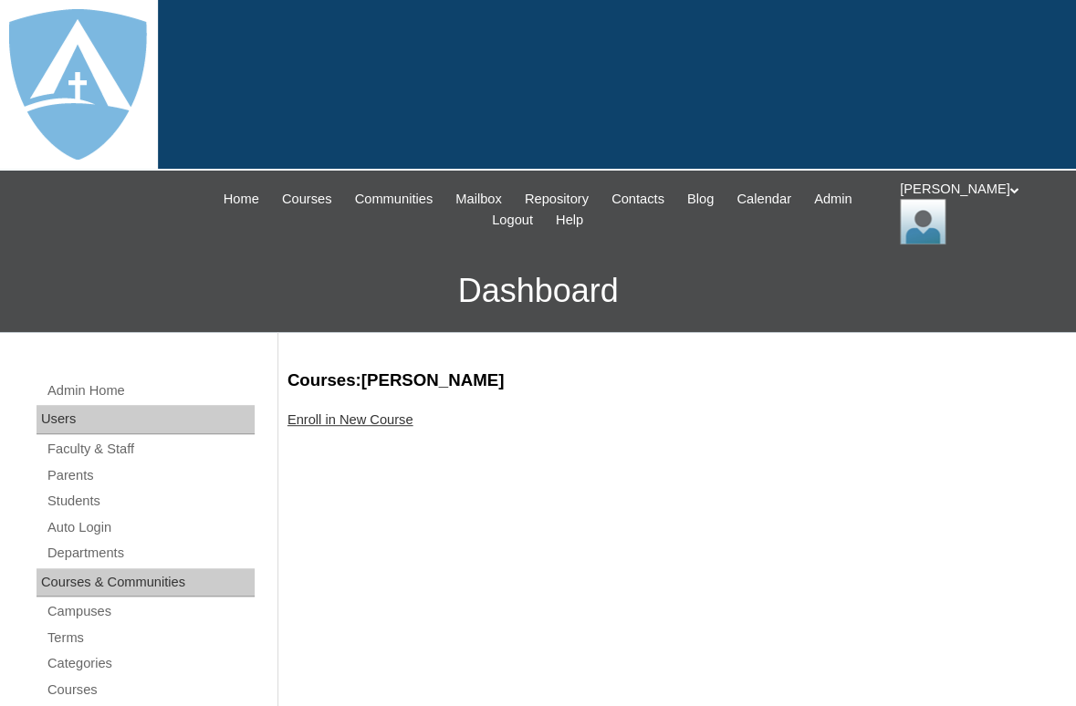
click at [390, 422] on link "Enroll in New Course" at bounding box center [350, 419] width 126 height 15
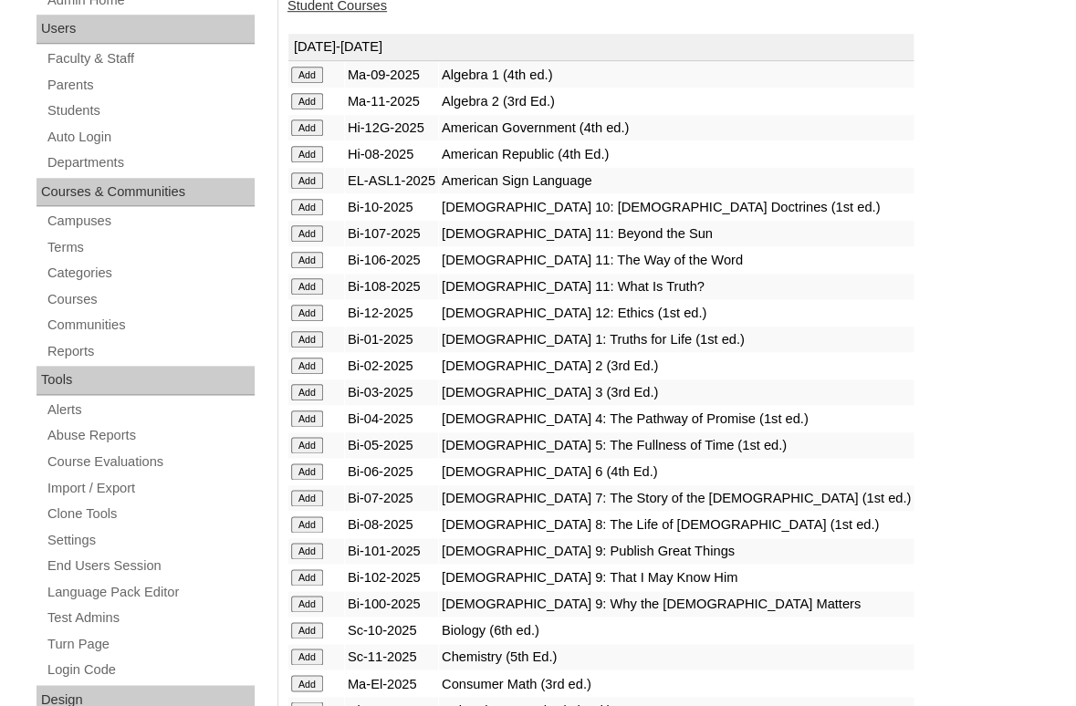
scroll to position [402, 0]
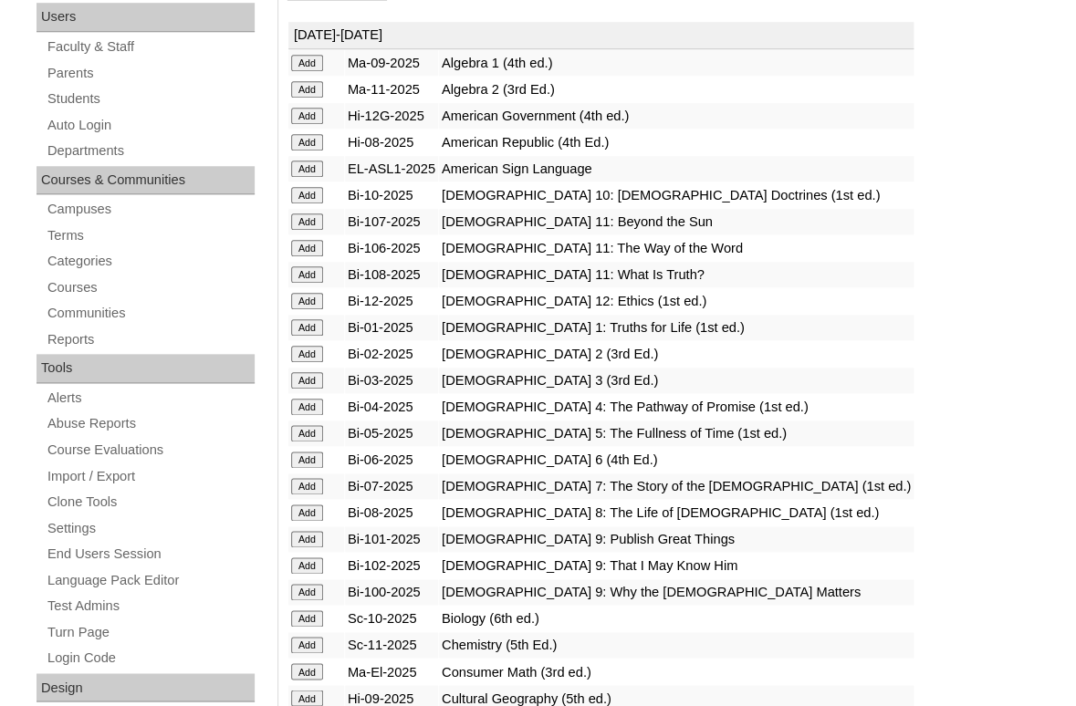
click at [307, 332] on input "Add" at bounding box center [307, 327] width 32 height 16
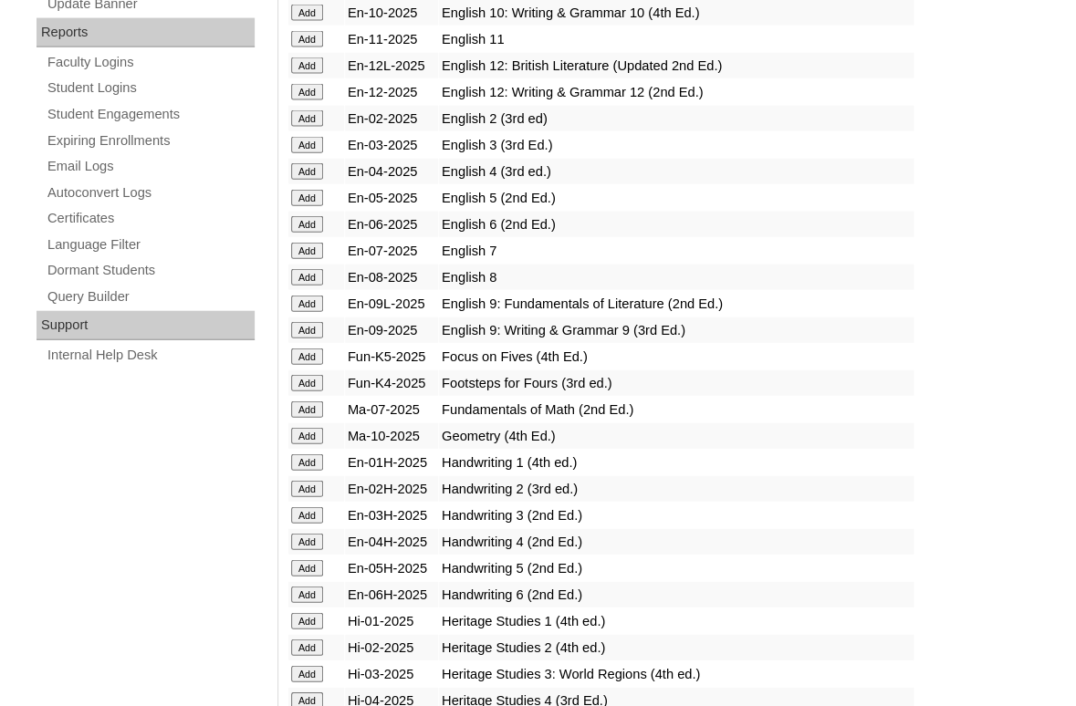
scroll to position [1215, 0]
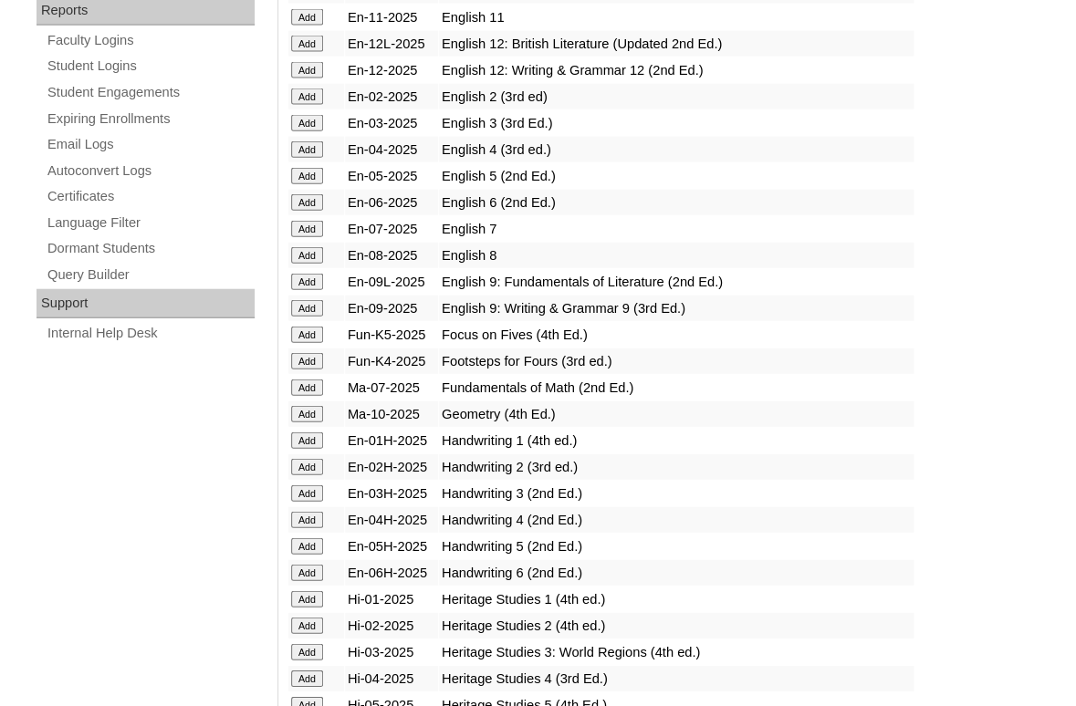
click at [302, 449] on input "Add" at bounding box center [307, 440] width 32 height 16
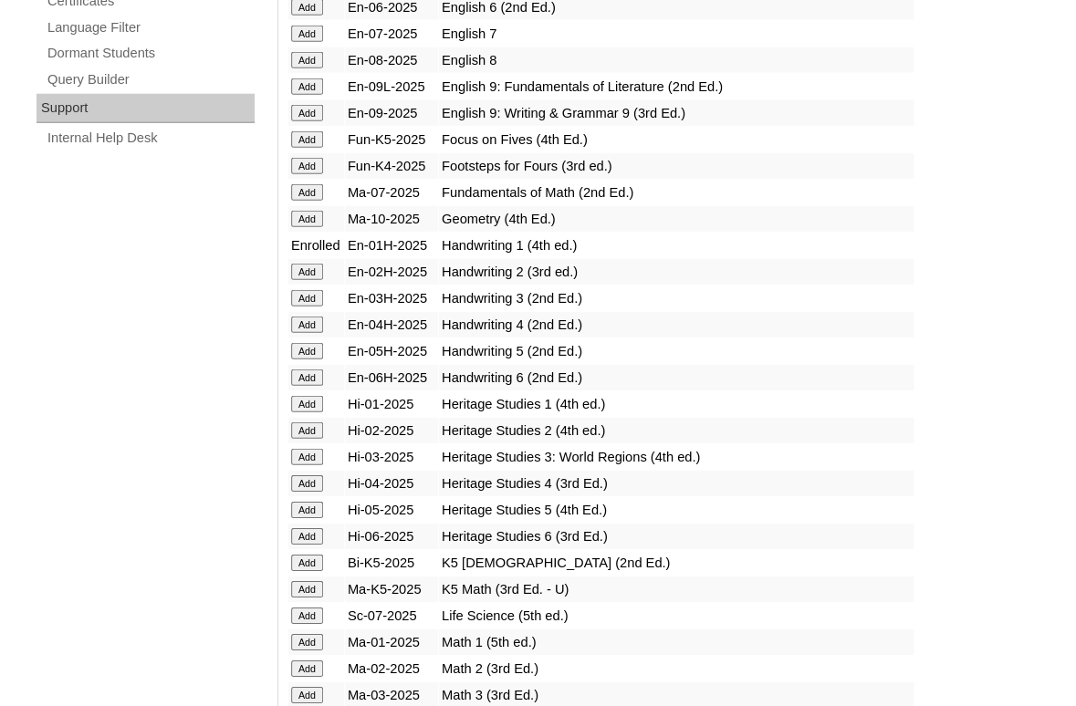
scroll to position [1442, 0]
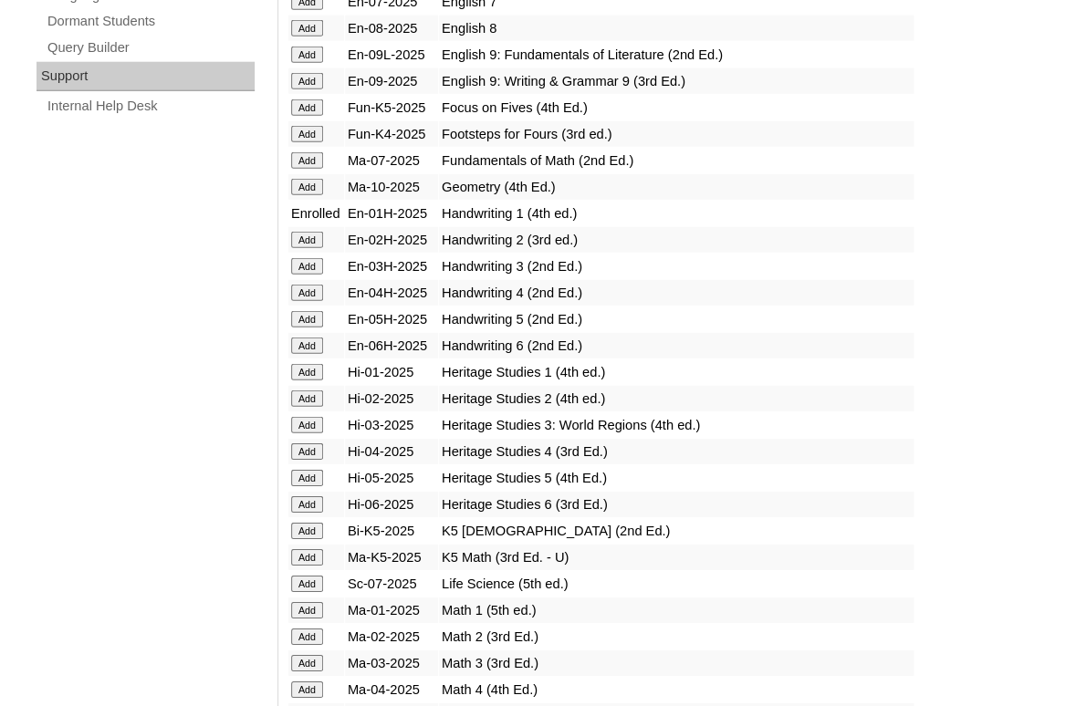
click at [305, 380] on input "Add" at bounding box center [307, 372] width 32 height 16
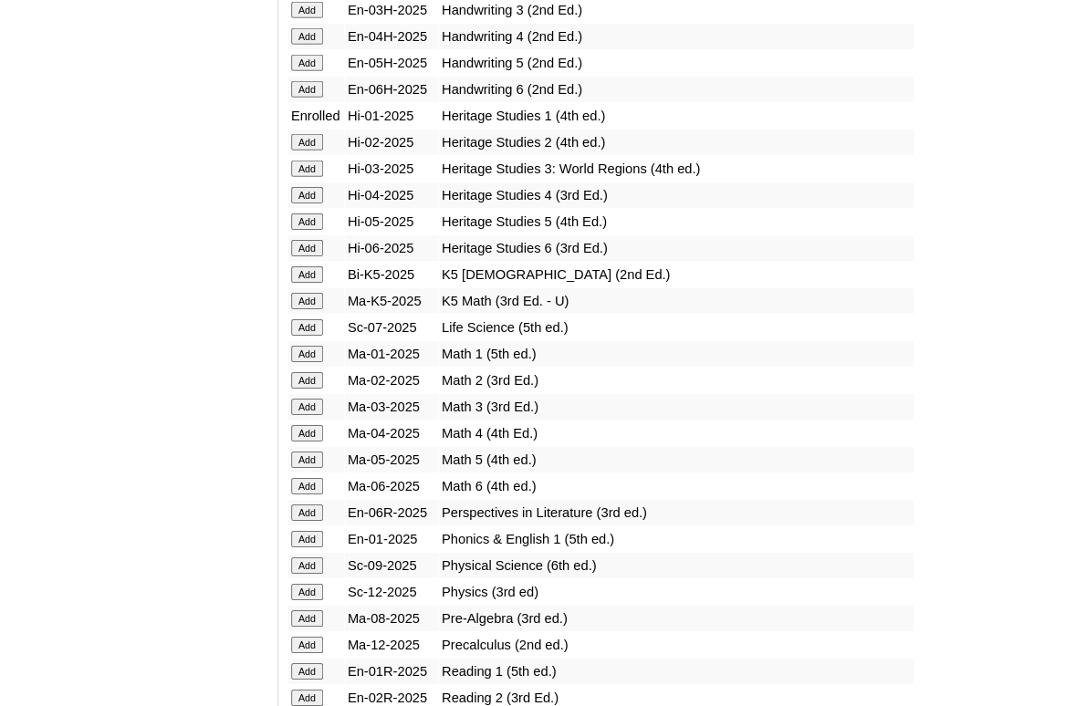
scroll to position [1714, 0]
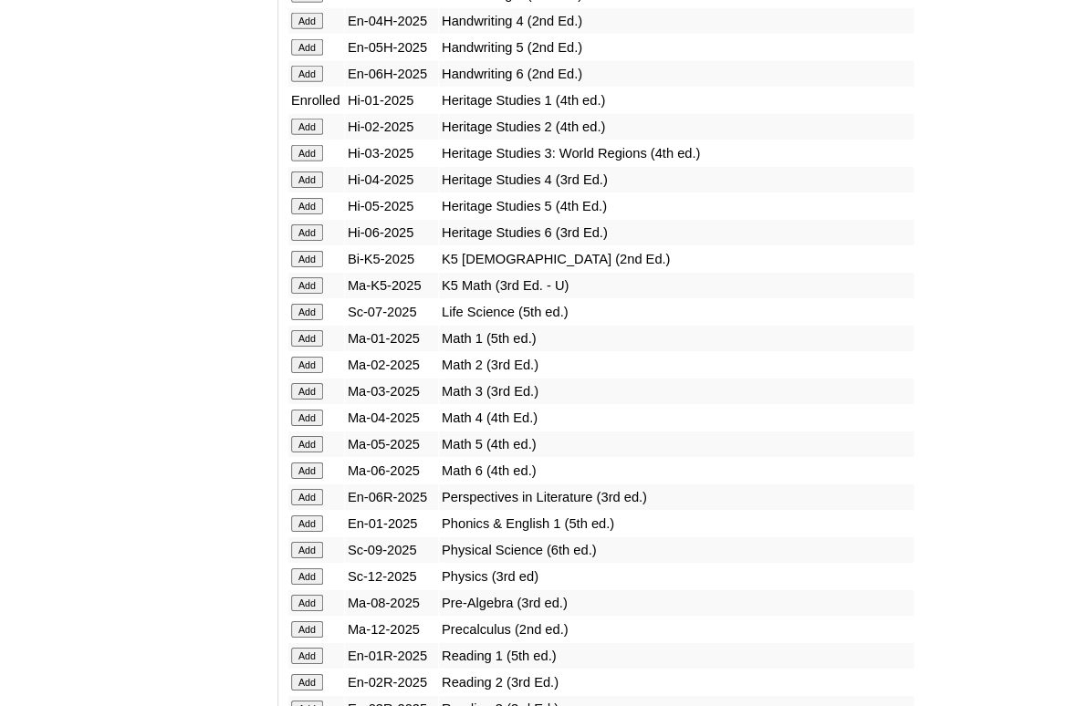
click at [303, 347] on input "Add" at bounding box center [307, 338] width 32 height 16
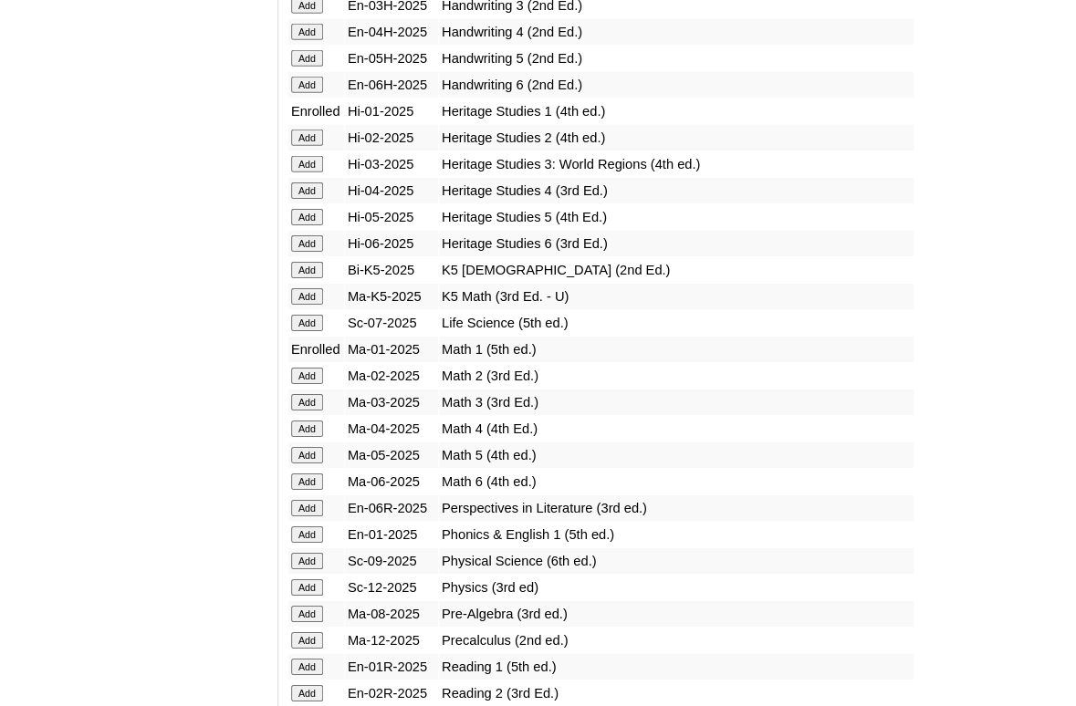
scroll to position [1704, 0]
click at [307, 542] on input "Add" at bounding box center [307, 533] width 32 height 16
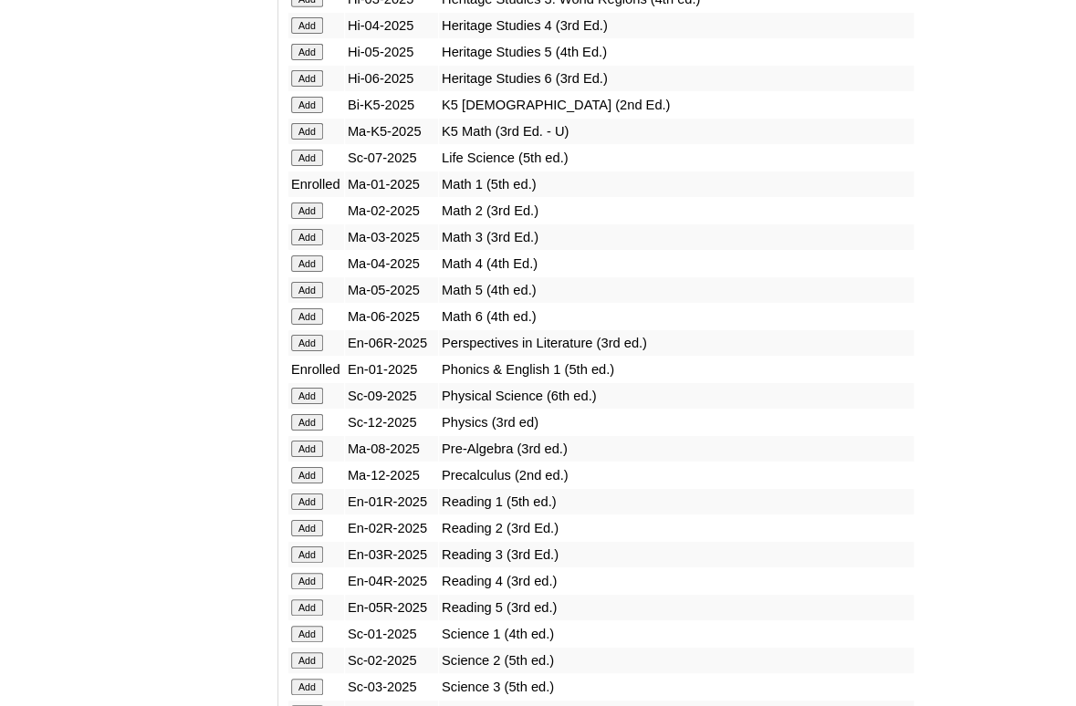
scroll to position [1869, 0]
click at [296, 509] on input "Add" at bounding box center [307, 501] width 32 height 16
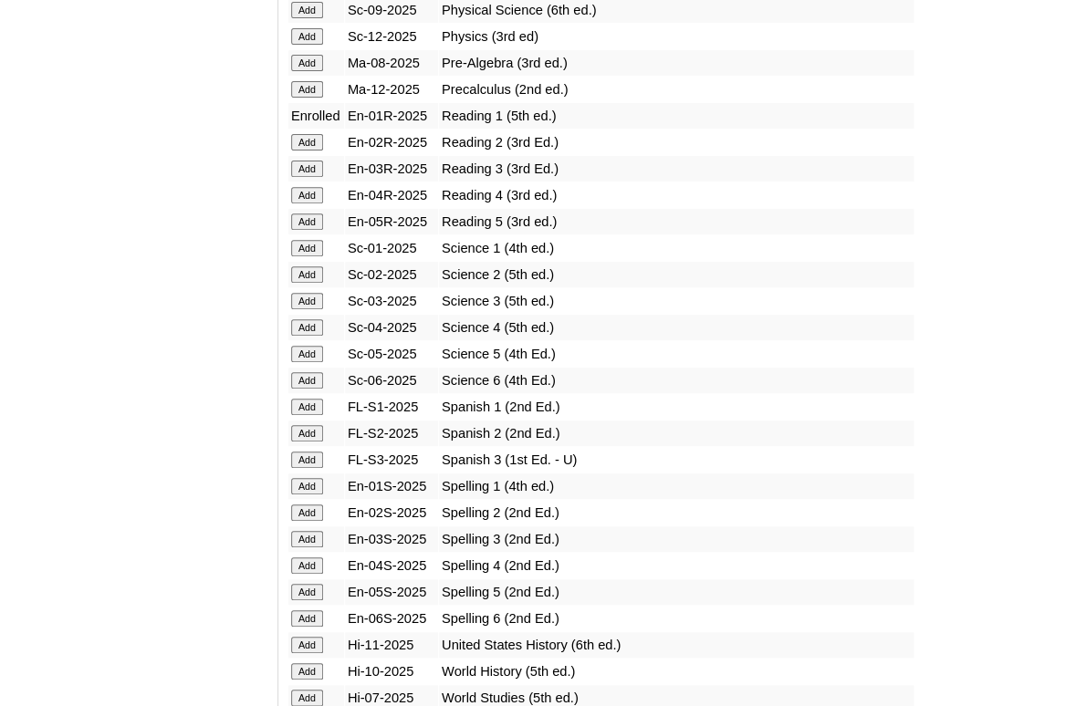
scroll to position [2264, 0]
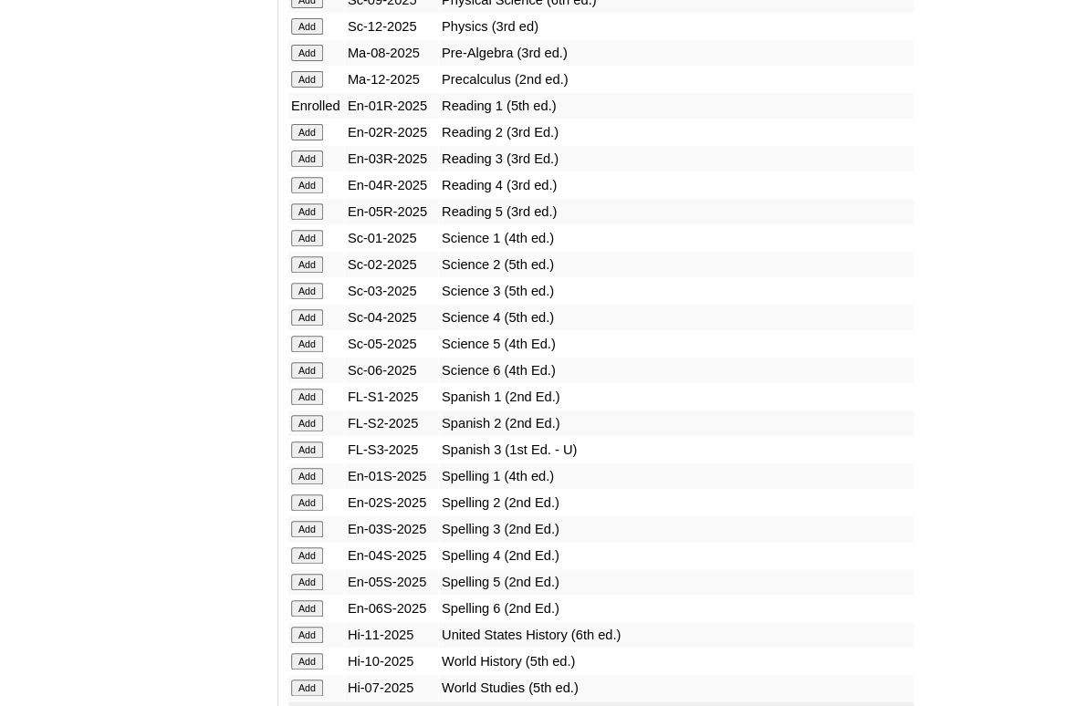
click at [301, 484] on input "Add" at bounding box center [307, 476] width 32 height 16
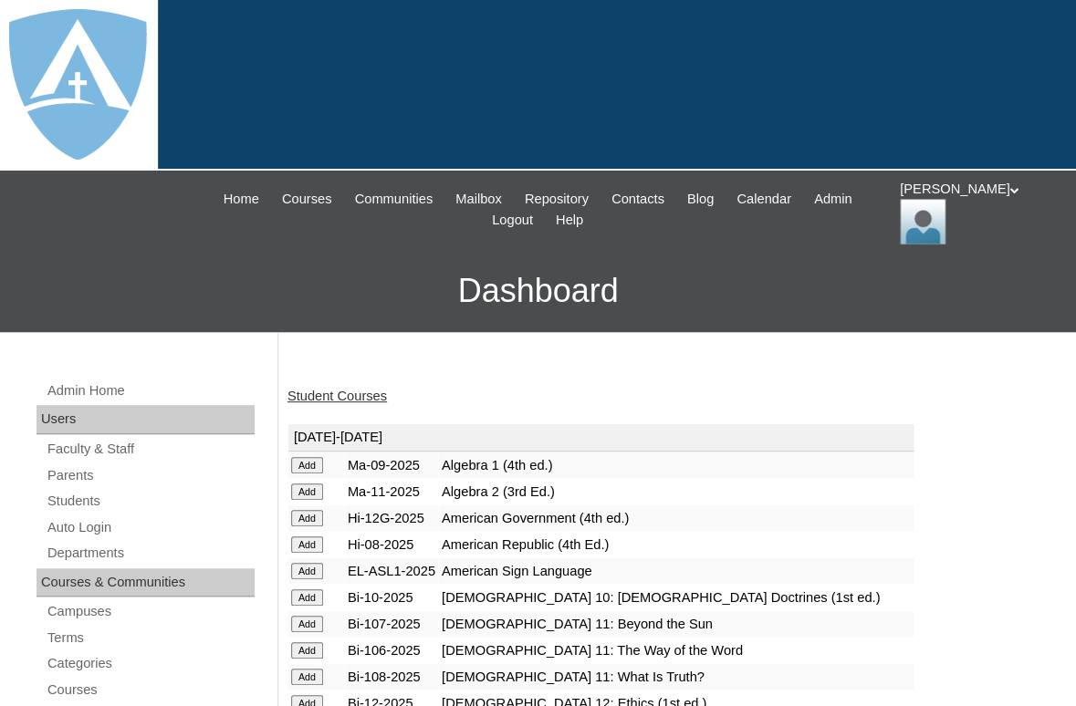
click at [346, 397] on link "Student Courses" at bounding box center [336, 396] width 99 height 15
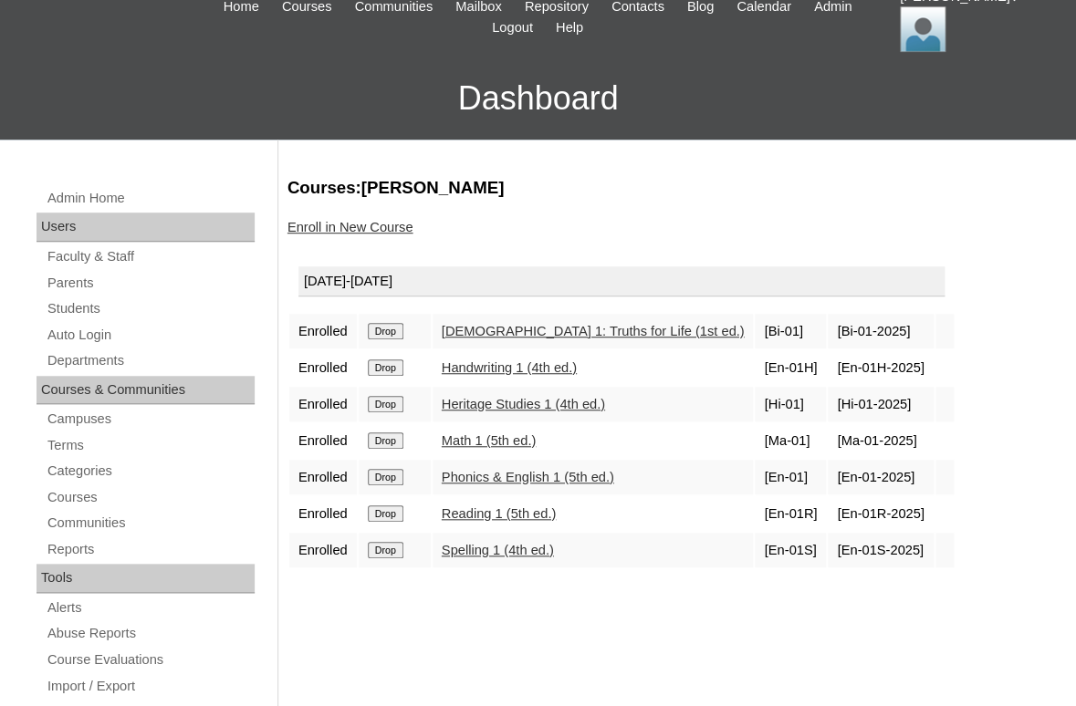
scroll to position [323, 0]
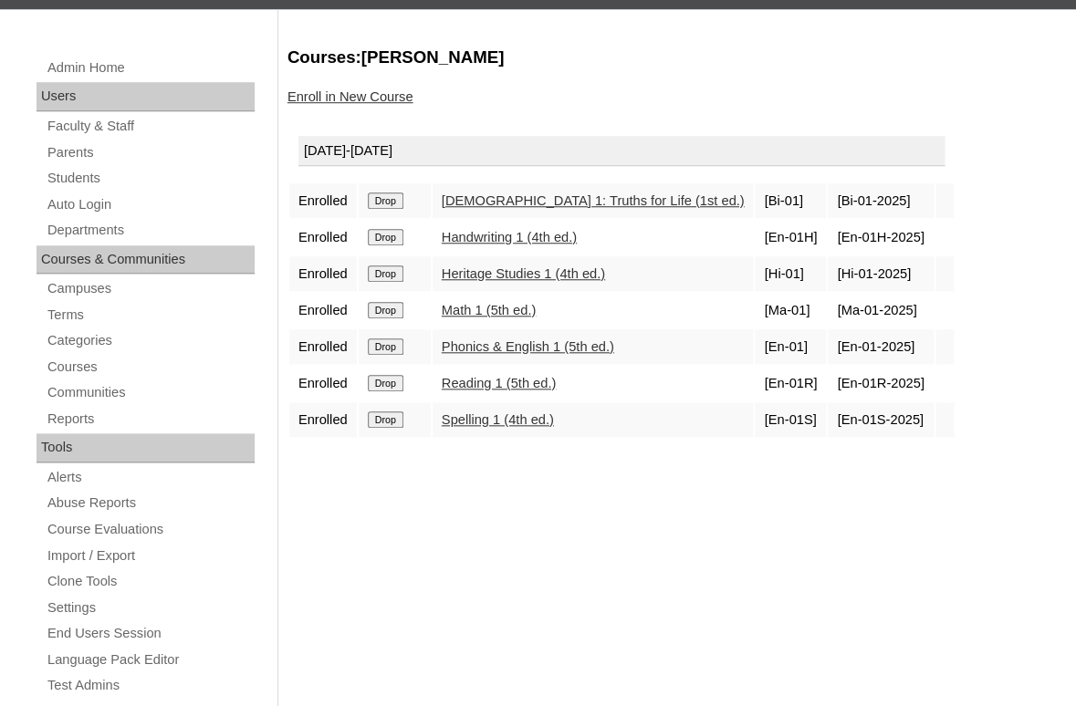
click at [350, 99] on link "Enroll in New Course" at bounding box center [350, 96] width 126 height 15
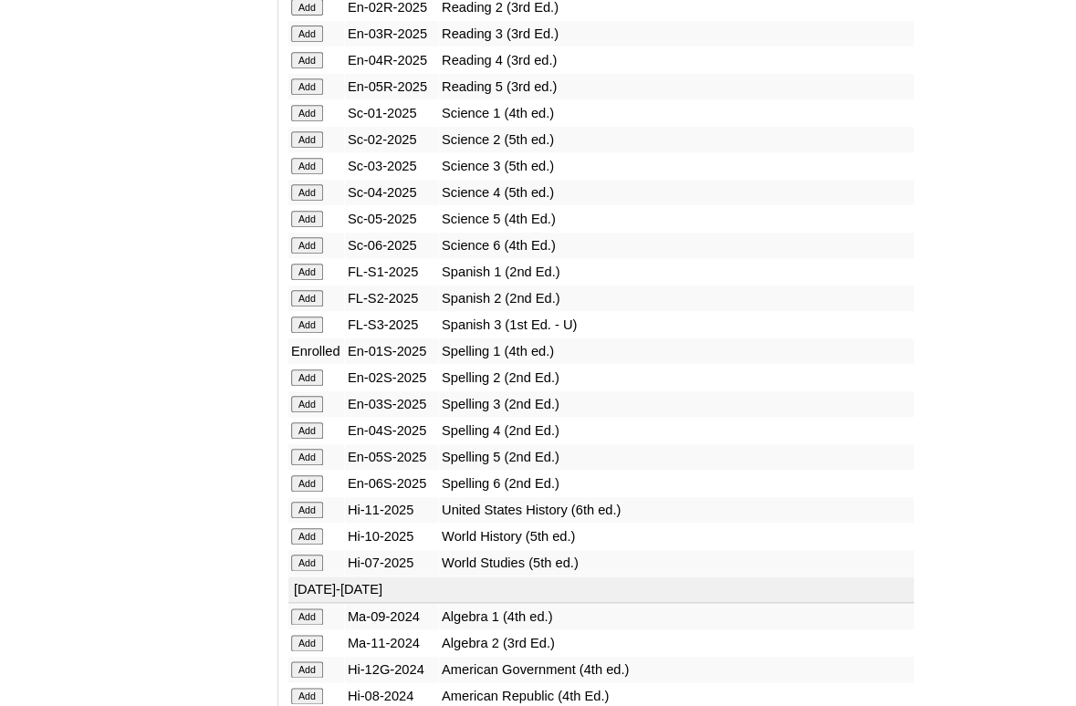
scroll to position [2380, 0]
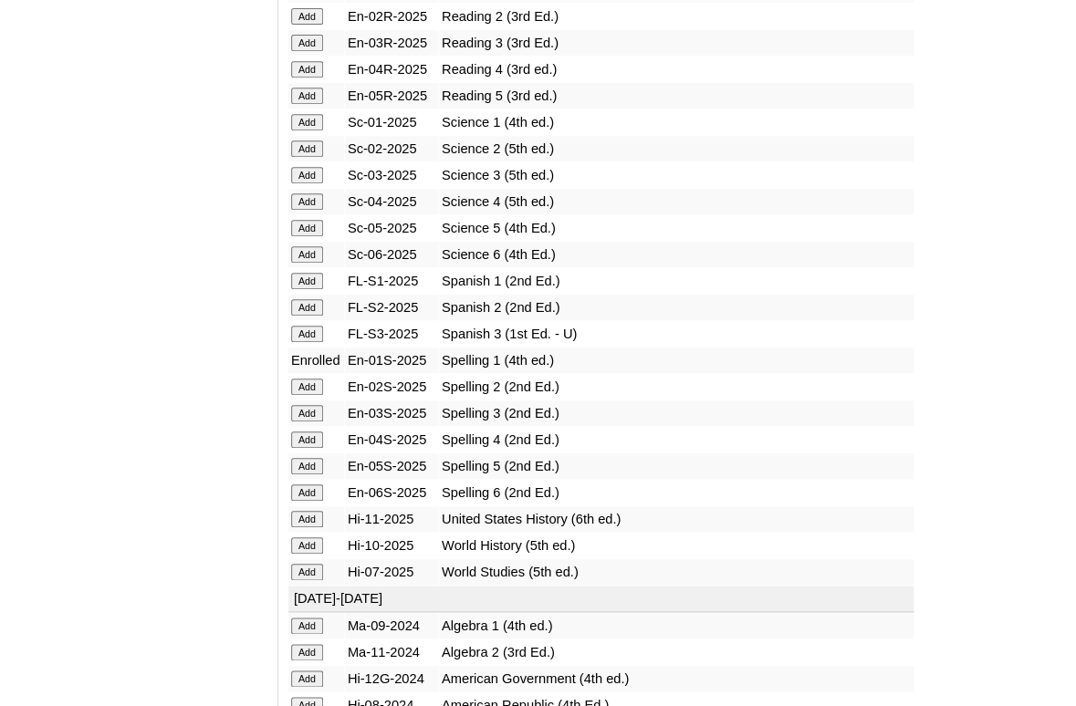
click at [313, 130] on input "Add" at bounding box center [307, 122] width 32 height 16
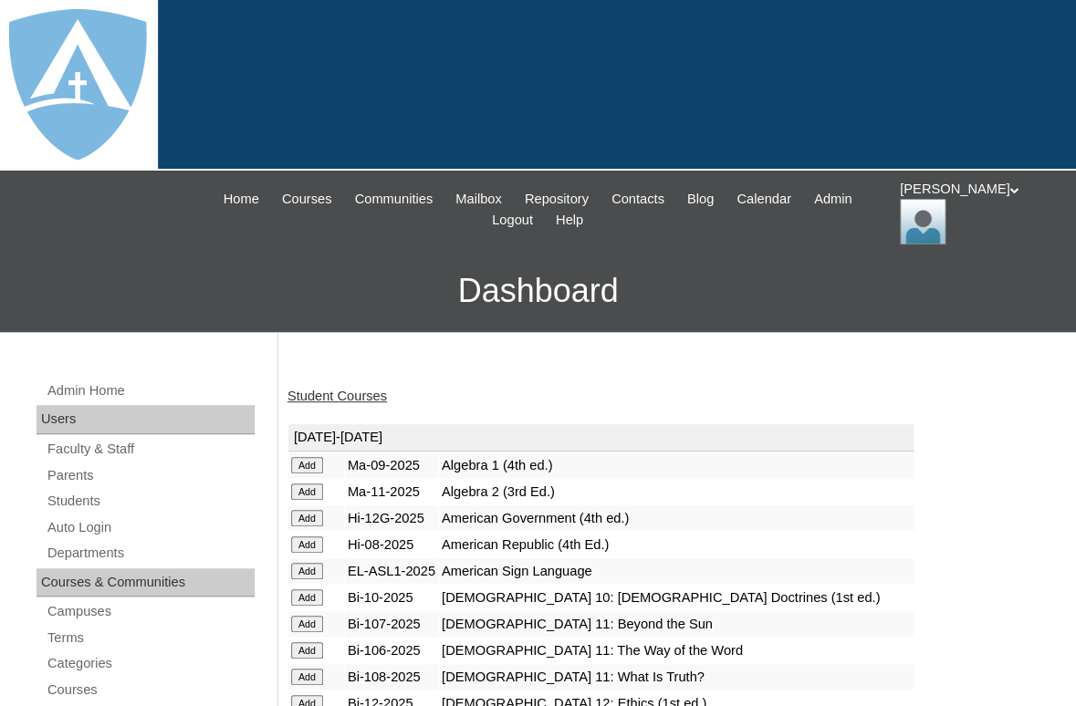
click at [354, 390] on link "Student Courses" at bounding box center [336, 396] width 99 height 15
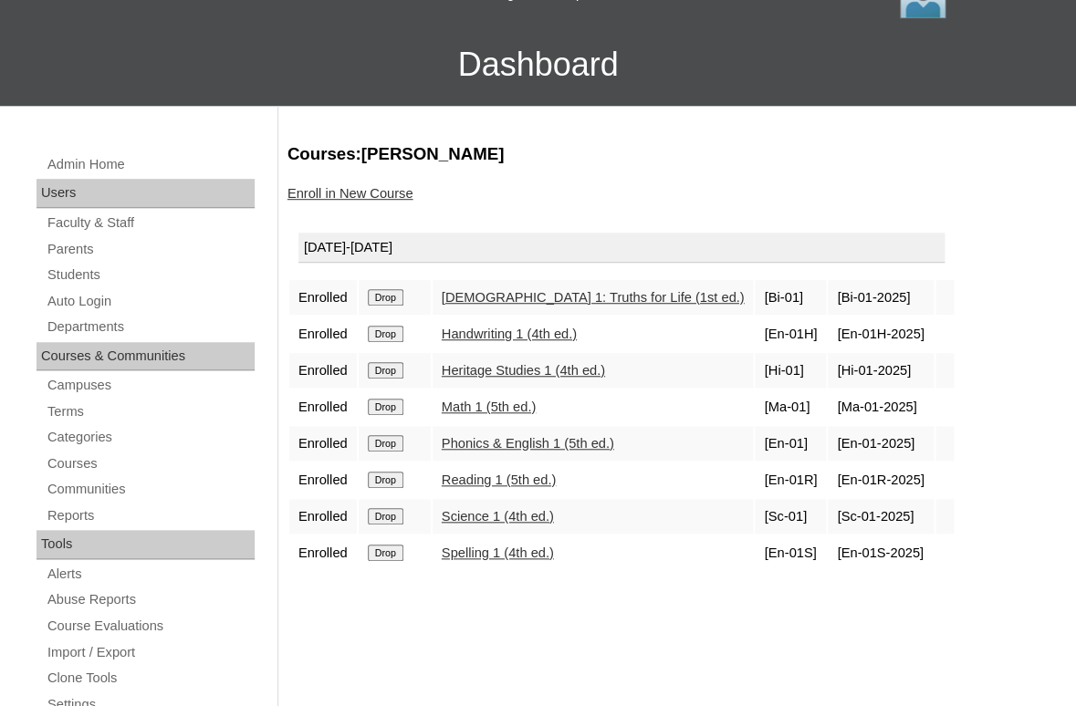
scroll to position [258, 0]
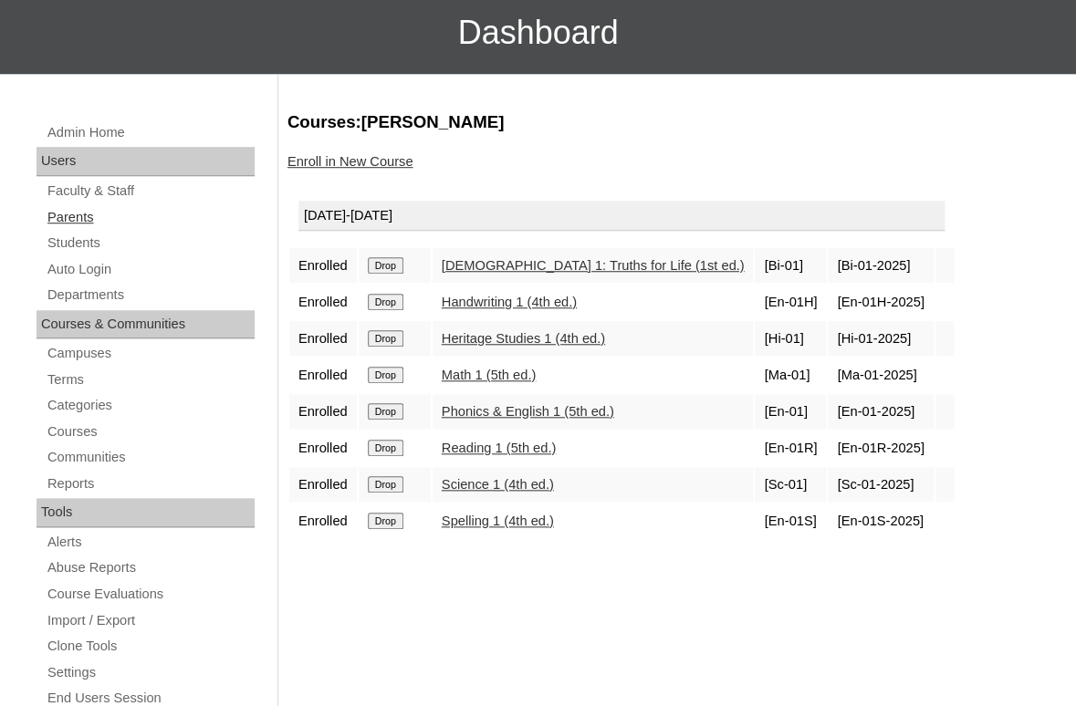
click at [68, 217] on link "Parents" at bounding box center [150, 217] width 209 height 23
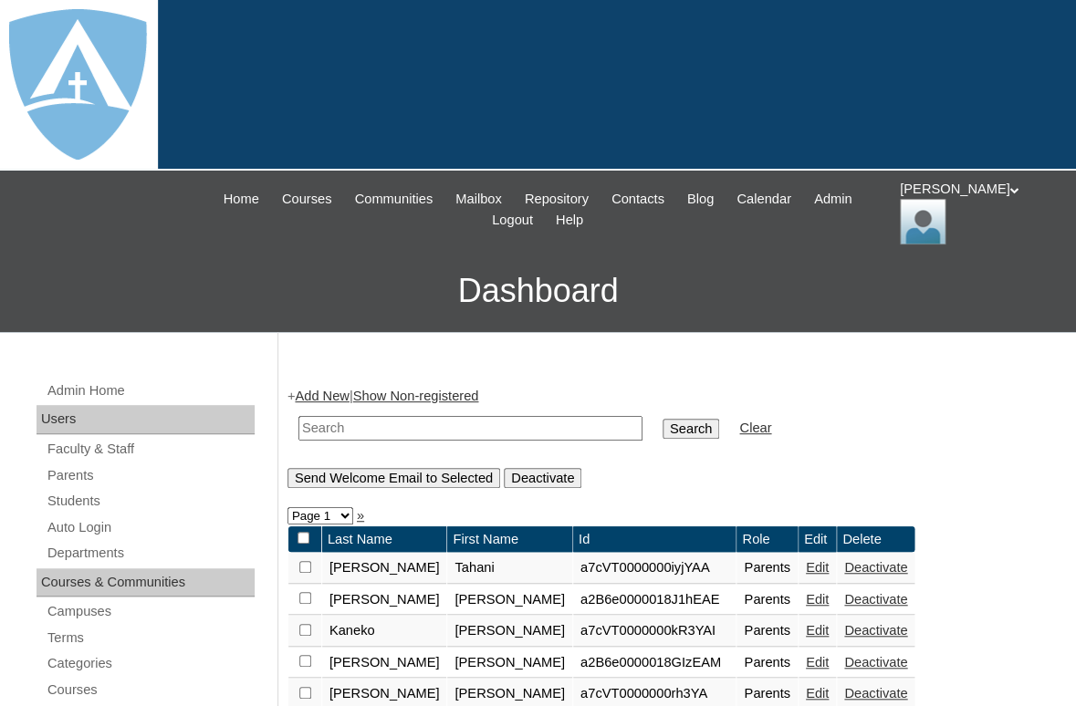
click at [337, 426] on input "text" at bounding box center [470, 428] width 344 height 25
paste input "Suzanne Willoughby"
drag, startPoint x: 367, startPoint y: 423, endPoint x: 187, endPoint y: 413, distance: 180.0
click at [298, 416] on input "Willoughby" at bounding box center [470, 428] width 344 height 25
type input "Willoughby"
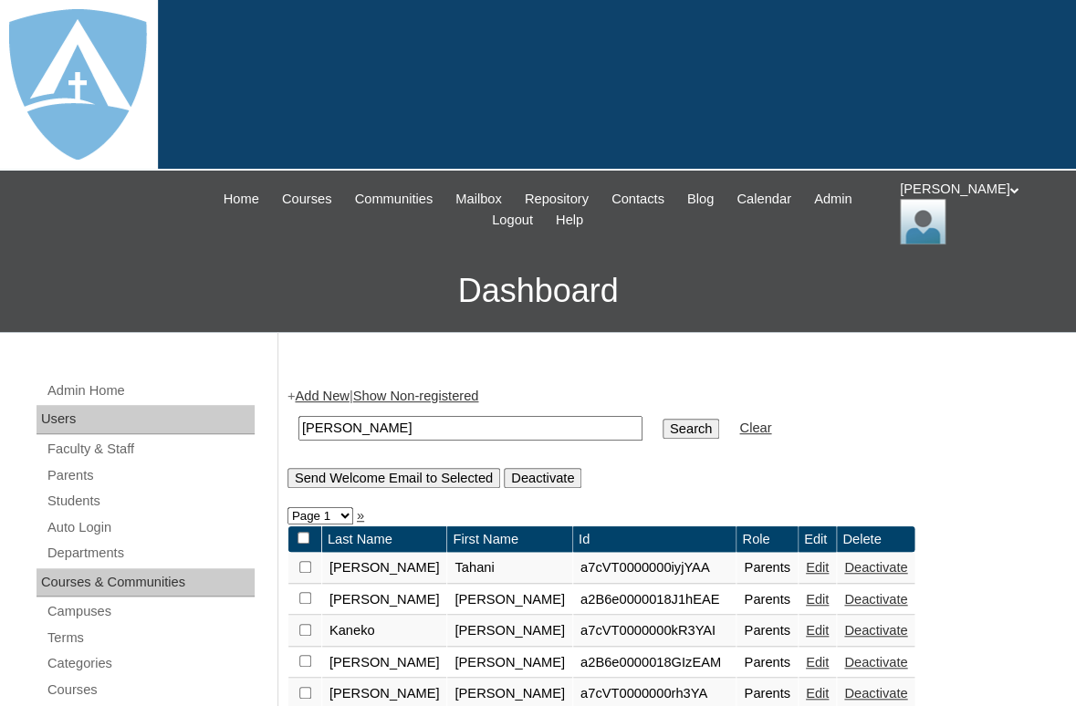
click at [662, 419] on input "Search" at bounding box center [690, 429] width 57 height 20
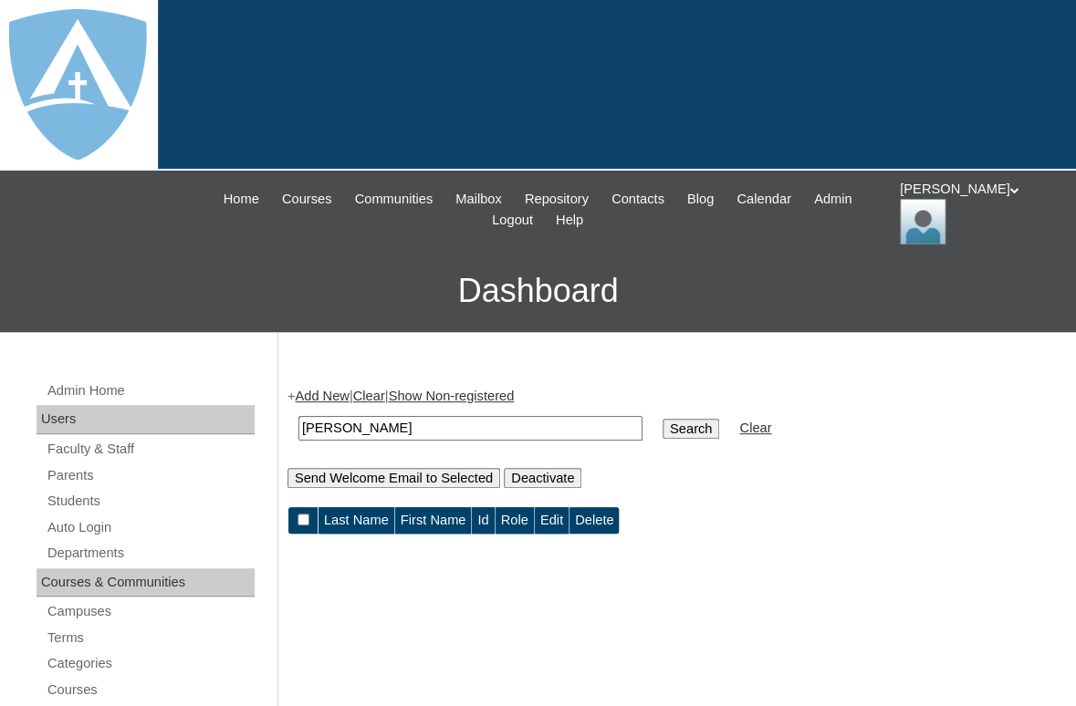
click at [327, 389] on link "Add New" at bounding box center [322, 396] width 54 height 15
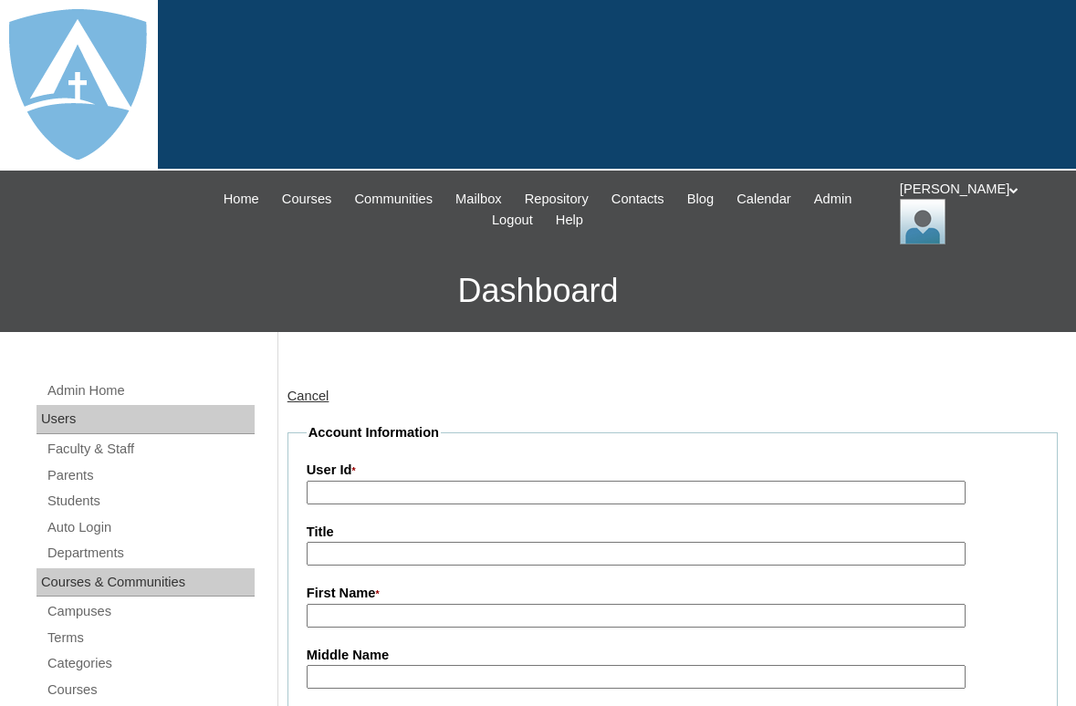
type input "tlambert"
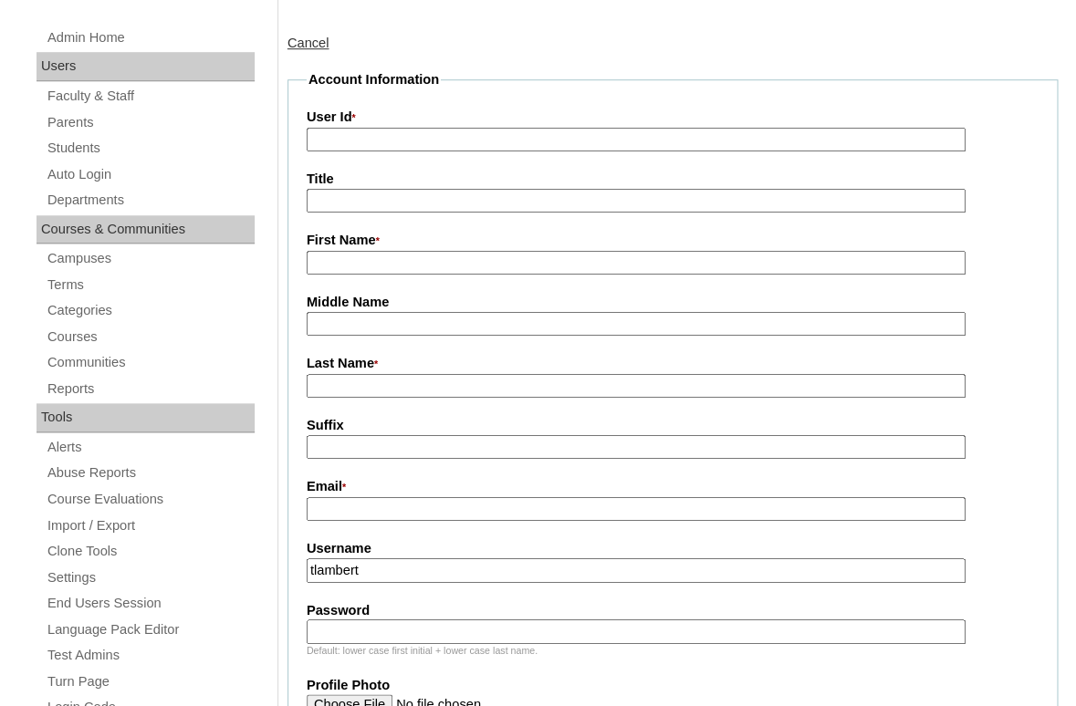
scroll to position [429, 0]
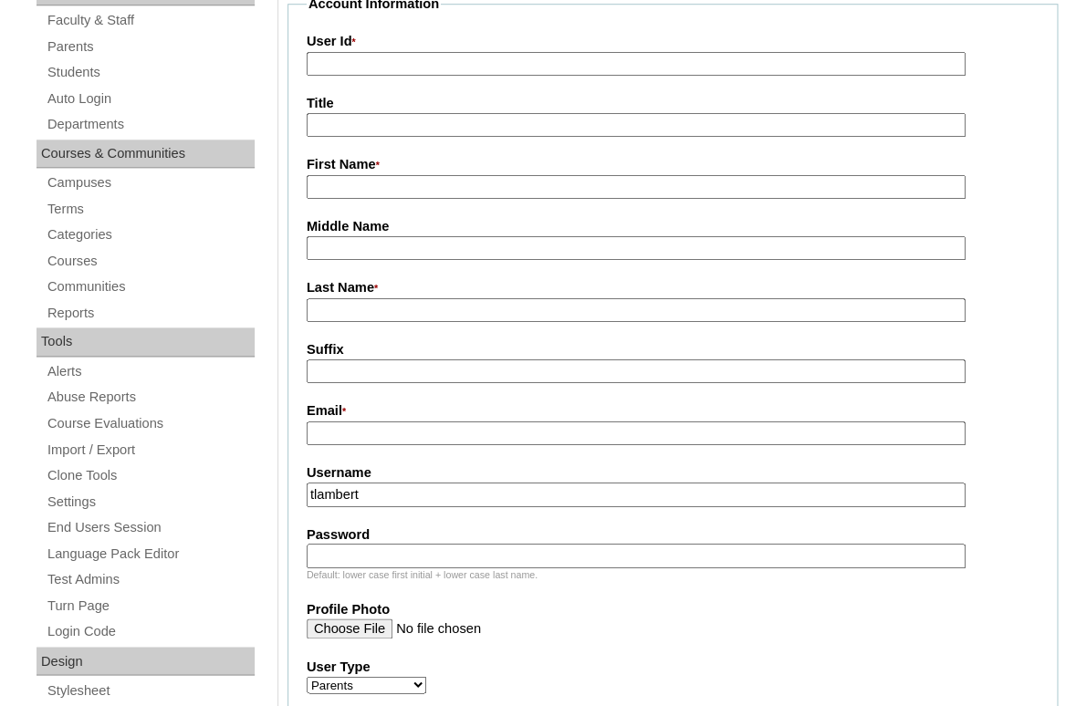
click at [365, 190] on input "First Name *" at bounding box center [636, 187] width 659 height 25
paste input "Suzanne Willoughby"
drag, startPoint x: 377, startPoint y: 182, endPoint x: 492, endPoint y: 192, distance: 115.4
click at [494, 193] on input "Suzanne Willoughby" at bounding box center [636, 187] width 659 height 25
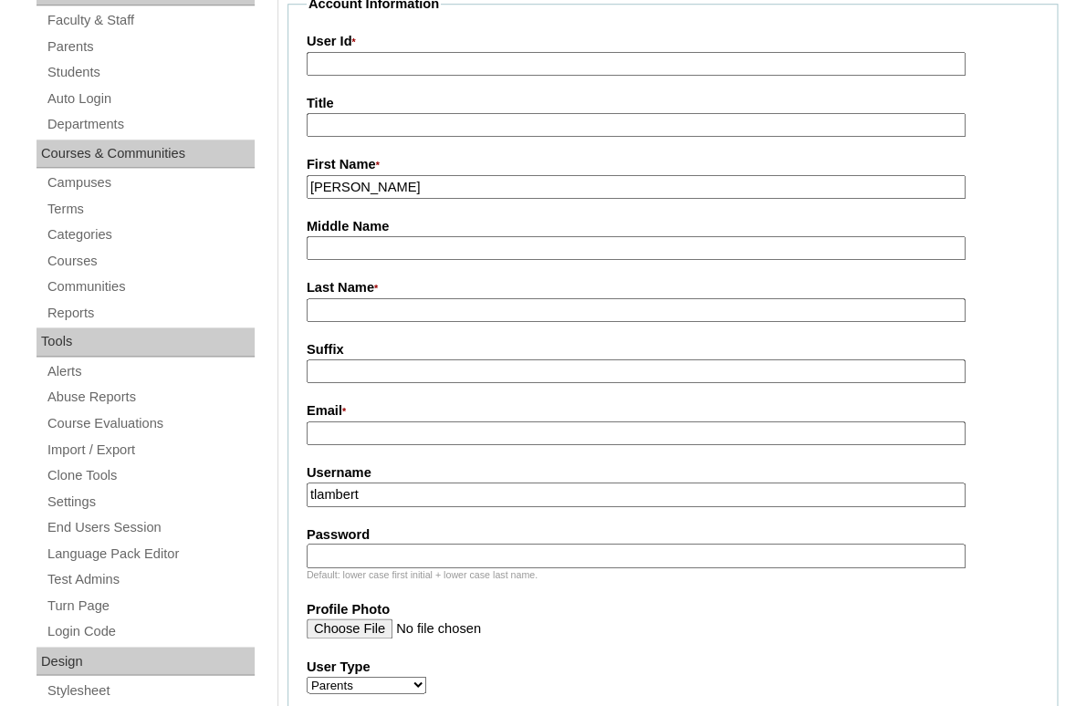
type input "Suzanne"
click at [425, 303] on input "Last Name *" at bounding box center [636, 310] width 659 height 25
paste input "Willoughby"
type input "Willoughby"
click at [372, 447] on fieldset "Account Information User Id * Title First Name * Suzanne Middle Name Last Name …" at bounding box center [672, 575] width 770 height 1160
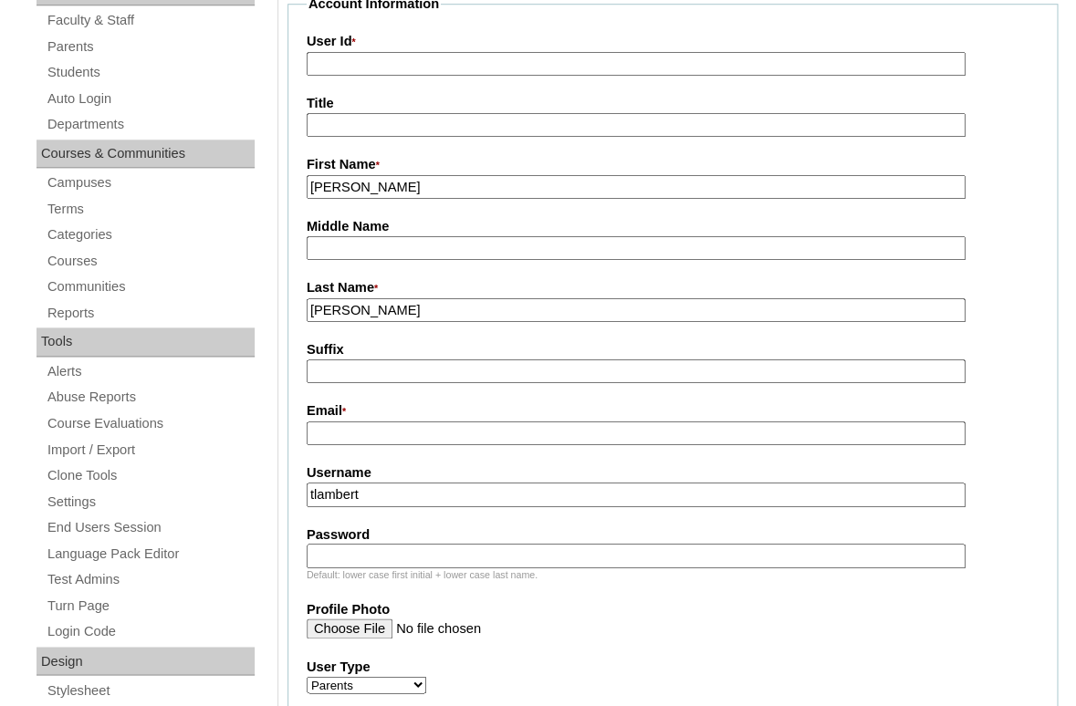
click at [372, 431] on input "Email *" at bounding box center [636, 433] width 659 height 25
paste input "suzannewilloughby9@gmail.com"
type input "suzannewilloughby9@gmail.com"
click at [400, 494] on input "tlambert" at bounding box center [636, 495] width 659 height 25
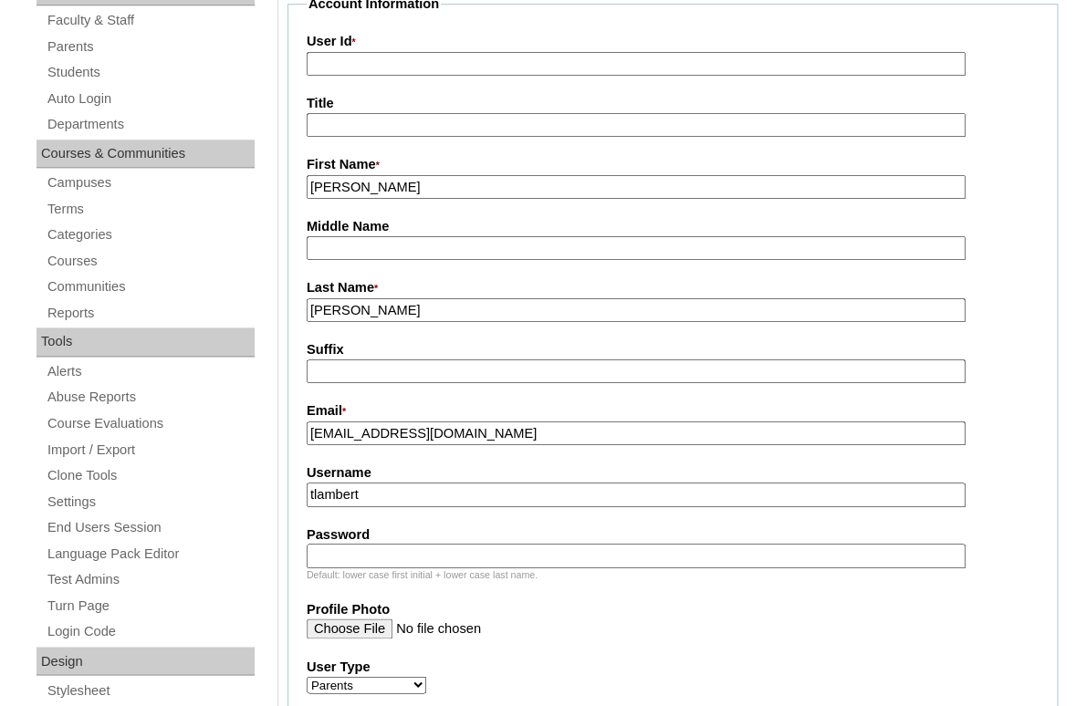
click at [400, 494] on input "tlambert" at bounding box center [636, 495] width 659 height 25
paste input "suzannewilloughby9@gmail.com"
type input "suzannewilloughby9@gmail.com"
click at [394, 546] on input "Password" at bounding box center [636, 556] width 659 height 25
paste input "suzannewilloughby9@gmail.com"
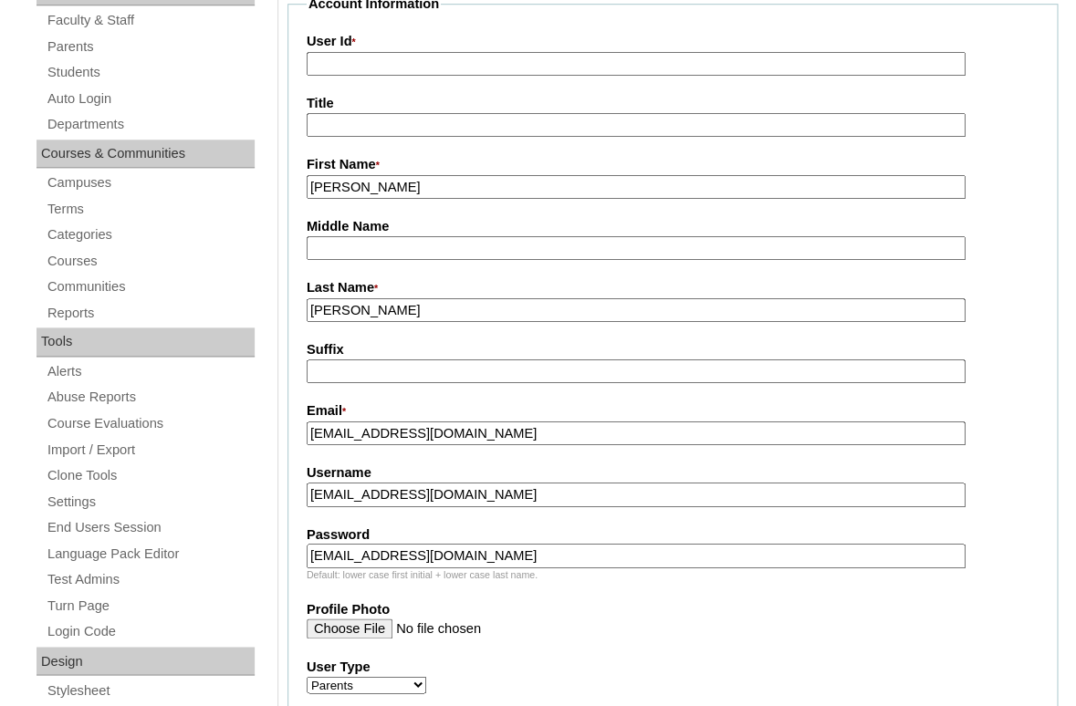
type input "[EMAIL_ADDRESS][DOMAIN_NAME]"
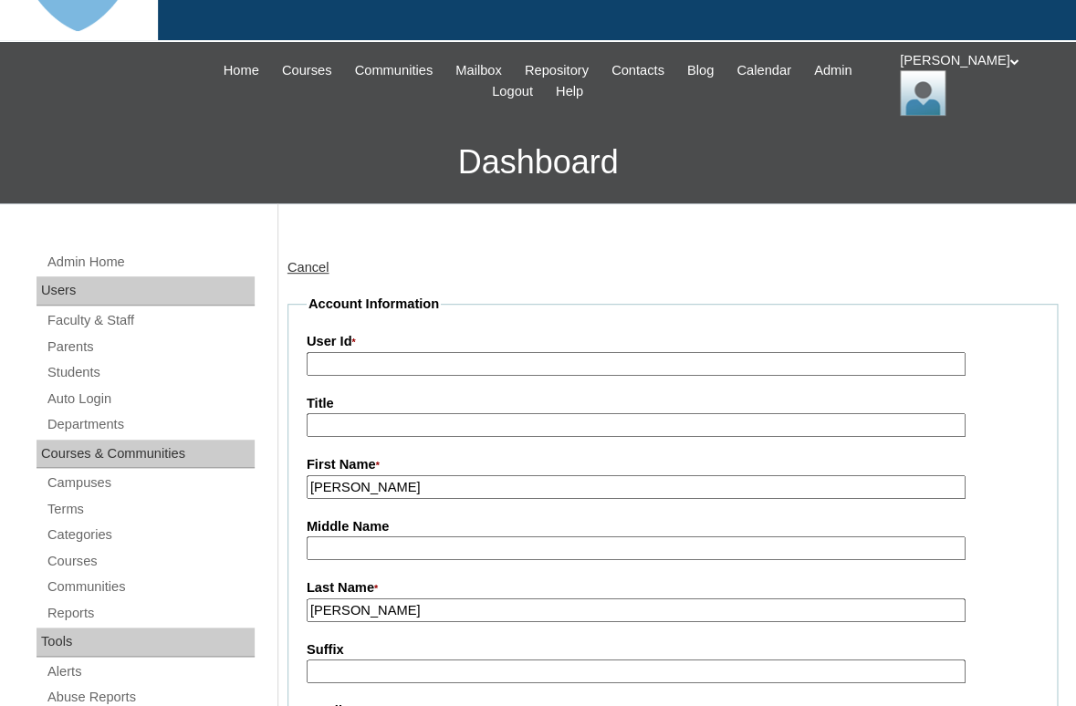
scroll to position [16, 0]
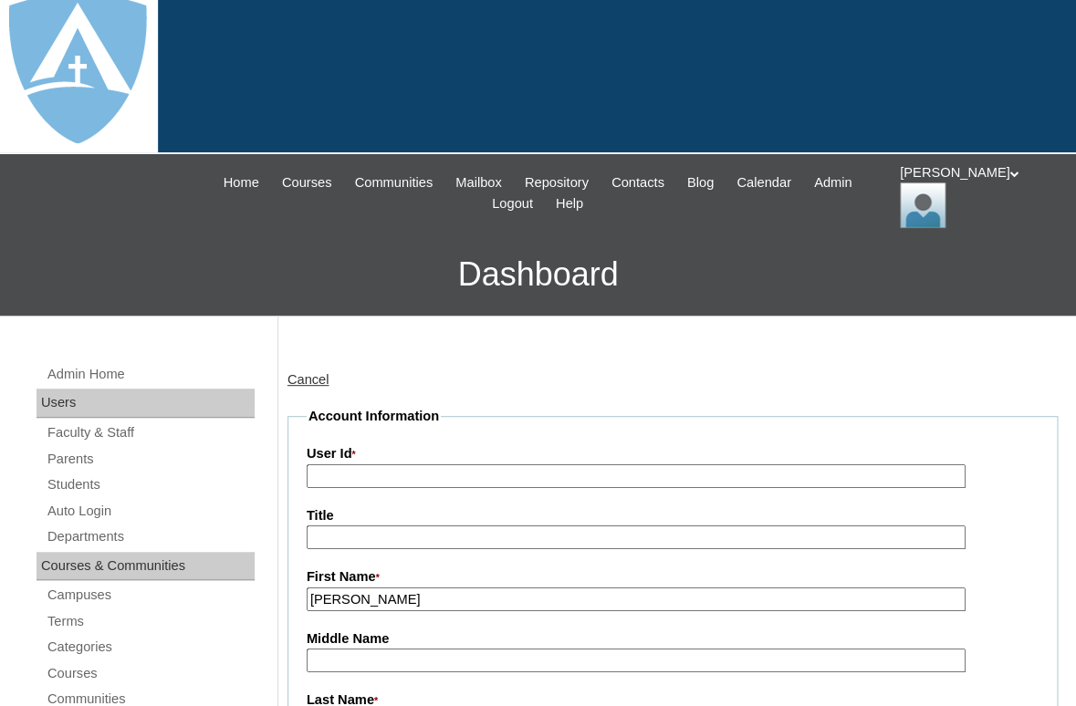
click at [401, 464] on input "User Id *" at bounding box center [636, 476] width 659 height 25
paste input "a7cVT0000000sBhYAI"
type input "a7cVT0000000sBhYAI"
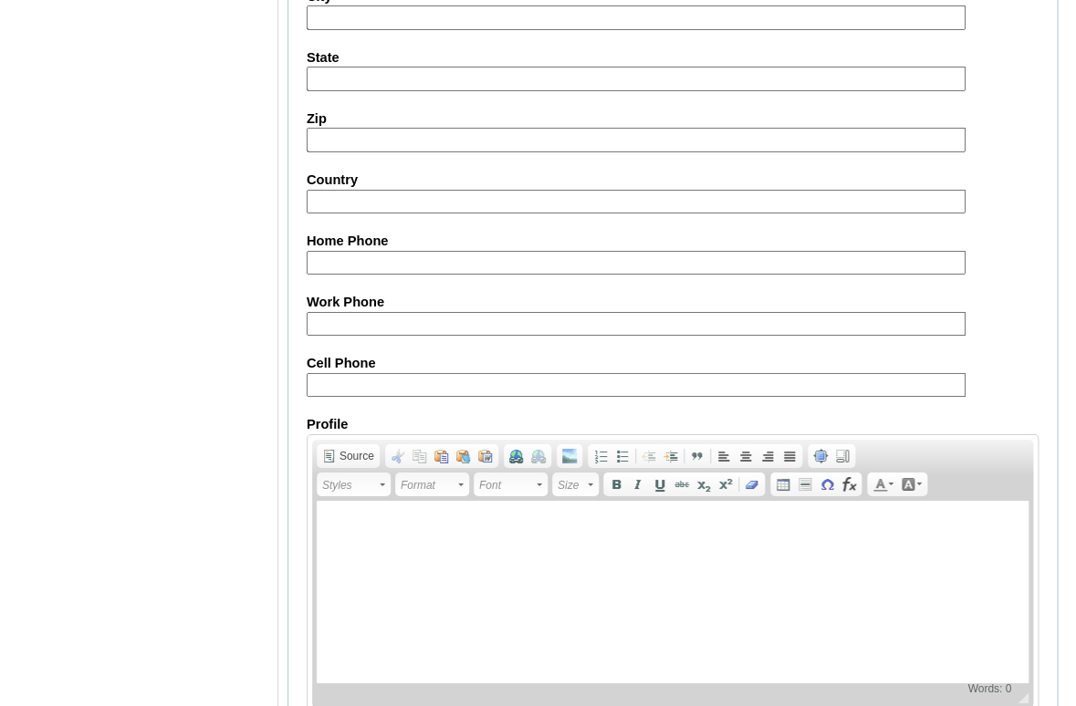
scroll to position [1887, 0]
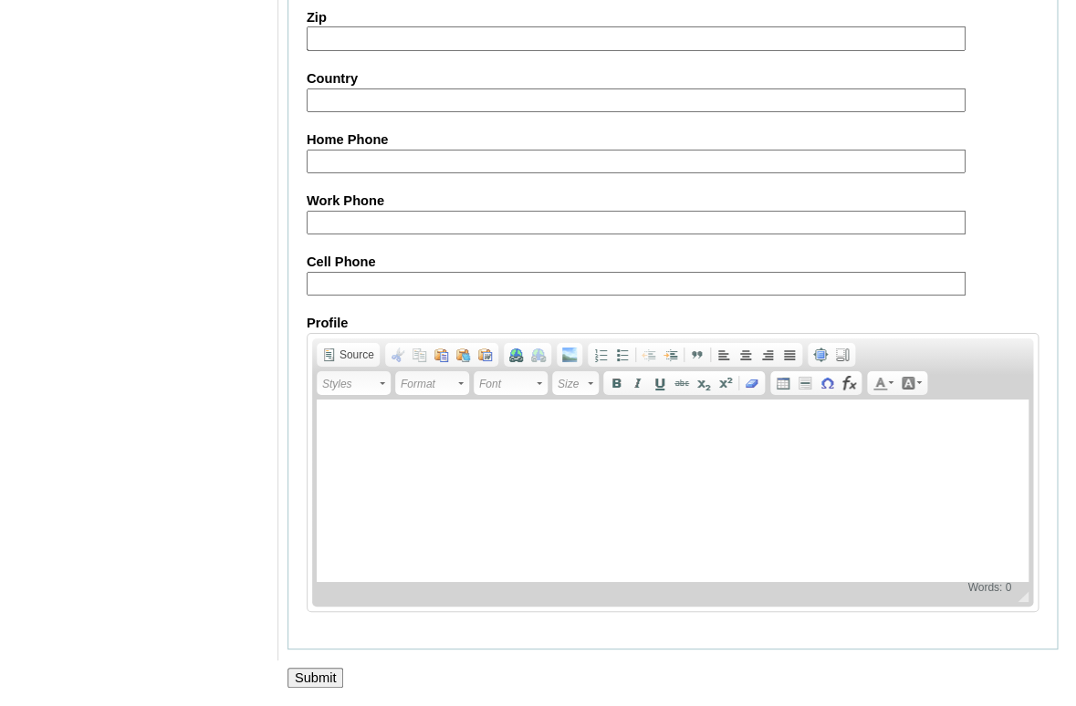
click at [325, 678] on input "Submit" at bounding box center [315, 678] width 57 height 20
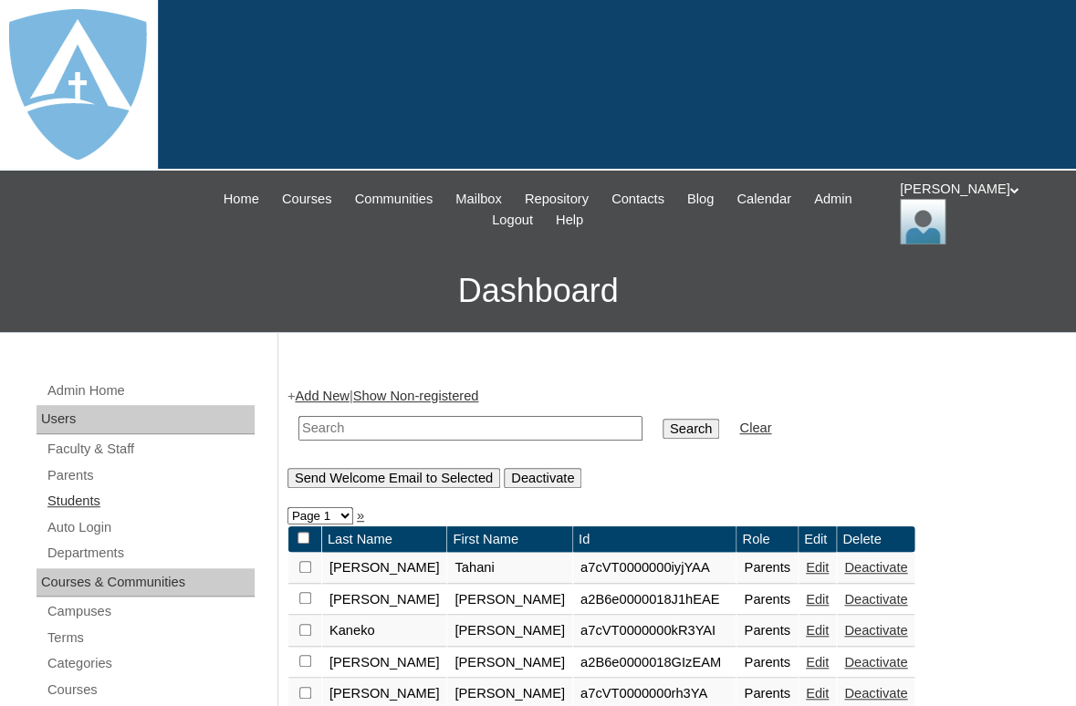
click at [77, 498] on link "Students" at bounding box center [150, 501] width 209 height 23
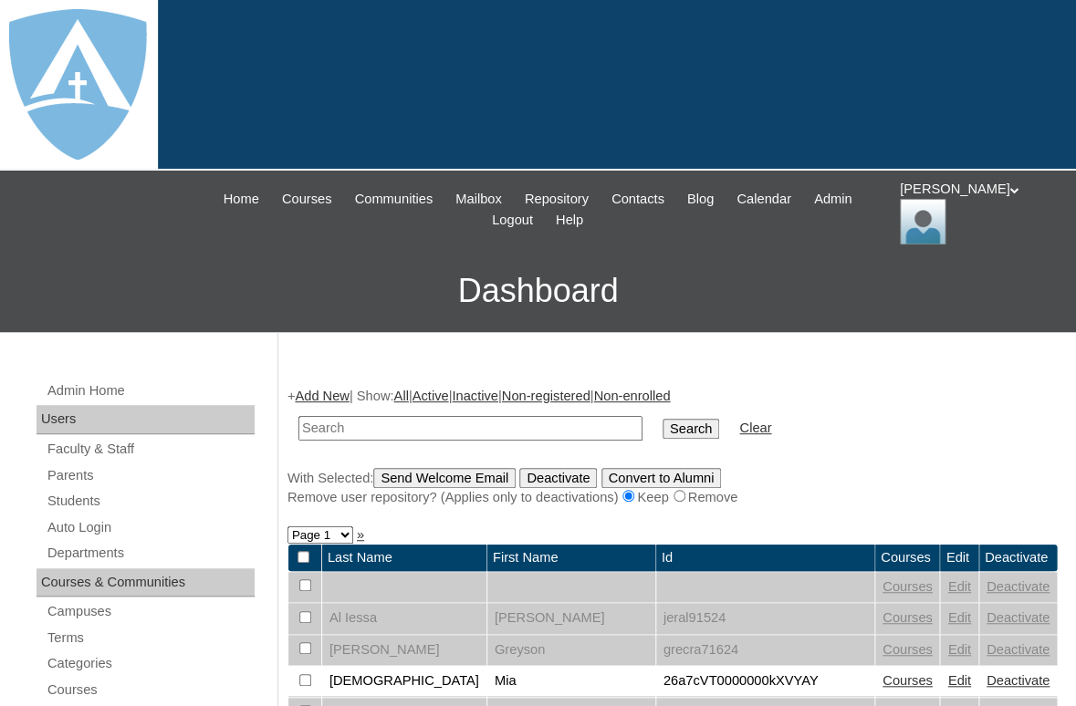
click at [331, 391] on link "Add New" at bounding box center [322, 396] width 54 height 15
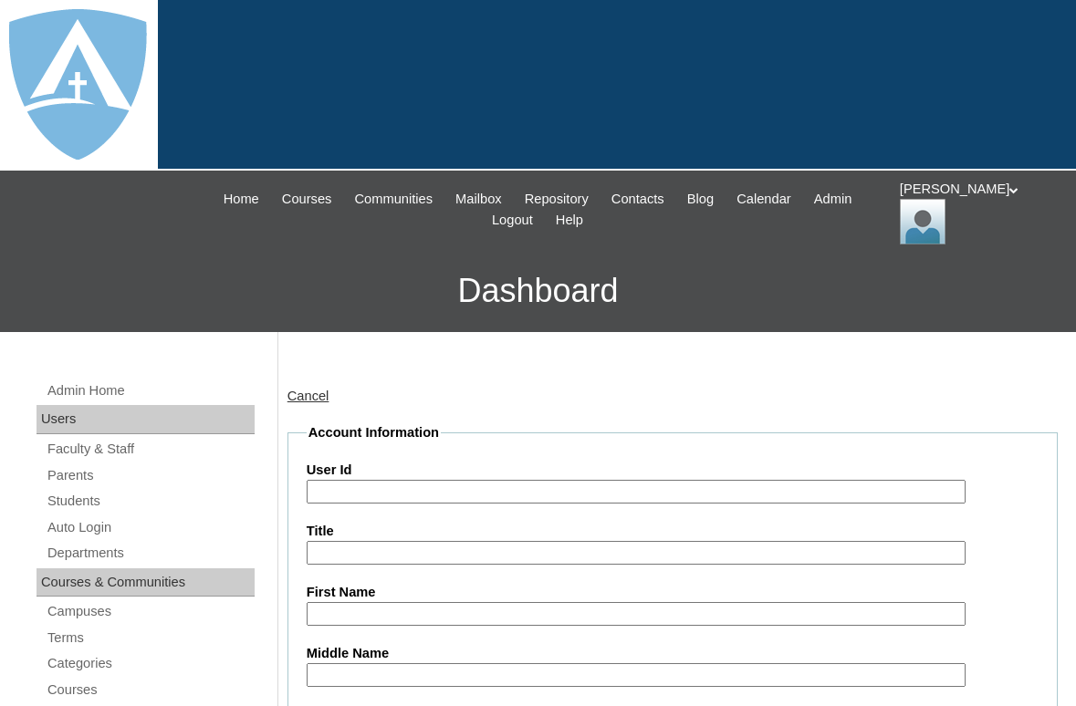
type input "tlambert"
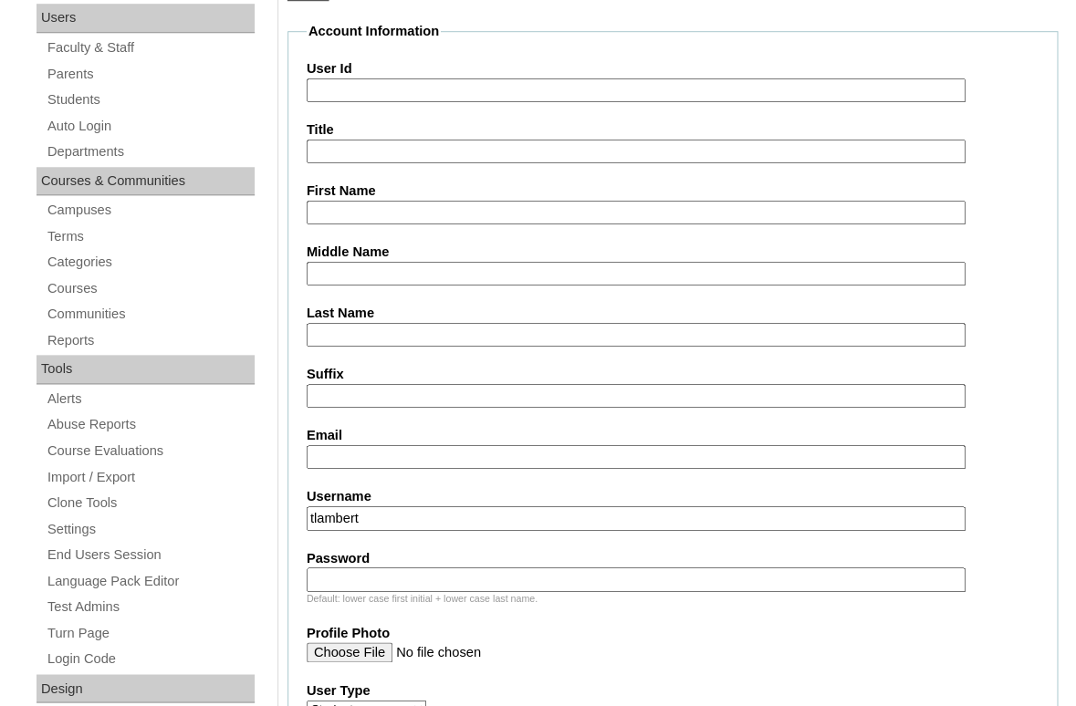
click at [383, 211] on input "First Name" at bounding box center [636, 213] width 659 height 25
paste input "Katalina Willoughby"
drag, startPoint x: 373, startPoint y: 210, endPoint x: 477, endPoint y: 211, distance: 104.0
click at [477, 211] on input "Katalina Willoughby" at bounding box center [636, 213] width 659 height 25
type input "Katalina"
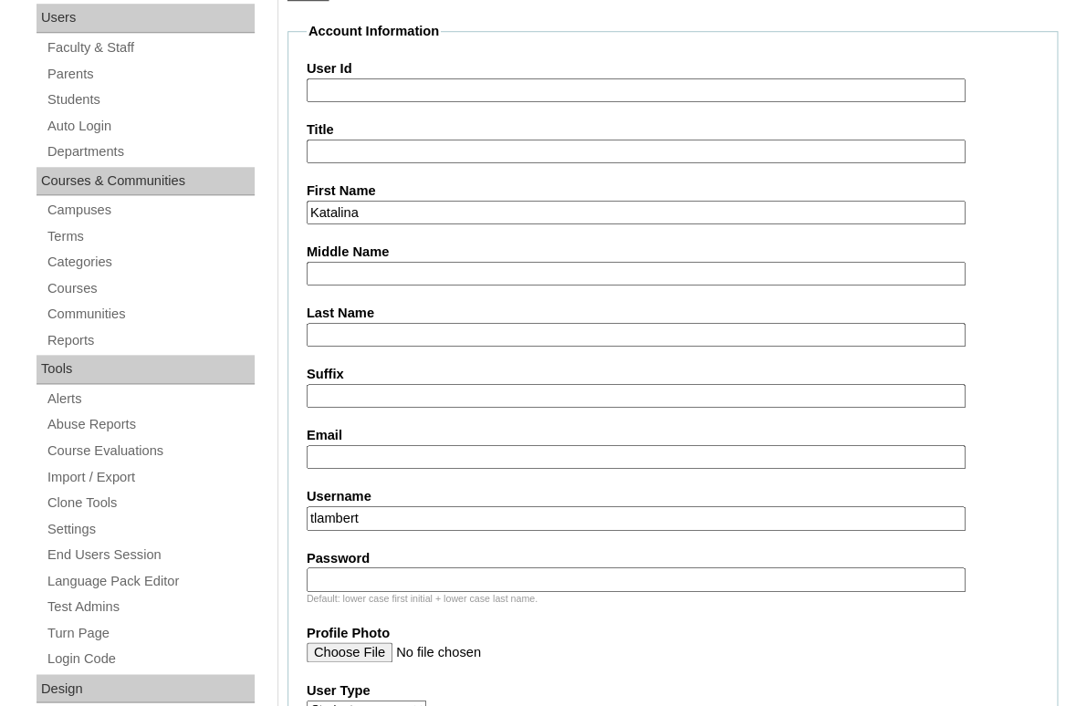
click at [405, 328] on input "Last Name" at bounding box center [636, 335] width 659 height 25
paste input "Willoughby"
type input "Willoughby"
click at [341, 454] on input "Email" at bounding box center [636, 457] width 659 height 25
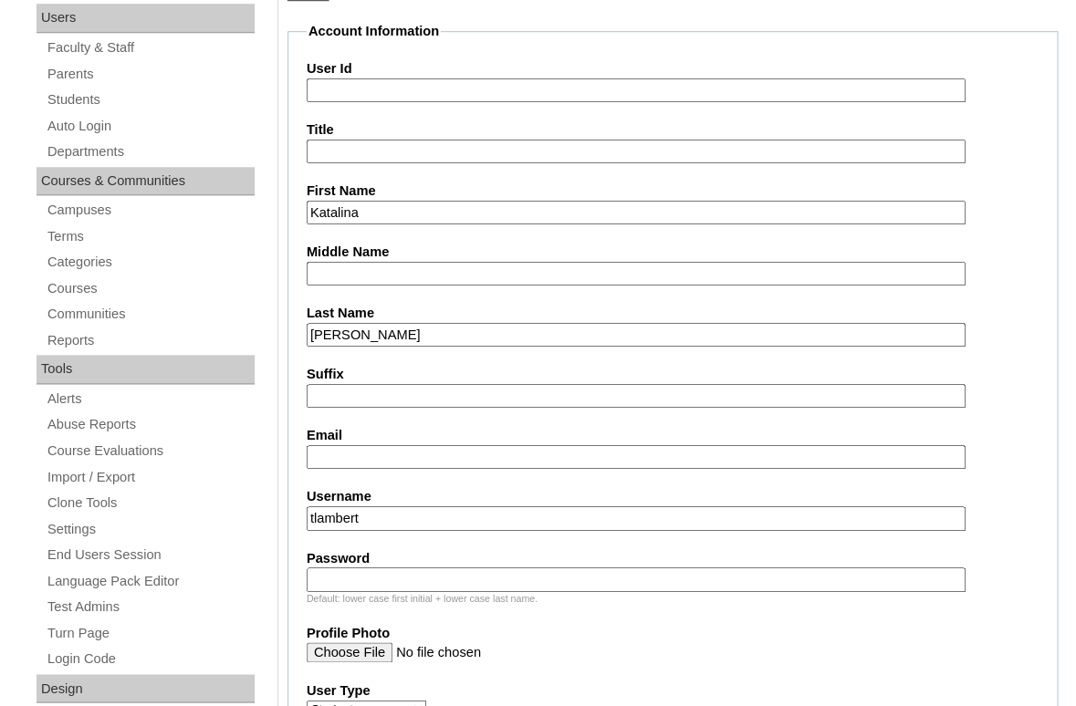
paste input "suzannewilloughby9@gmail.com"
type input "suzannewilloughby9@gmail.com"
click at [423, 516] on input "tlambert" at bounding box center [636, 518] width 659 height 25
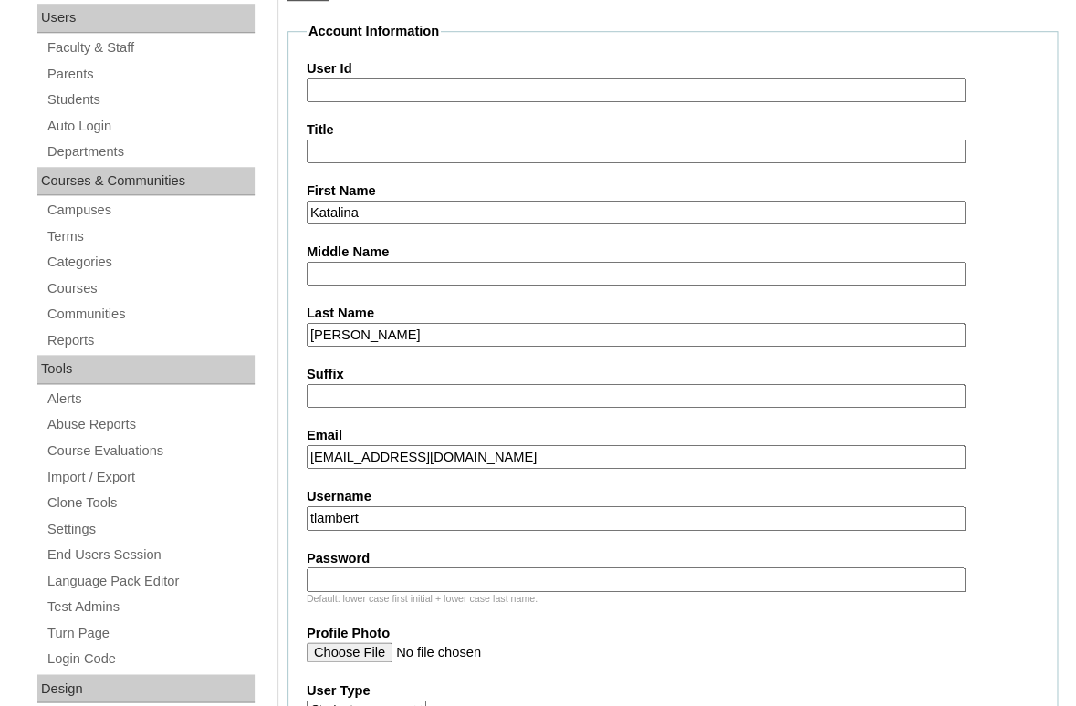
paste input "katalina.willoughby@enlightiumstudent.com"
type input "katalina.willoughby@enlightiumstudent.com"
click at [411, 574] on input "Password" at bounding box center [636, 579] width 659 height 25
paste input "katalina.willoughby@enlightiumstudent.com"
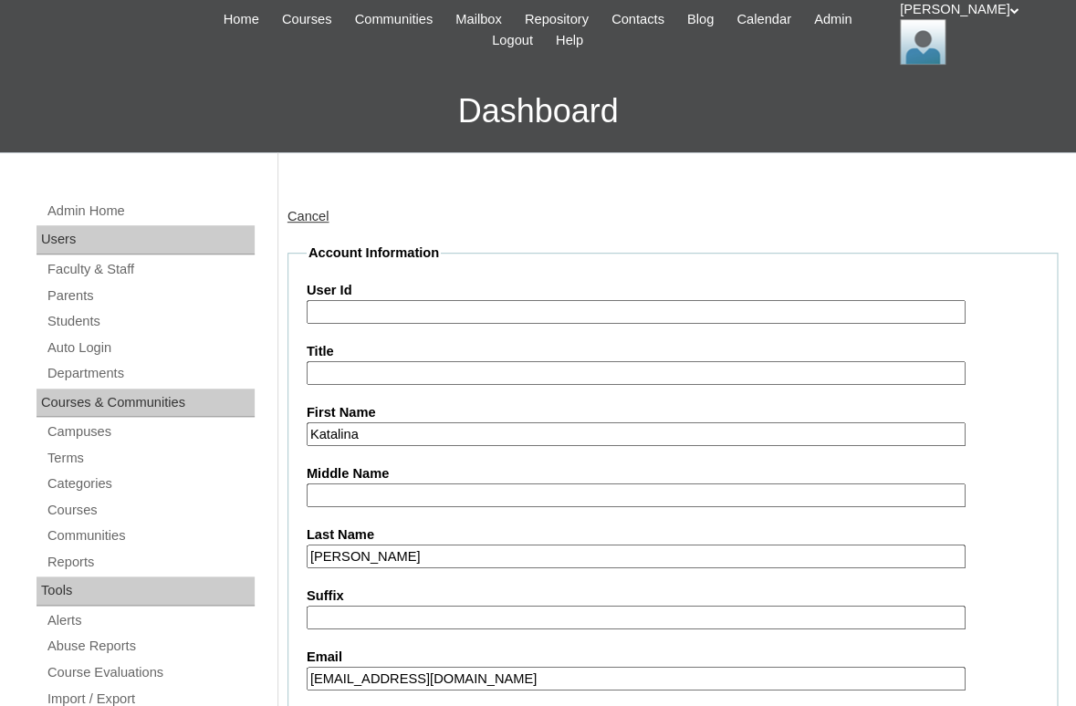
scroll to position [108, 0]
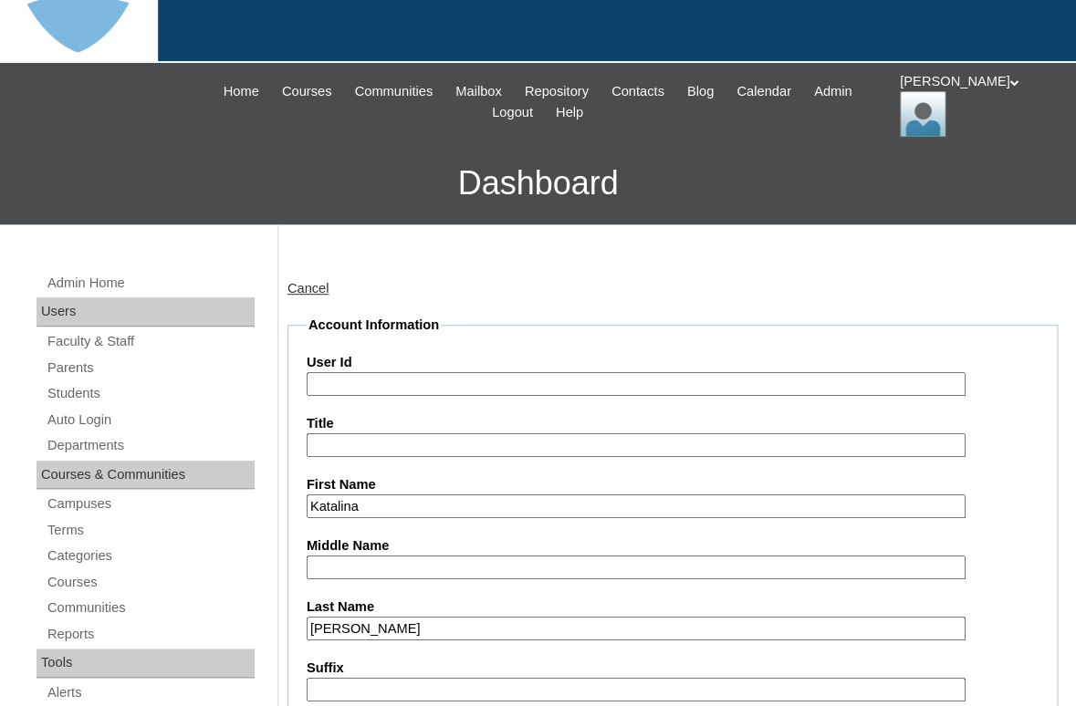
type input "katalina.willoughby@enlightiumstudent.com"
click at [401, 387] on input "User Id" at bounding box center [636, 384] width 659 height 25
paste input "katalina.willoughby@enlightiumstudent.com"
type input "26katalina.willoughby@enlightiumstudent.com"
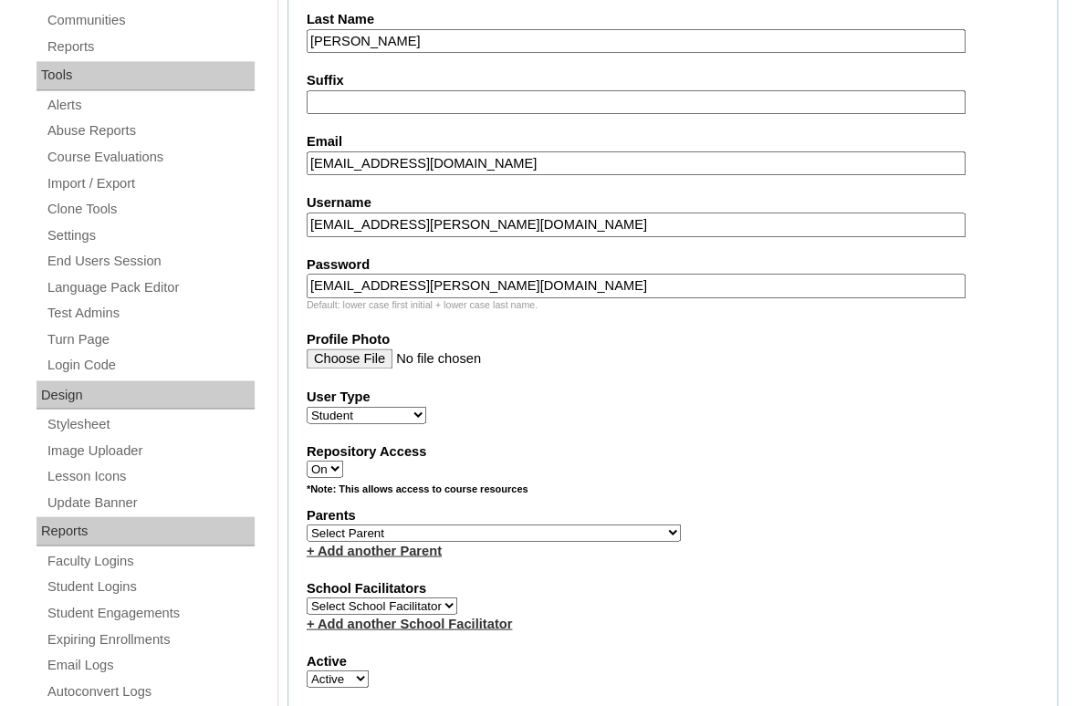
scroll to position [723, 0]
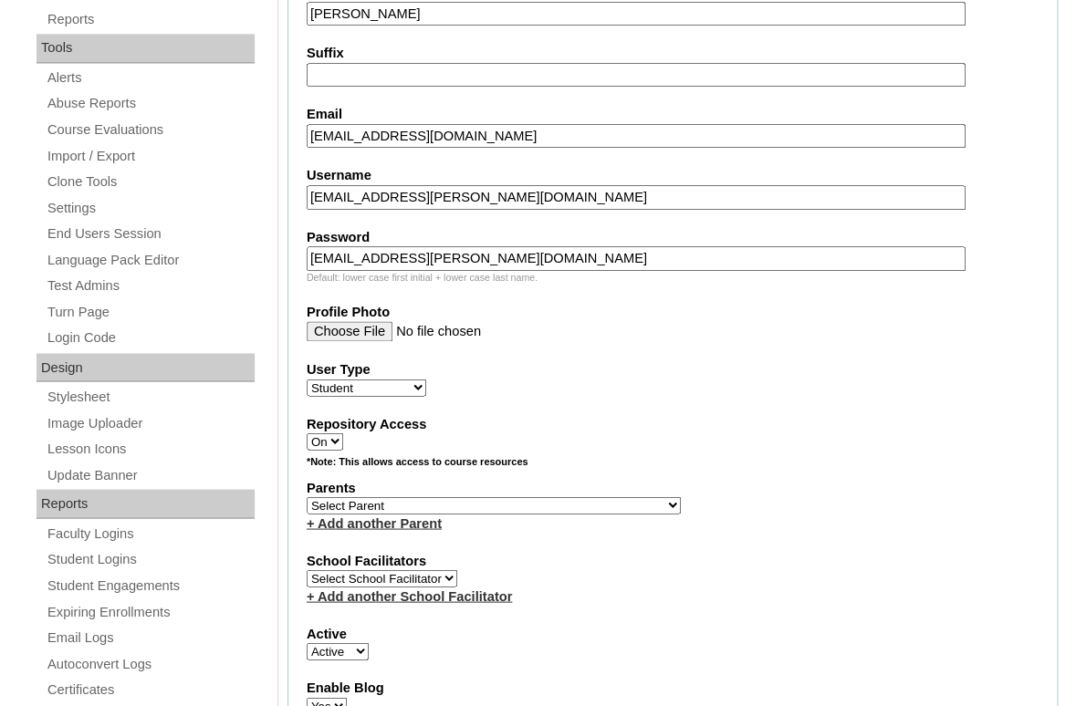
click at [307, 496] on select "Select Parent Abbas, Tahani Garcia, Rosa Kaneko, Chad Labourdette, Jessica Manz…" at bounding box center [494, 504] width 374 height 17
select select "101658"
click option "Willoughby, Suzanne" at bounding box center [0, 0] width 0 height 0
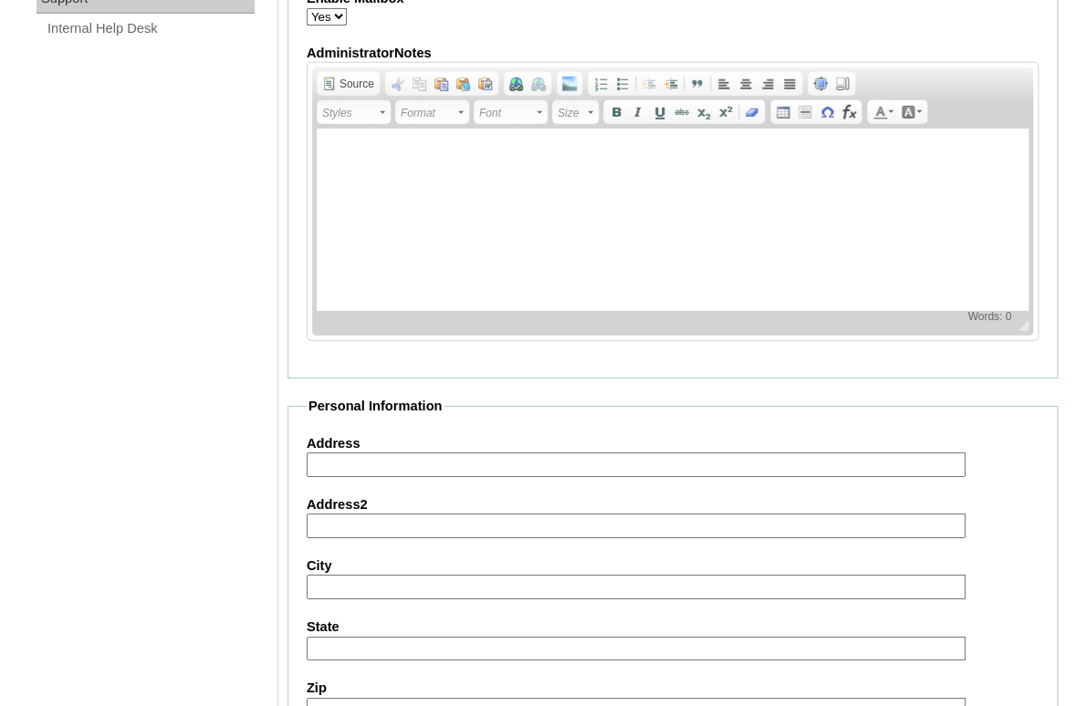
scroll to position [2214, 0]
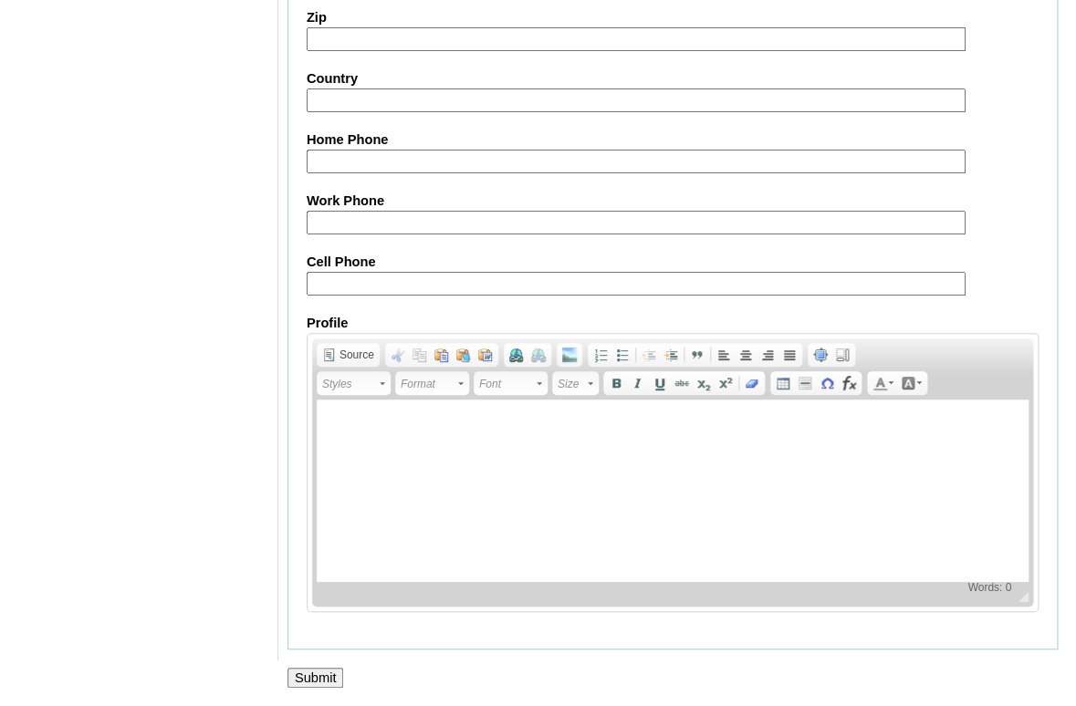
click at [299, 668] on input "Submit" at bounding box center [315, 678] width 57 height 20
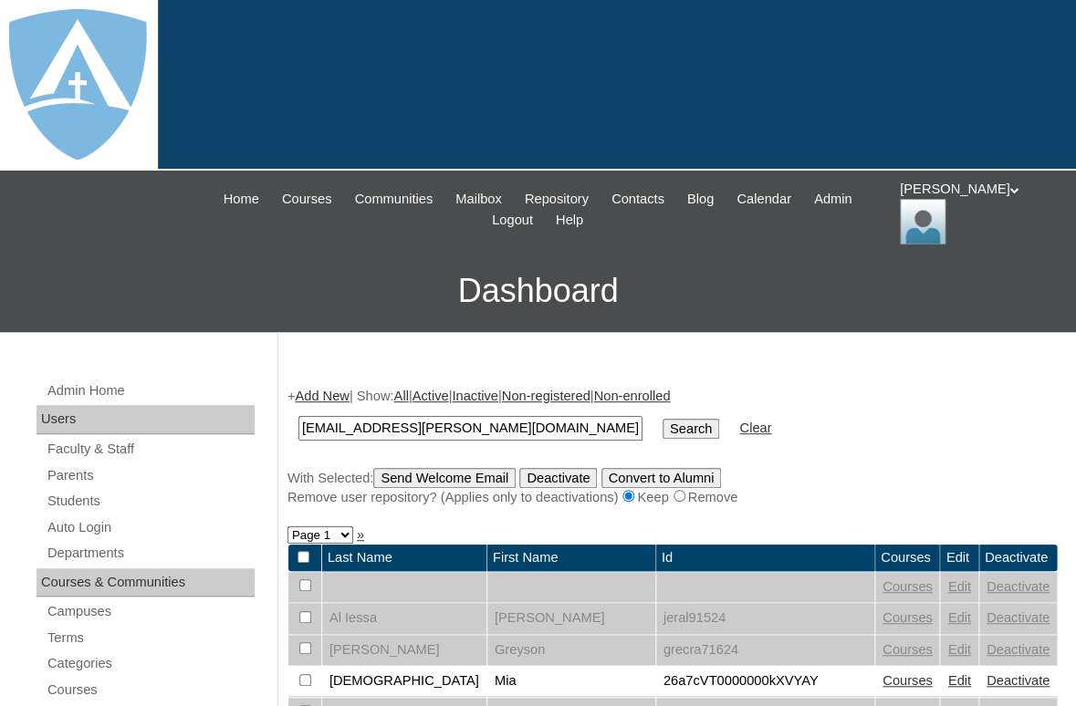
type input "[EMAIL_ADDRESS][PERSON_NAME][DOMAIN_NAME]"
click at [662, 419] on input "Search" at bounding box center [690, 429] width 57 height 20
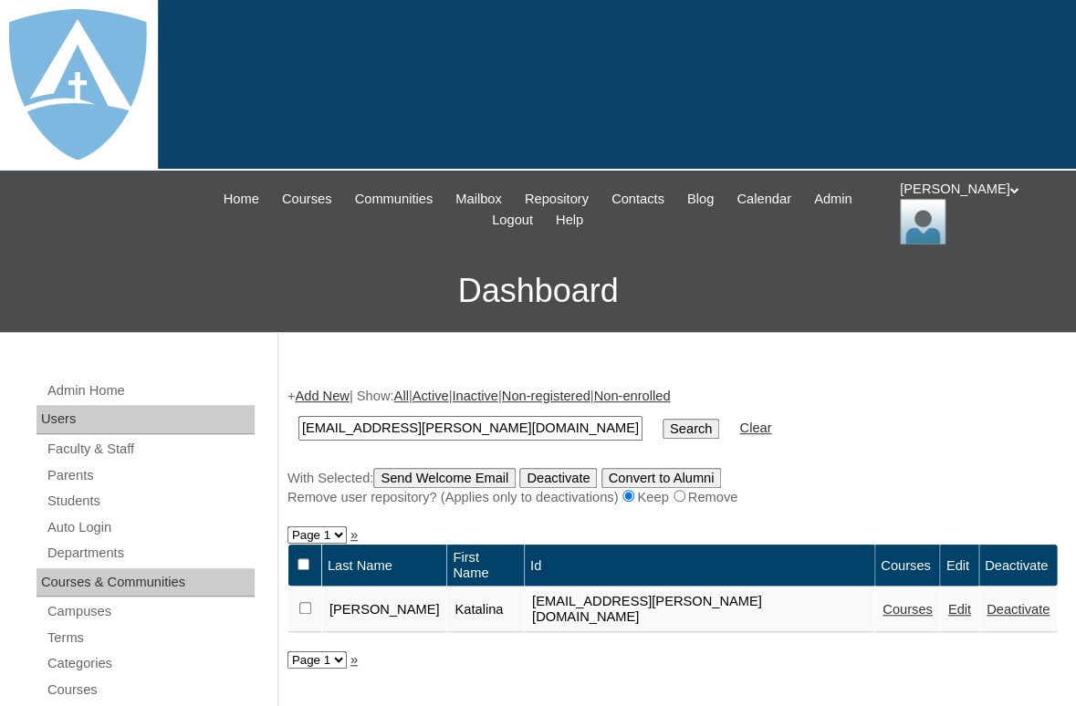
click at [882, 602] on link "Courses" at bounding box center [907, 609] width 50 height 15
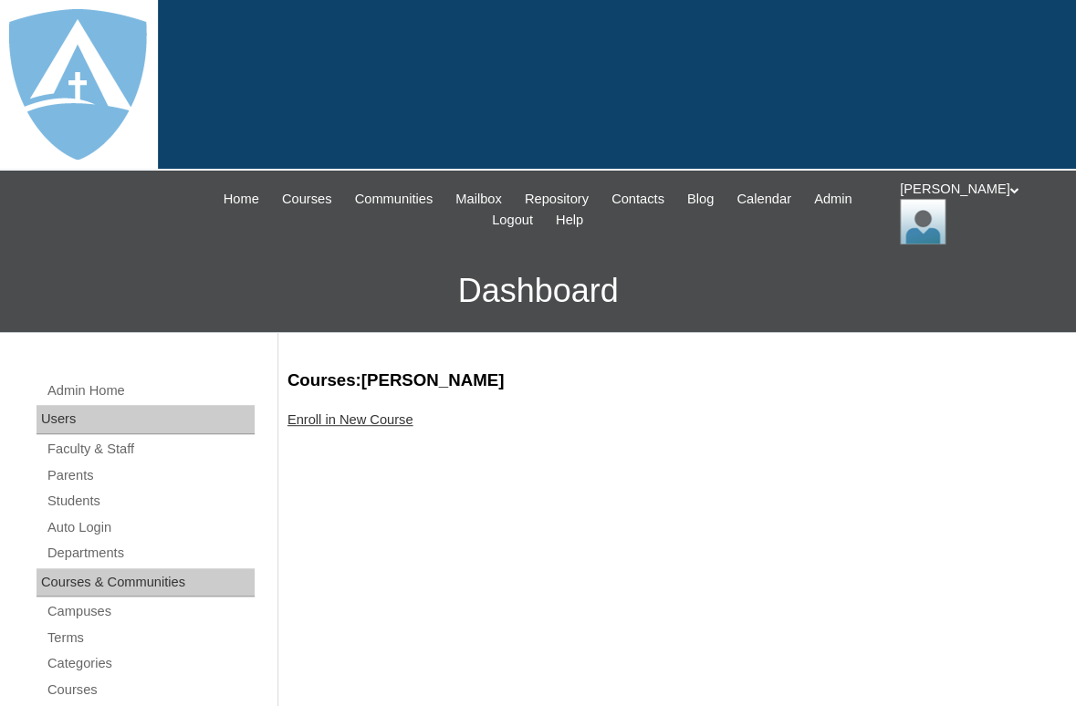
click at [328, 415] on link "Enroll in New Course" at bounding box center [350, 419] width 126 height 15
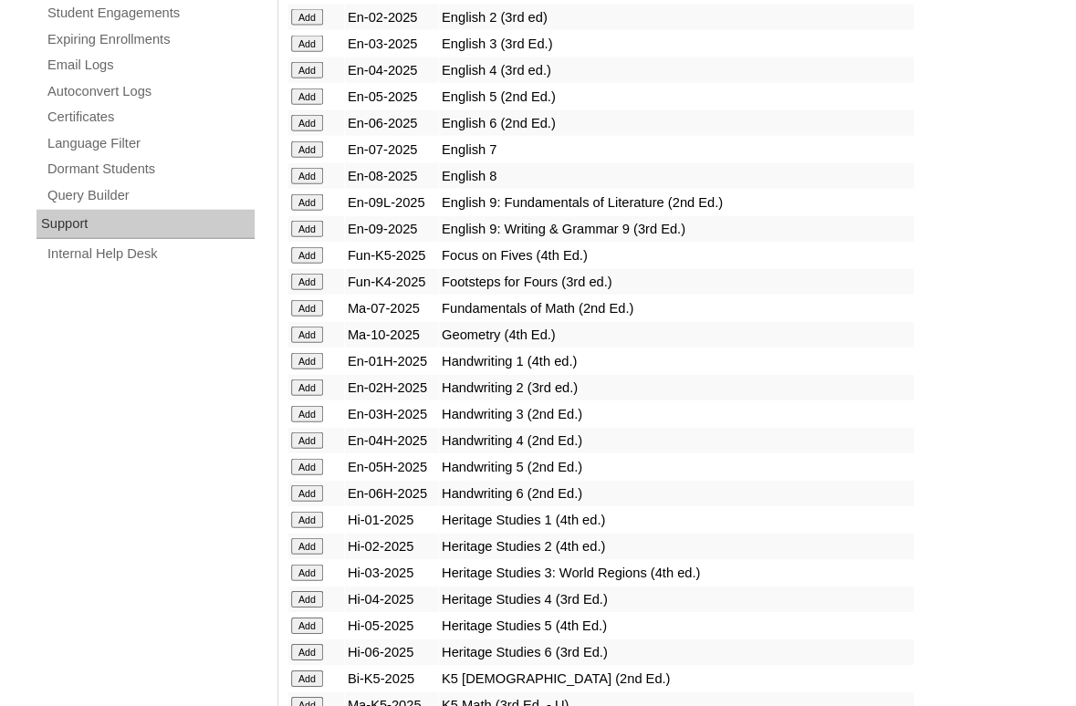
scroll to position [1438, 0]
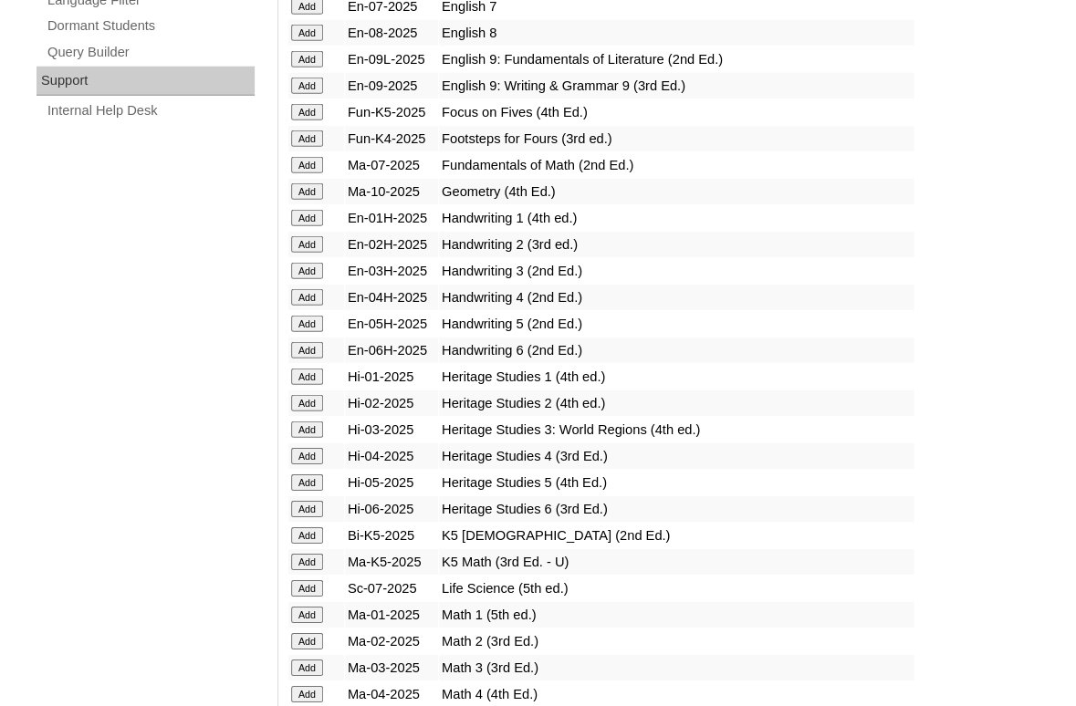
click at [303, 147] on input "Add" at bounding box center [307, 138] width 32 height 16
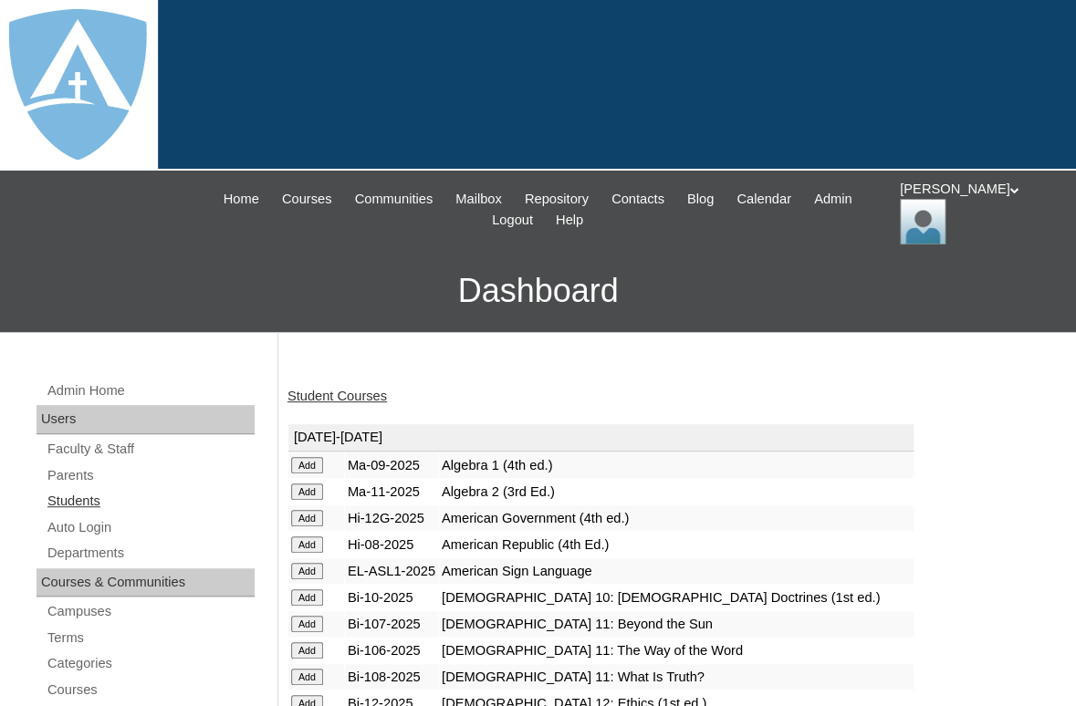
click at [88, 498] on link "Students" at bounding box center [150, 501] width 209 height 23
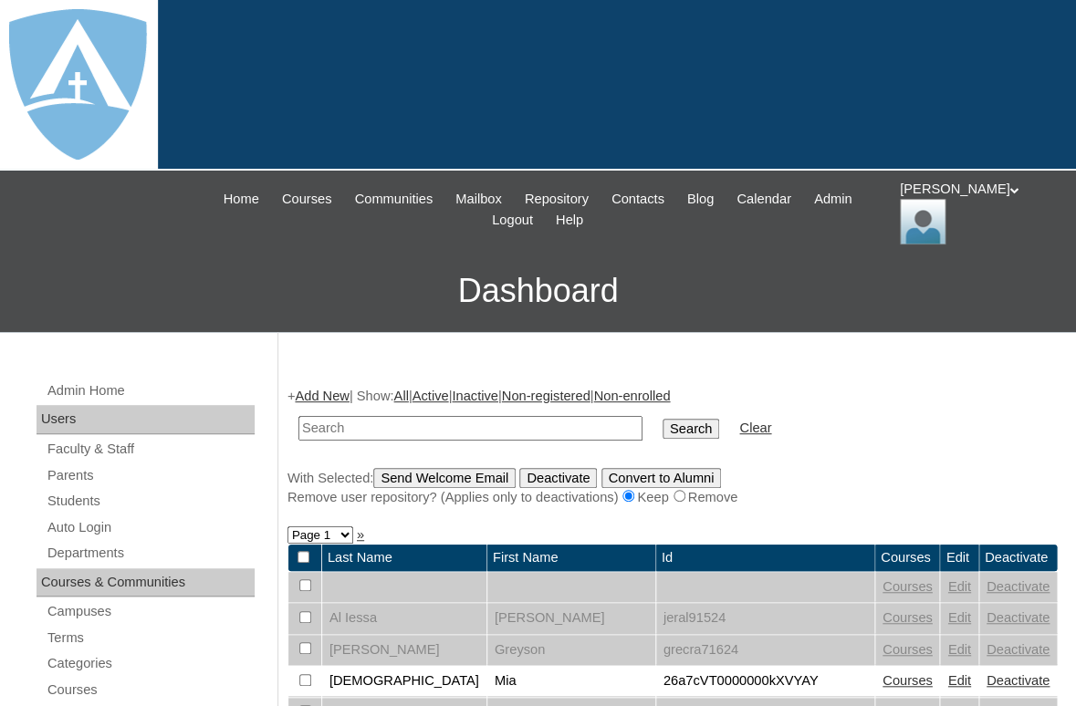
click at [320, 394] on link "Add New" at bounding box center [322, 396] width 54 height 15
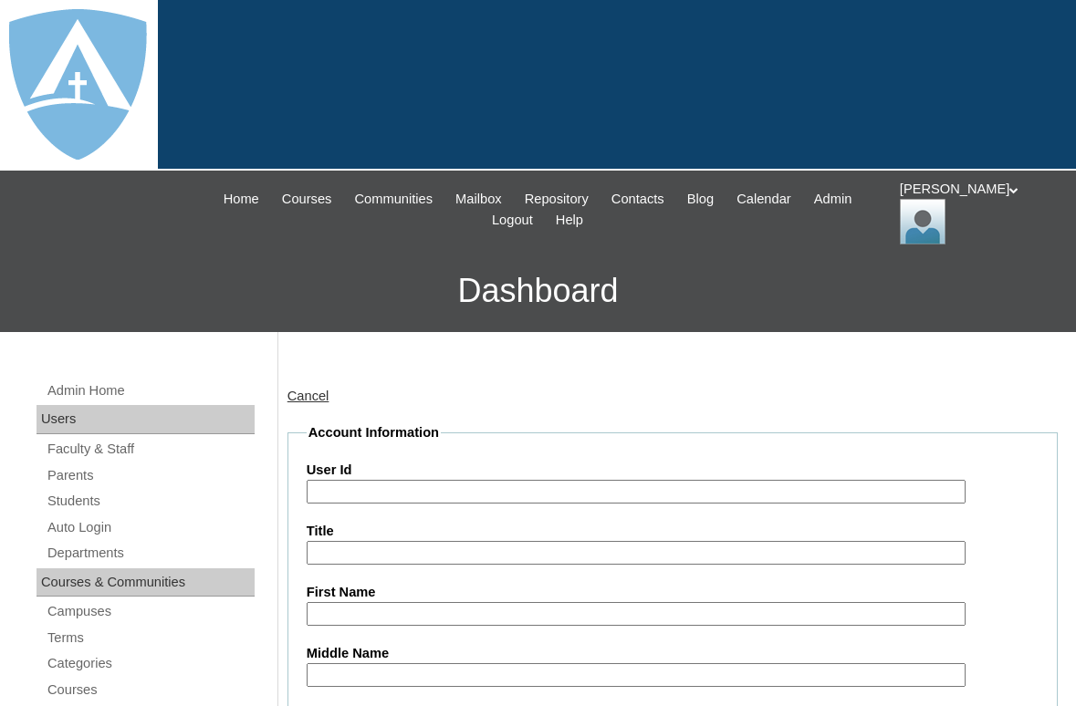
type input "tlambert"
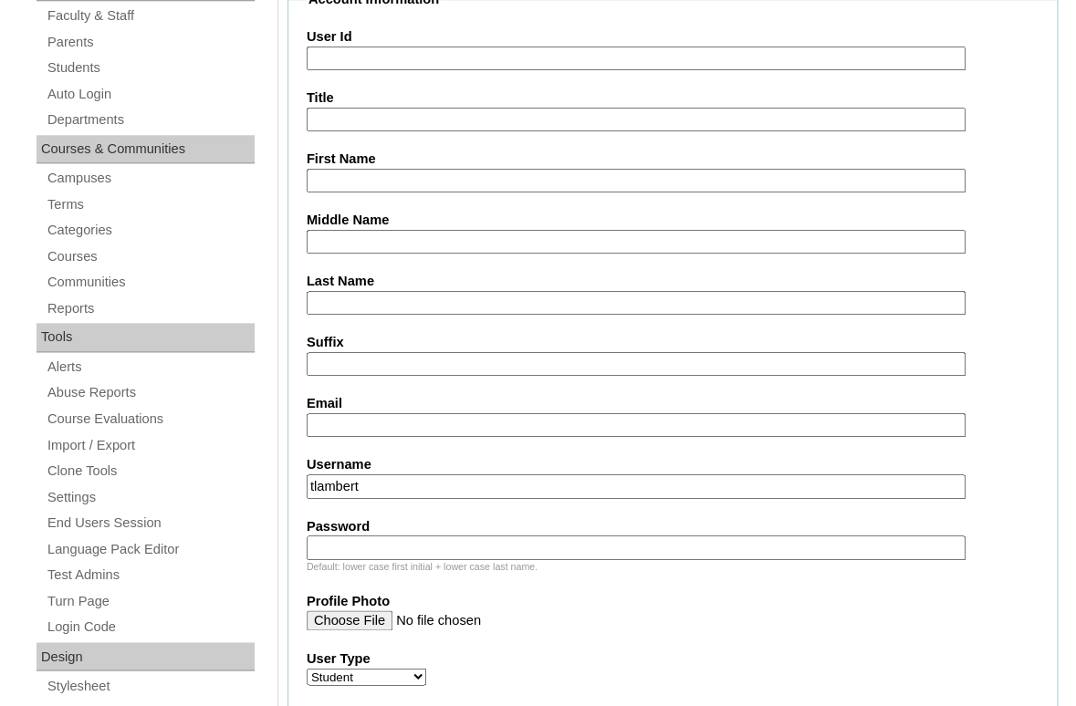
click at [355, 169] on input "First Name" at bounding box center [636, 181] width 659 height 25
paste input "[PERSON_NAME]"
drag, startPoint x: 369, startPoint y: 174, endPoint x: 576, endPoint y: 199, distance: 208.5
click at [576, 193] on input "Isabella Ardiano-Willoughby" at bounding box center [636, 181] width 659 height 25
type input "Isabella"
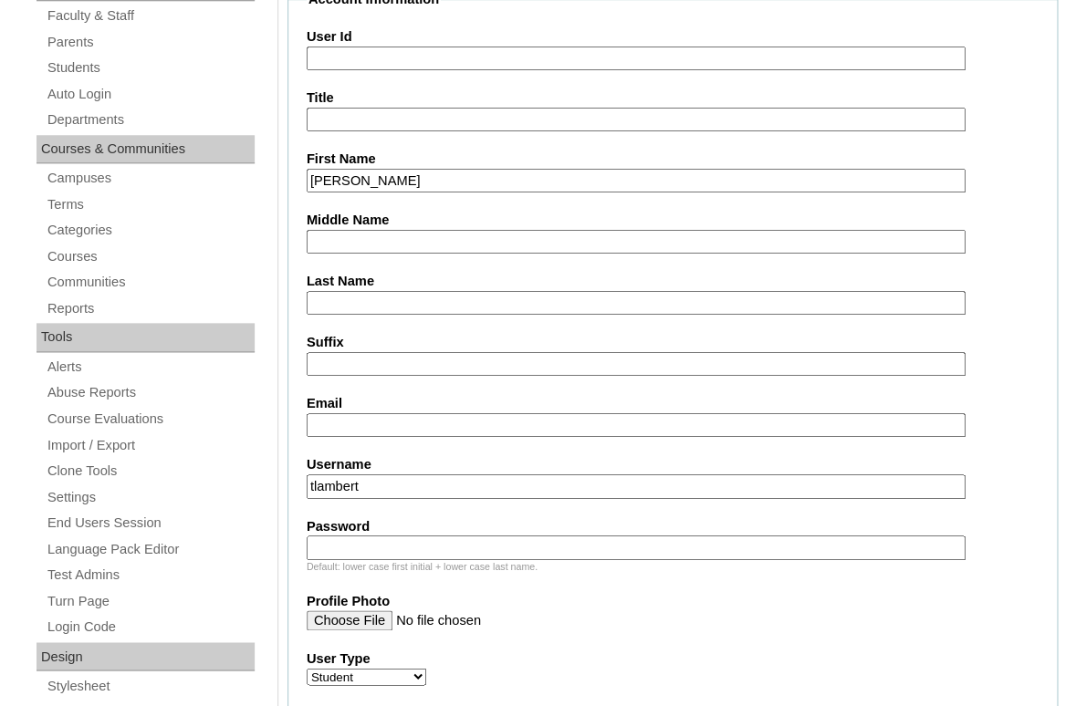
click at [487, 297] on input "Last Name" at bounding box center [636, 303] width 659 height 25
paste input "Ardiano-Willoughby"
type input "Ardiano-Willoughby"
click at [456, 355] on input "Suffix" at bounding box center [636, 364] width 659 height 25
click at [399, 421] on input "Email" at bounding box center [636, 425] width 659 height 25
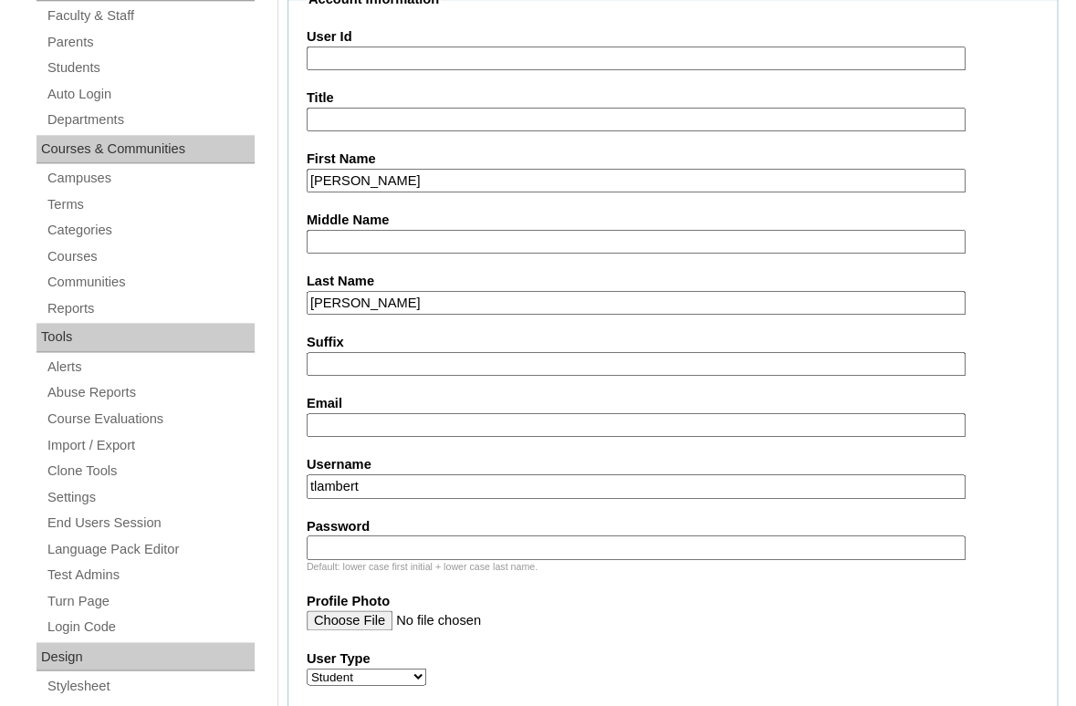
paste input "suzannewilloughby9@gmail.com"
type input "suzannewilloughby9@gmail.com"
click at [400, 477] on input "tlambert" at bounding box center [636, 486] width 659 height 25
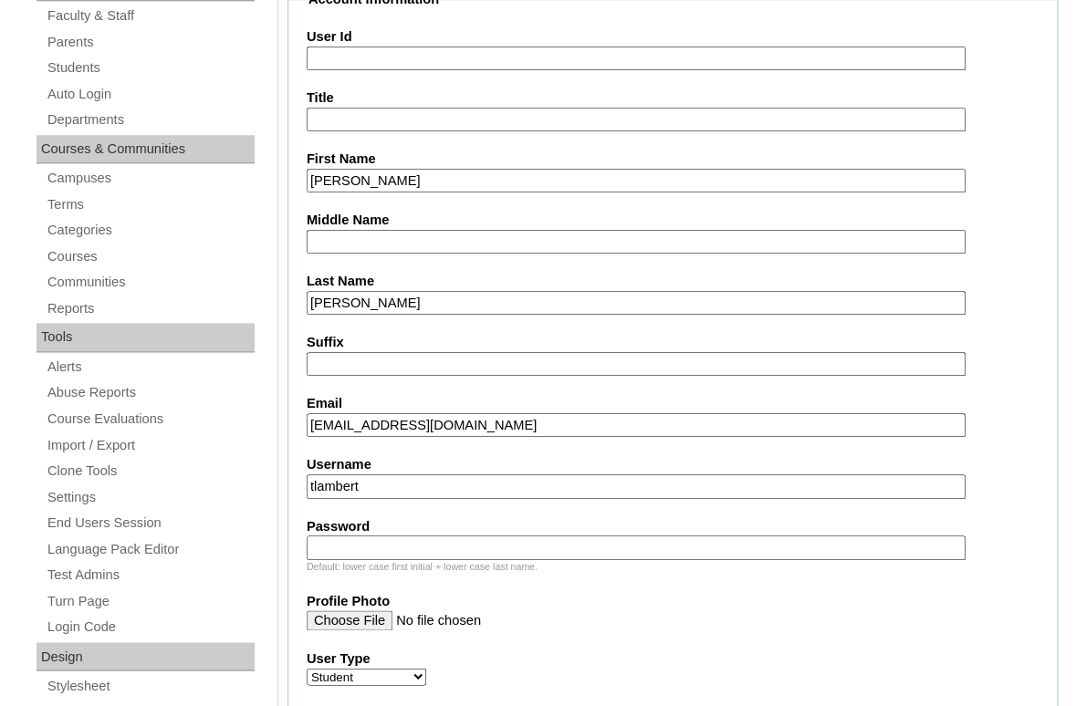
paste input "isabella.ardianowilloughby@enlightiumstudent.com"
type input "isabella.ardianowilloughby@enlightiumstudent.com"
click at [399, 542] on input "Password" at bounding box center [636, 547] width 659 height 25
paste input "isabella.ardianowilloughby@enlightiumstudent.com"
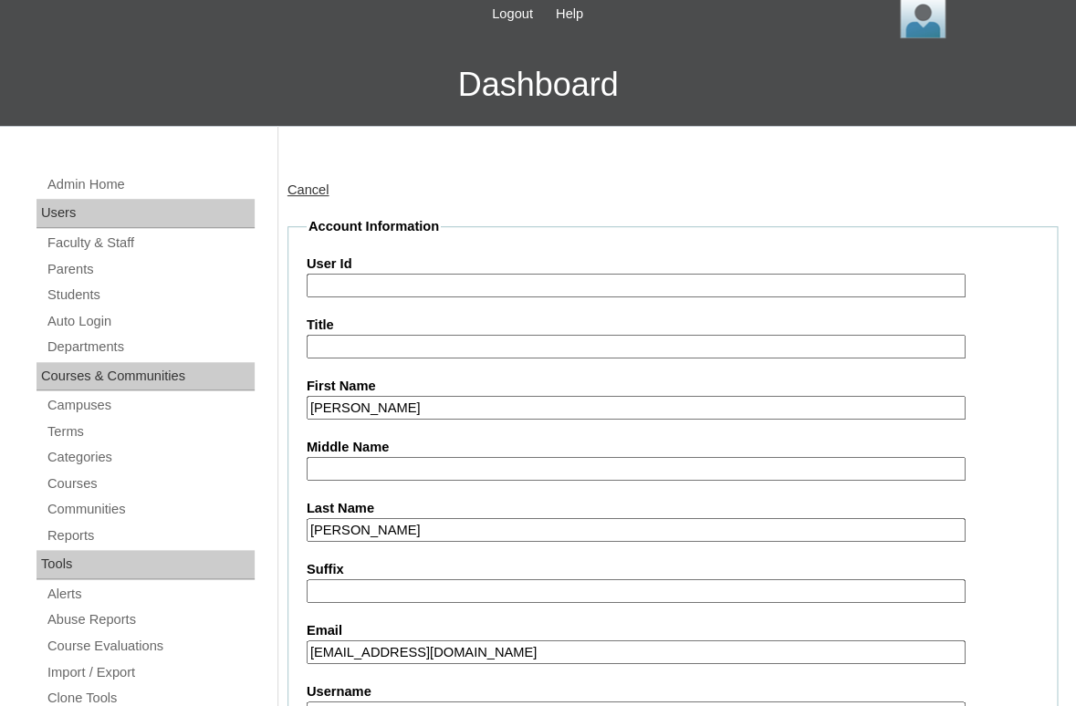
scroll to position [182, 0]
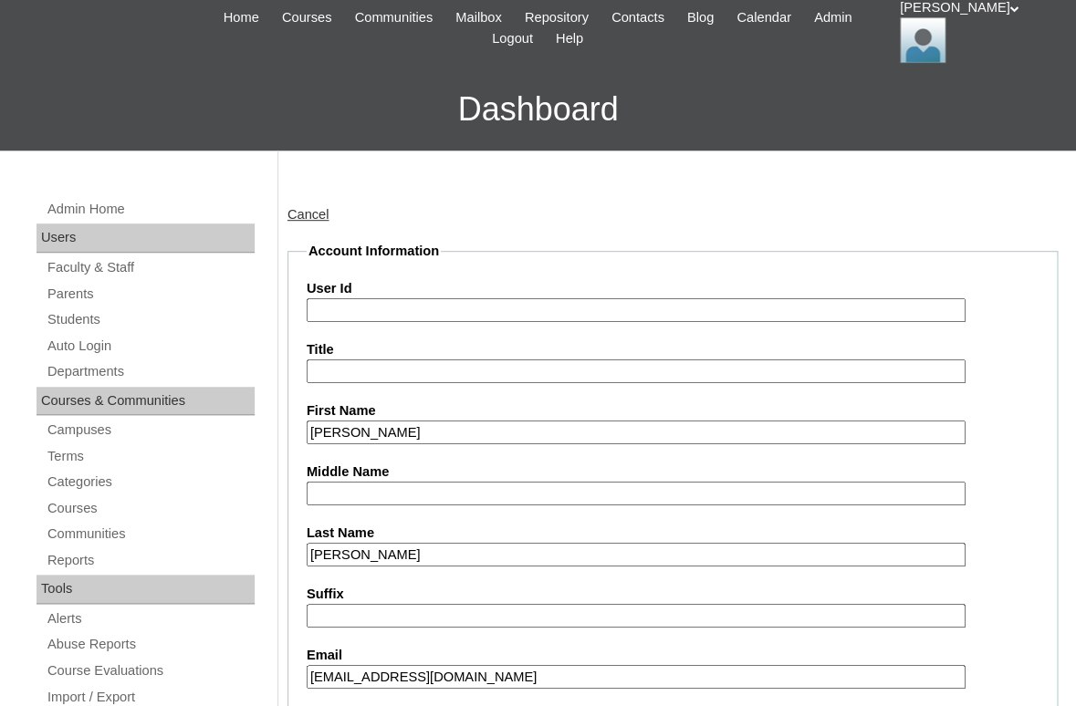
type input "isabella.ardianowilloughby@enlightiumstudent.com"
click at [396, 307] on input "User Id" at bounding box center [636, 310] width 659 height 25
paste input "isabella.ardianowilloughby@enlightiumstudent.com"
type input "26isabella.ardianowilloughby@enlightiumstudent.com"
click at [443, 279] on label "User Id" at bounding box center [673, 288] width 732 height 19
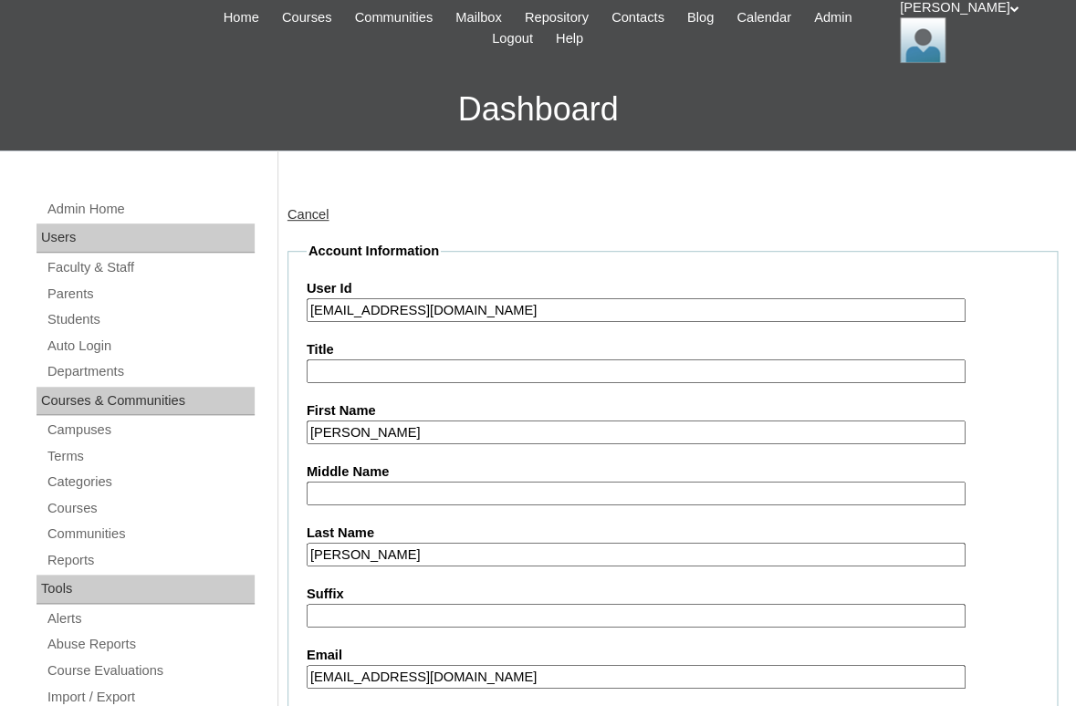
click at [443, 298] on input "26isabella.ardianowilloughby@enlightiumstudent.com" at bounding box center [636, 310] width 659 height 25
click at [463, 345] on label "Title" at bounding box center [673, 349] width 732 height 19
click at [463, 359] on input "Title" at bounding box center [636, 371] width 659 height 25
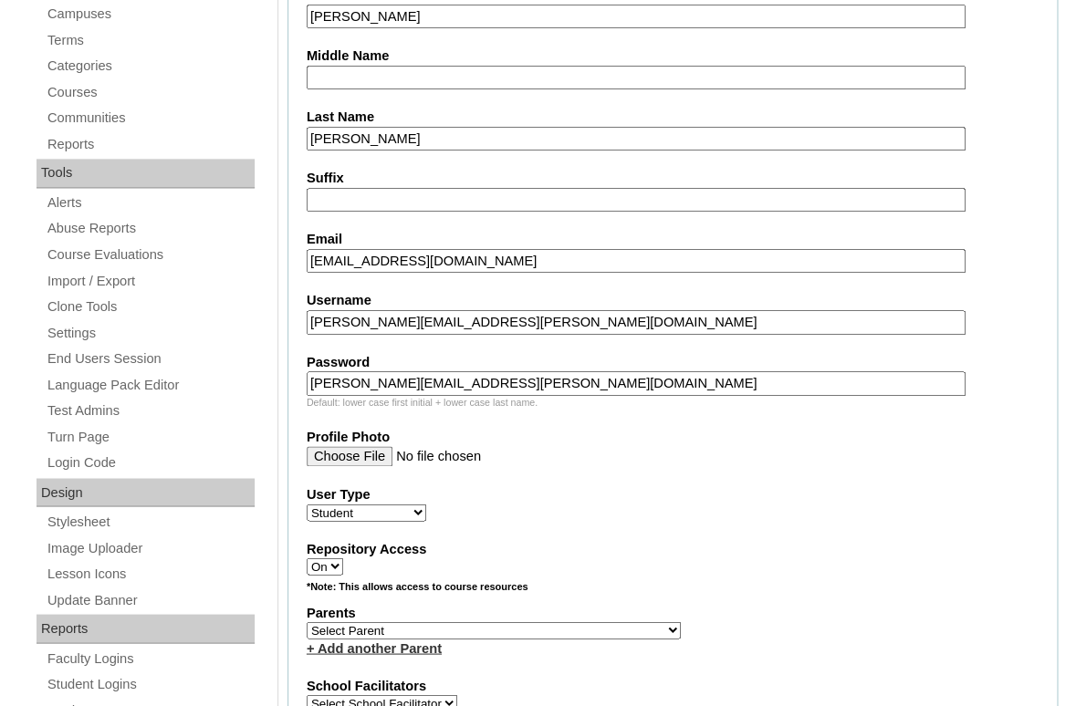
scroll to position [692, 0]
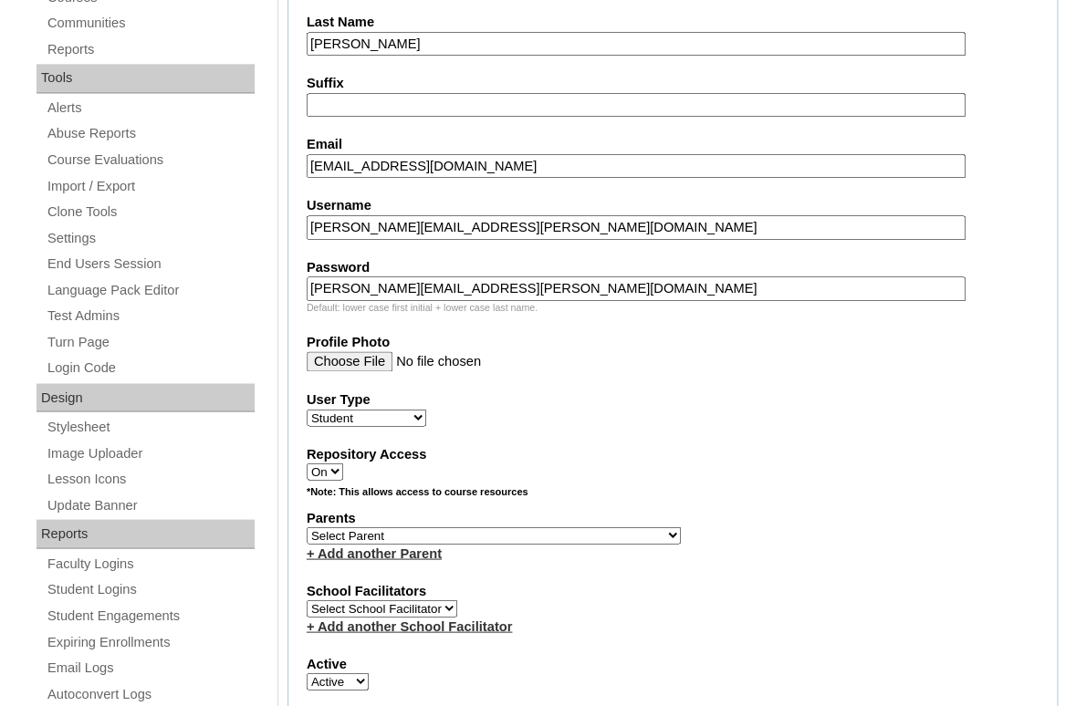
click at [307, 526] on select "Select Parent Abbas, Tahani Garcia, Rosa Kaneko, Chad Labourdette, Jessica Manz…" at bounding box center [494, 534] width 374 height 17
select select "101658"
click option "Willoughby, Suzanne" at bounding box center [0, 0] width 0 height 0
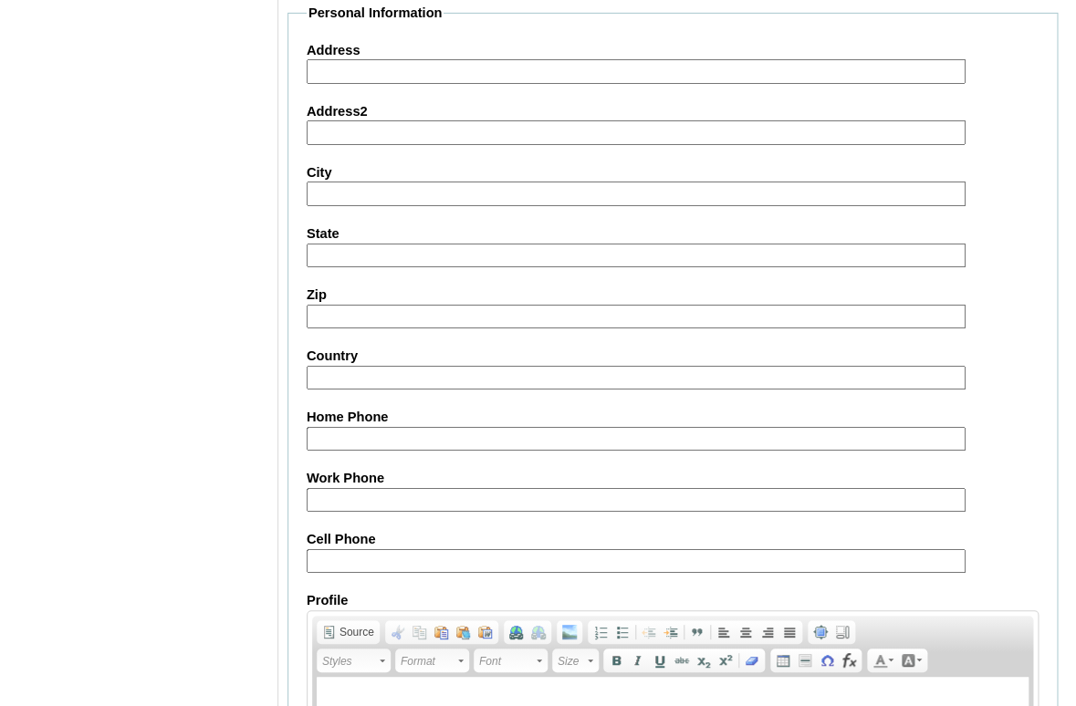
scroll to position [2214, 0]
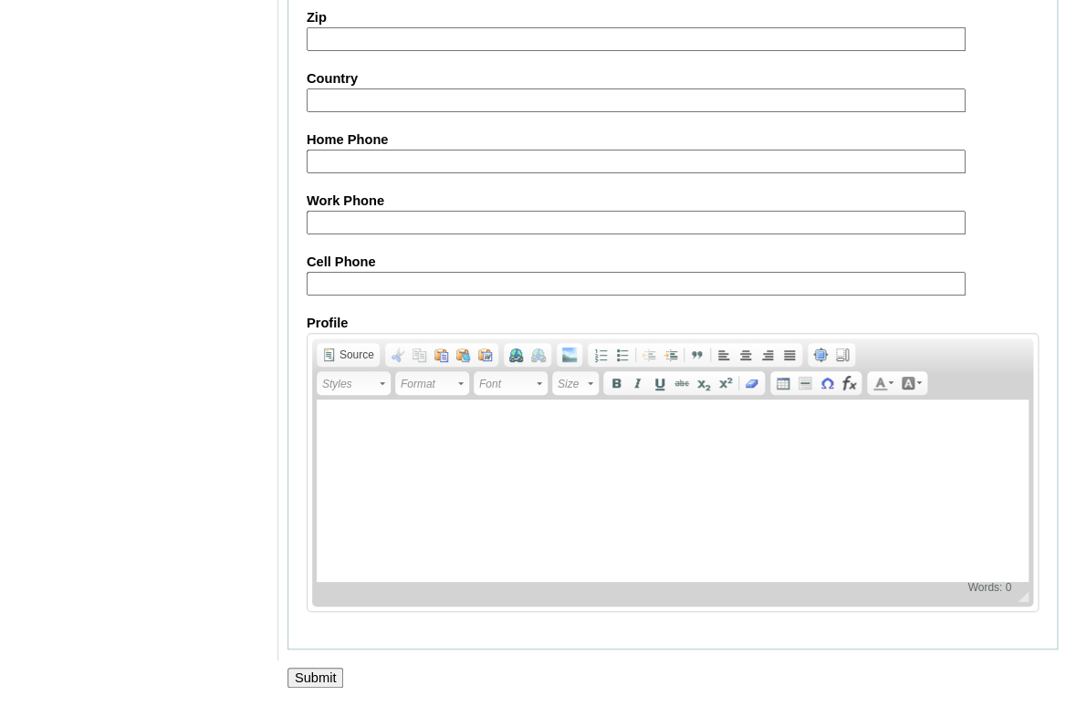
click at [311, 672] on input "Submit" at bounding box center [315, 678] width 57 height 20
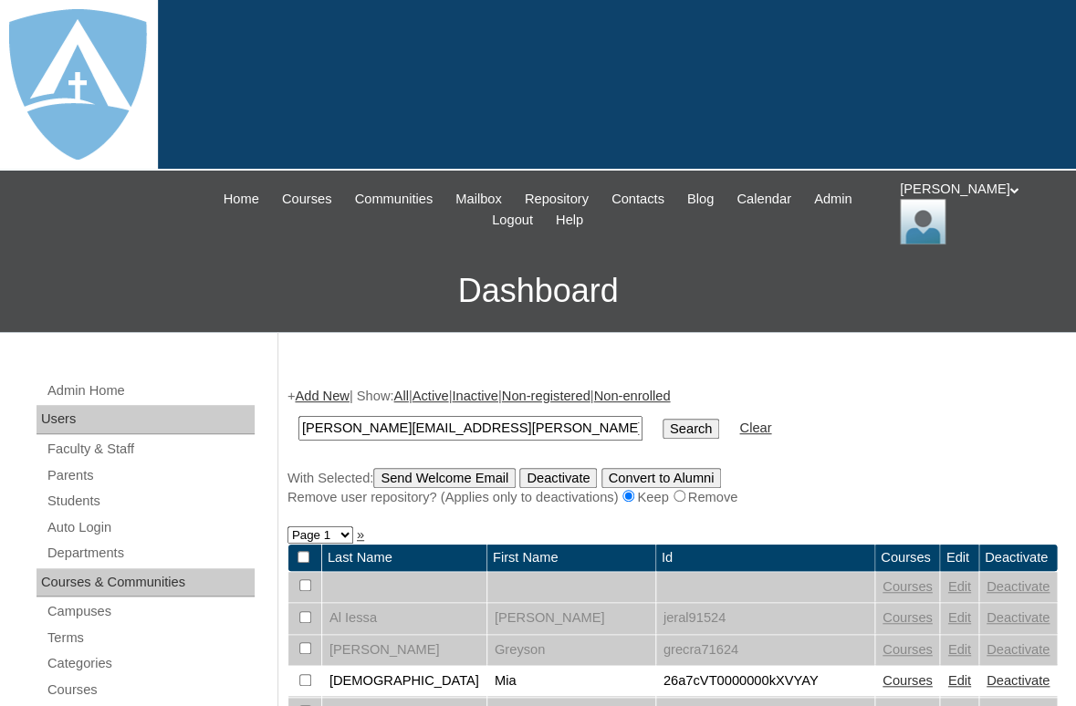
type input "[PERSON_NAME][EMAIL_ADDRESS][PERSON_NAME][DOMAIN_NAME]"
click at [662, 419] on input "Search" at bounding box center [690, 429] width 57 height 20
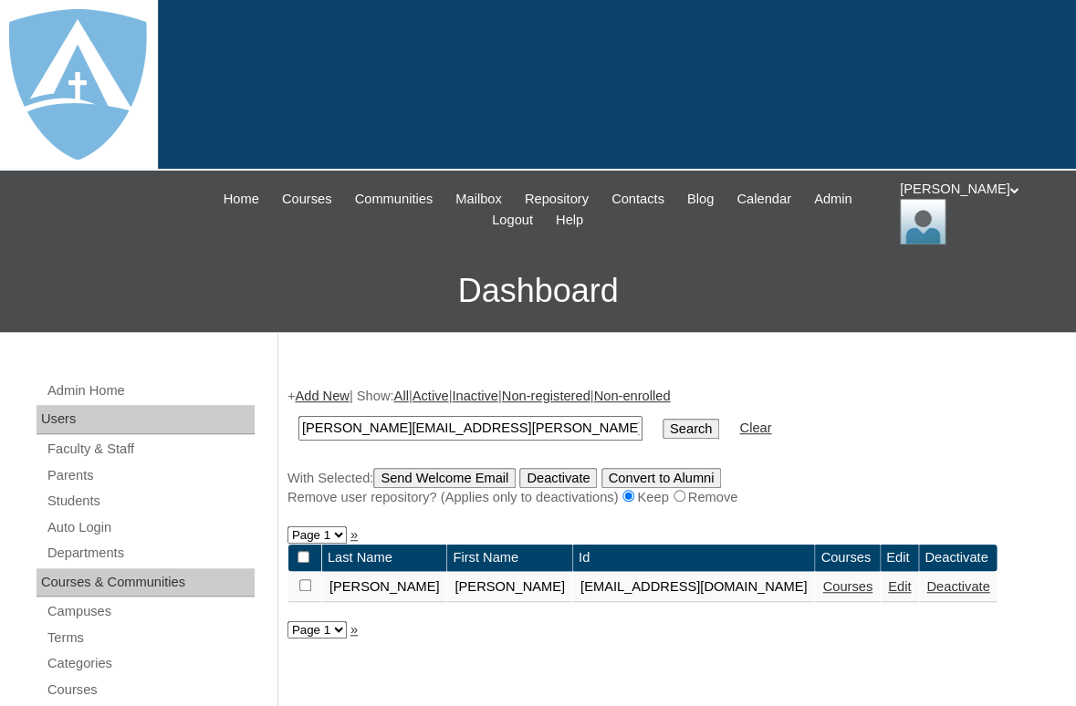
click at [872, 594] on link "Courses" at bounding box center [847, 586] width 50 height 15
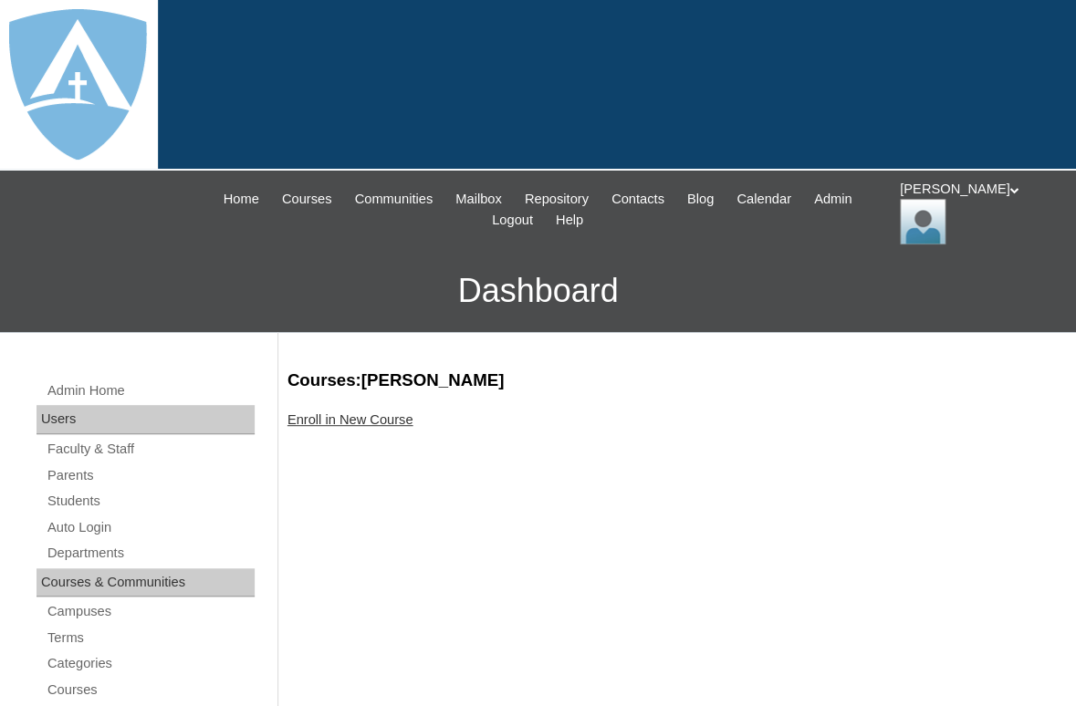
click at [375, 413] on link "Enroll in New Course" at bounding box center [350, 419] width 126 height 15
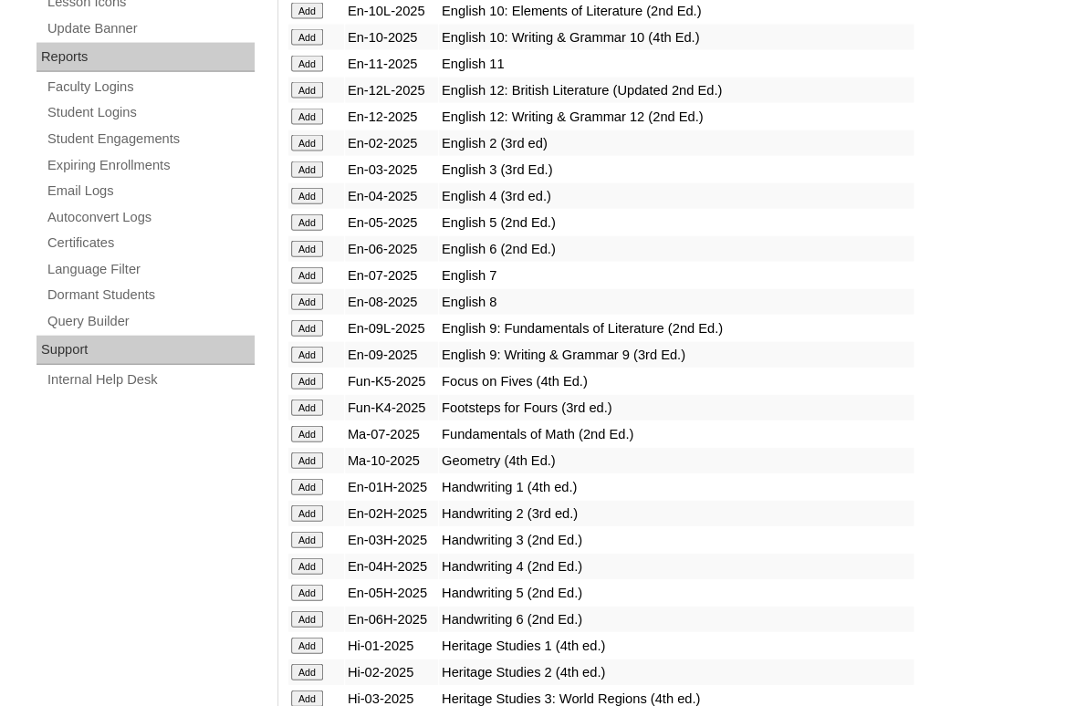
scroll to position [1173, 0]
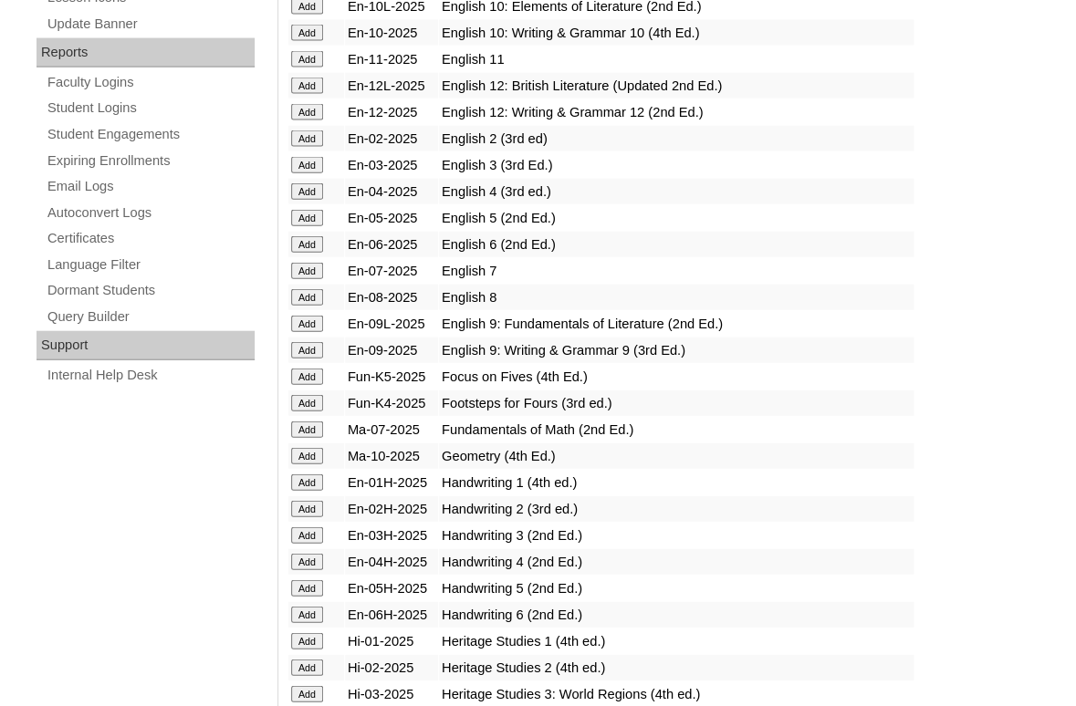
click at [298, 411] on input "Add" at bounding box center [307, 403] width 32 height 16
